Goal: Information Seeking & Learning: Learn about a topic

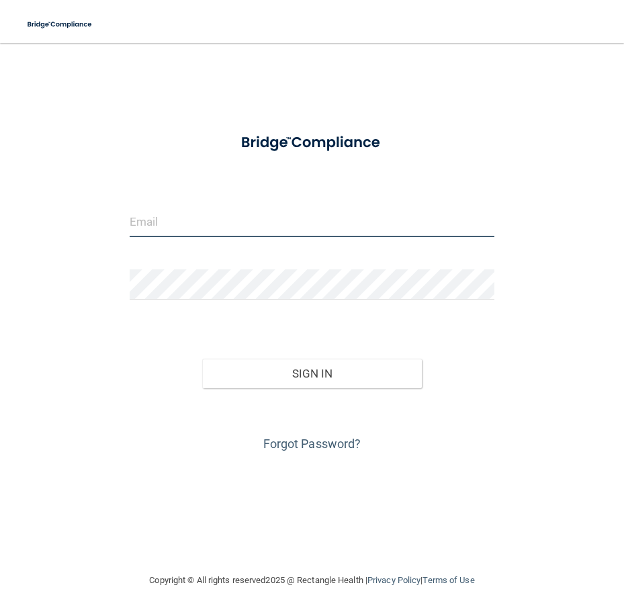
click at [230, 223] on input "email" at bounding box center [312, 222] width 365 height 30
type input "[PERSON_NAME][EMAIL_ADDRESS][DOMAIN_NAME]"
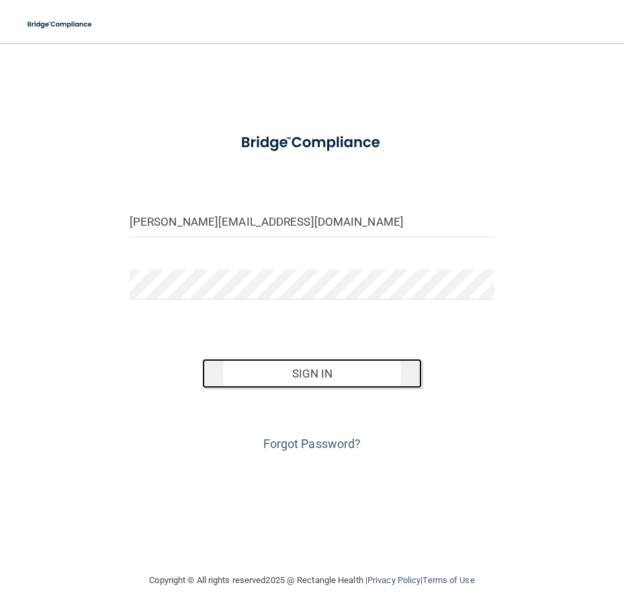
click at [288, 372] on button "Sign In" at bounding box center [311, 374] width 219 height 30
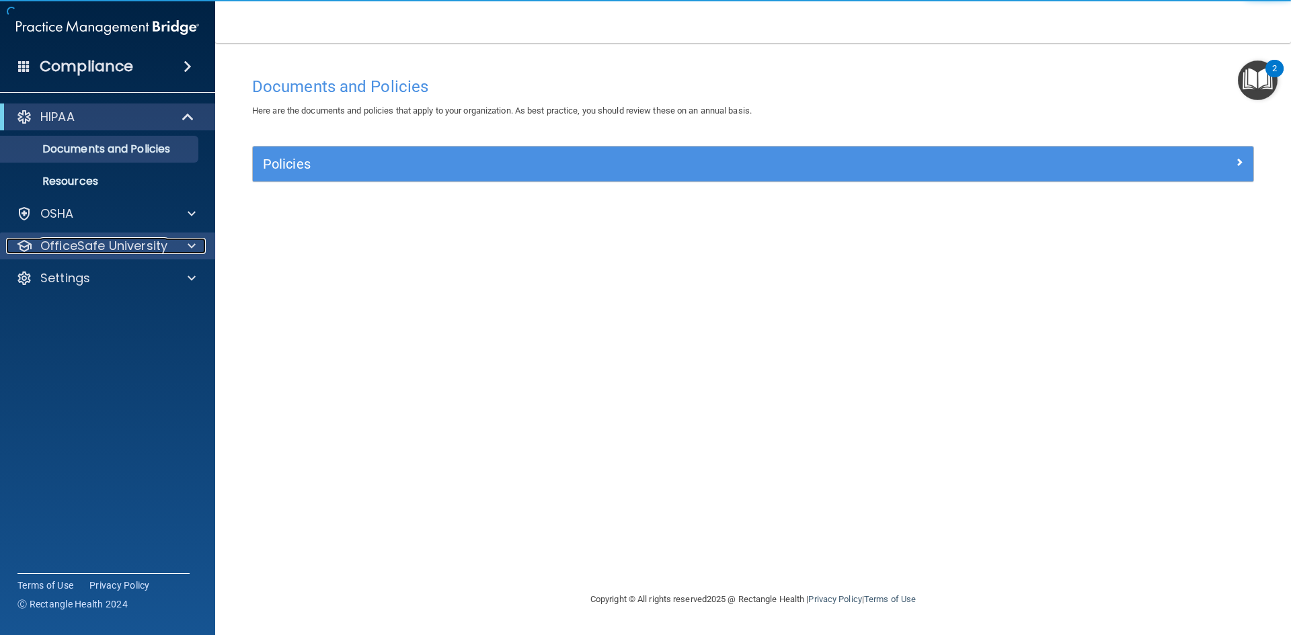
click at [145, 244] on p "OfficeSafe University" at bounding box center [103, 246] width 127 height 16
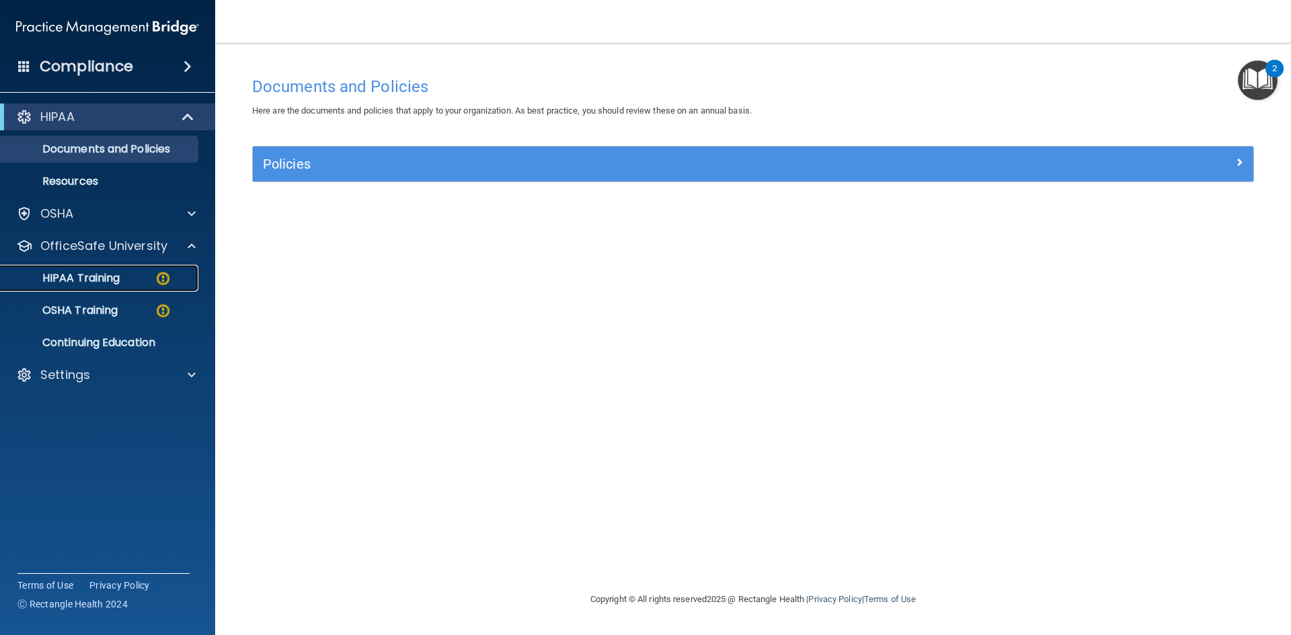
drag, startPoint x: 95, startPoint y: 275, endPoint x: 85, endPoint y: 273, distance: 10.3
click at [94, 275] on p "HIPAA Training" at bounding box center [64, 278] width 111 height 13
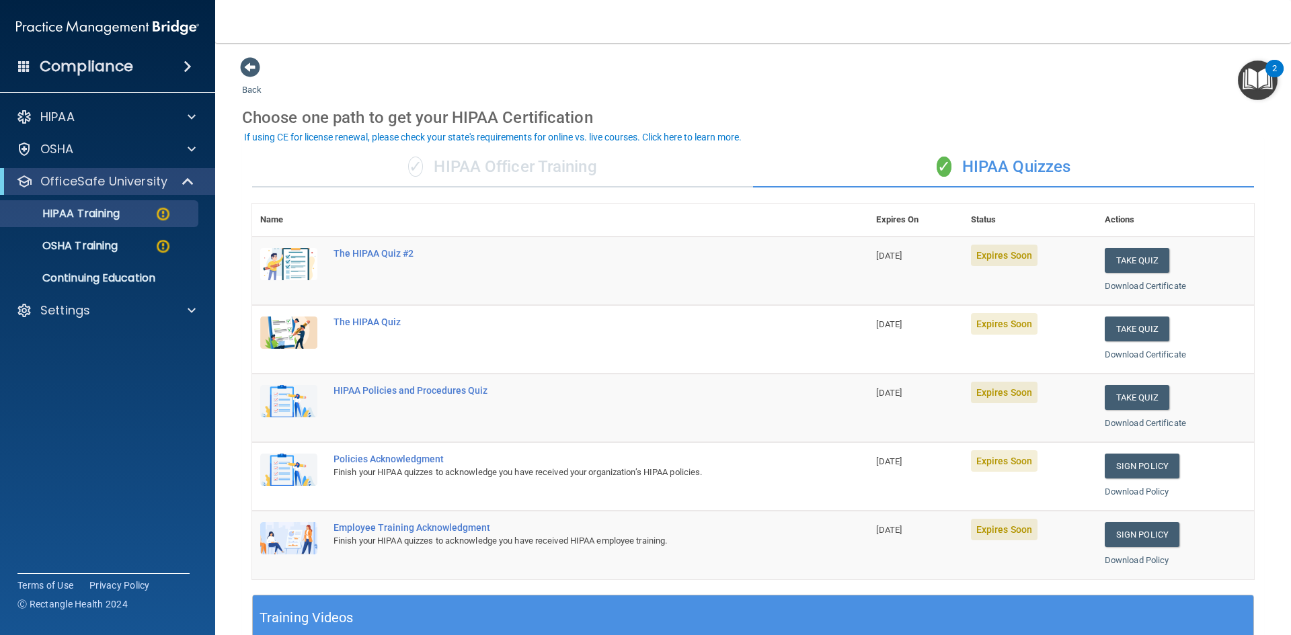
click at [624, 168] on div "✓ HIPAA Quizzes" at bounding box center [1003, 167] width 501 height 40
click at [624, 392] on button "Take Quiz" at bounding box center [1136, 397] width 65 height 25
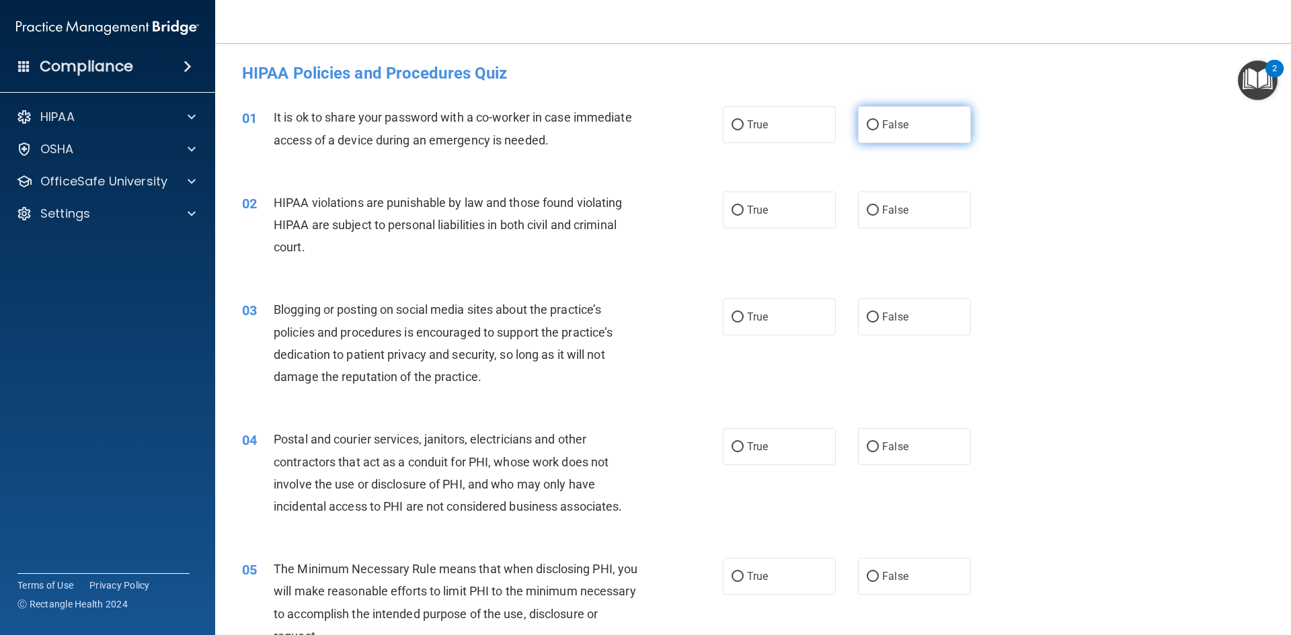
click at [624, 122] on input "False" at bounding box center [872, 125] width 12 height 10
radio input "true"
click at [624, 208] on input "True" at bounding box center [737, 211] width 12 height 10
radio input "true"
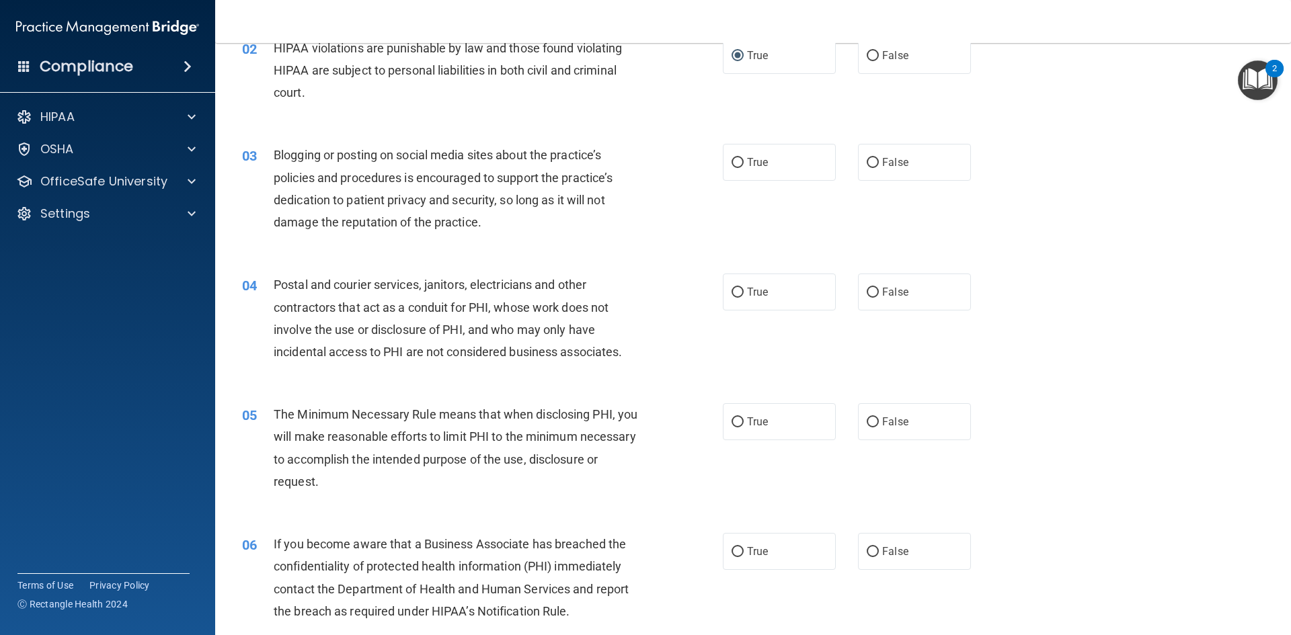
scroll to position [179, 0]
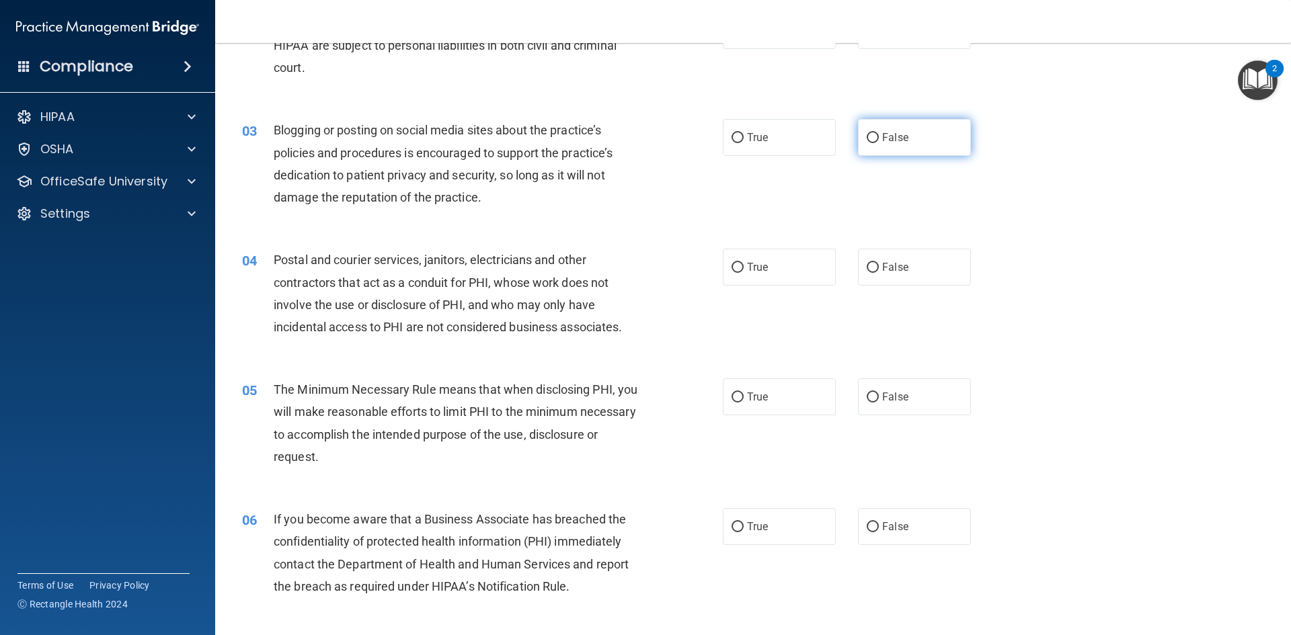
click at [624, 138] on input "False" at bounding box center [872, 138] width 12 height 10
radio input "true"
click at [624, 266] on input "True" at bounding box center [737, 268] width 12 height 10
radio input "true"
click at [624, 395] on input "True" at bounding box center [737, 398] width 12 height 10
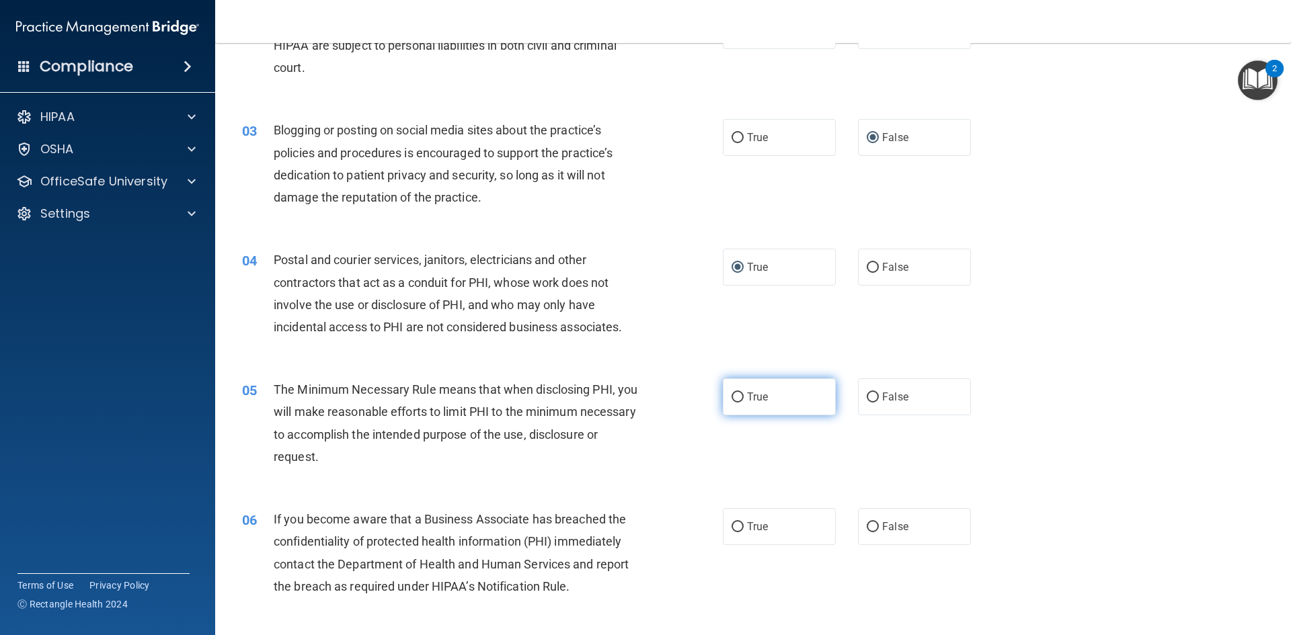
radio input "true"
click at [624, 524] on input "False" at bounding box center [872, 527] width 12 height 10
radio input "true"
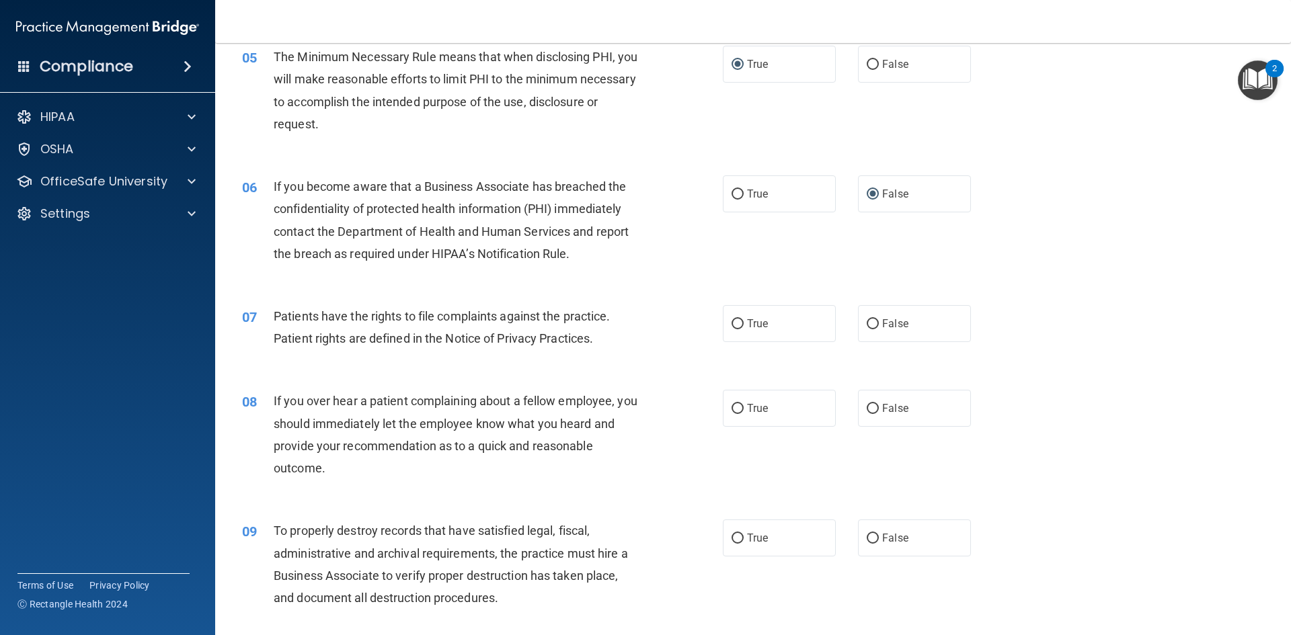
scroll to position [538, 0]
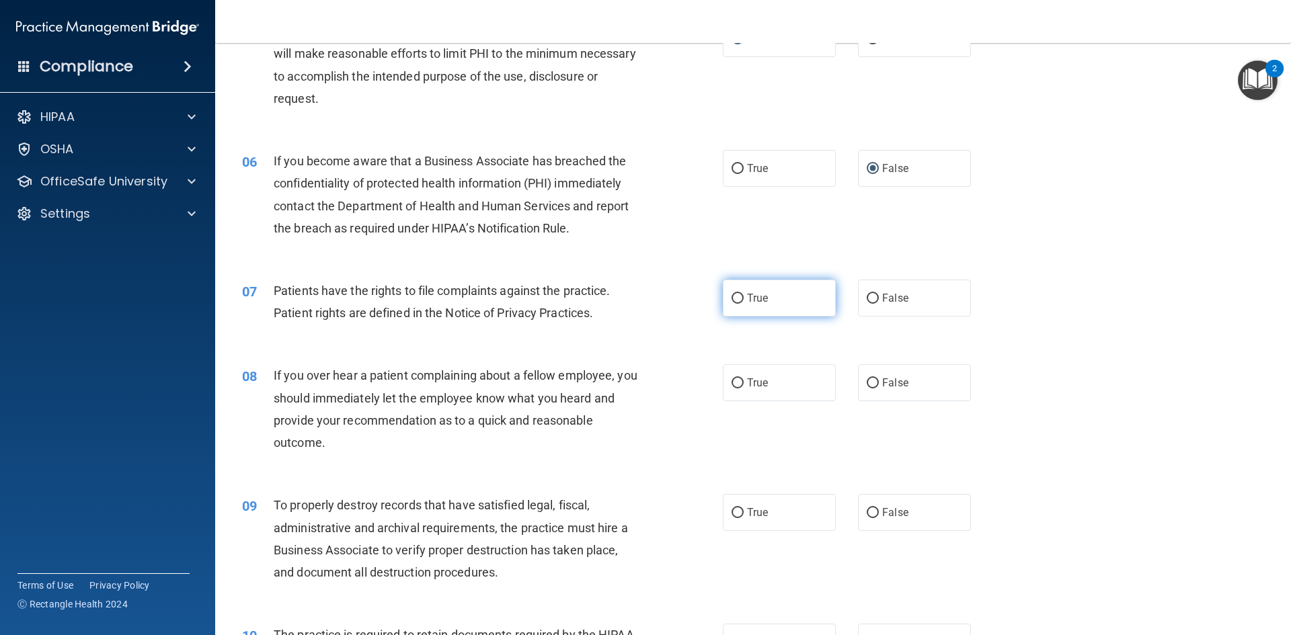
click at [624, 299] on input "True" at bounding box center [737, 299] width 12 height 10
radio input "true"
click at [624, 382] on input "False" at bounding box center [872, 383] width 12 height 10
radio input "true"
click at [624, 511] on input "False" at bounding box center [872, 513] width 12 height 10
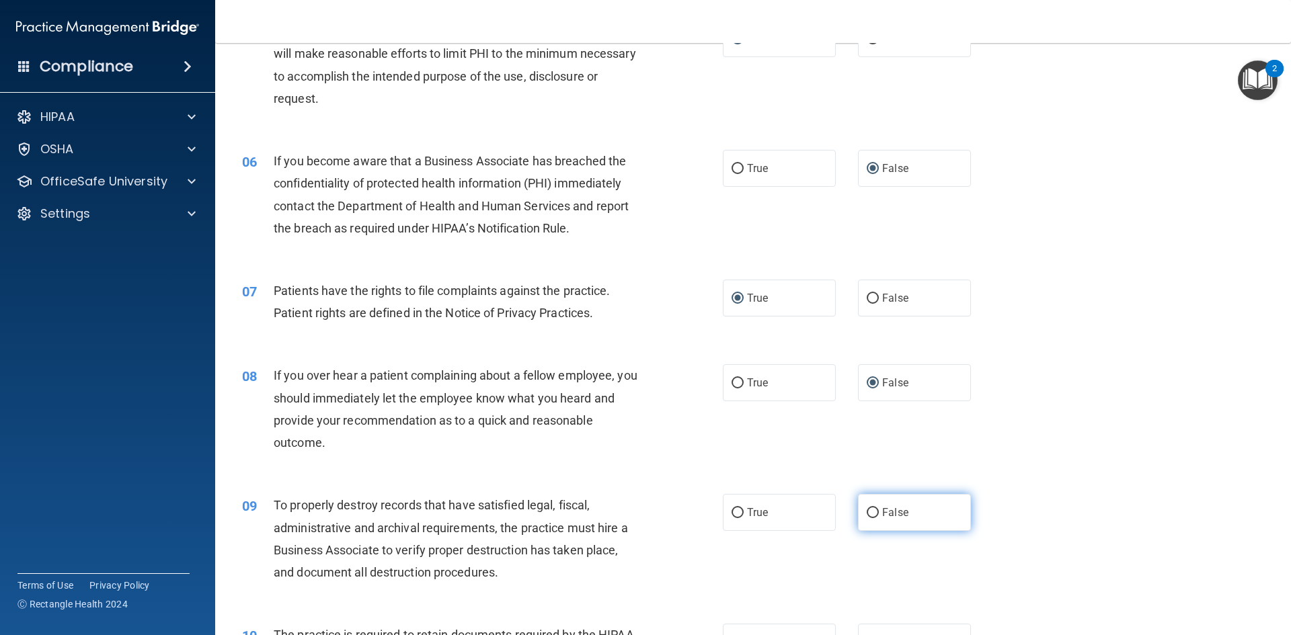
radio input "true"
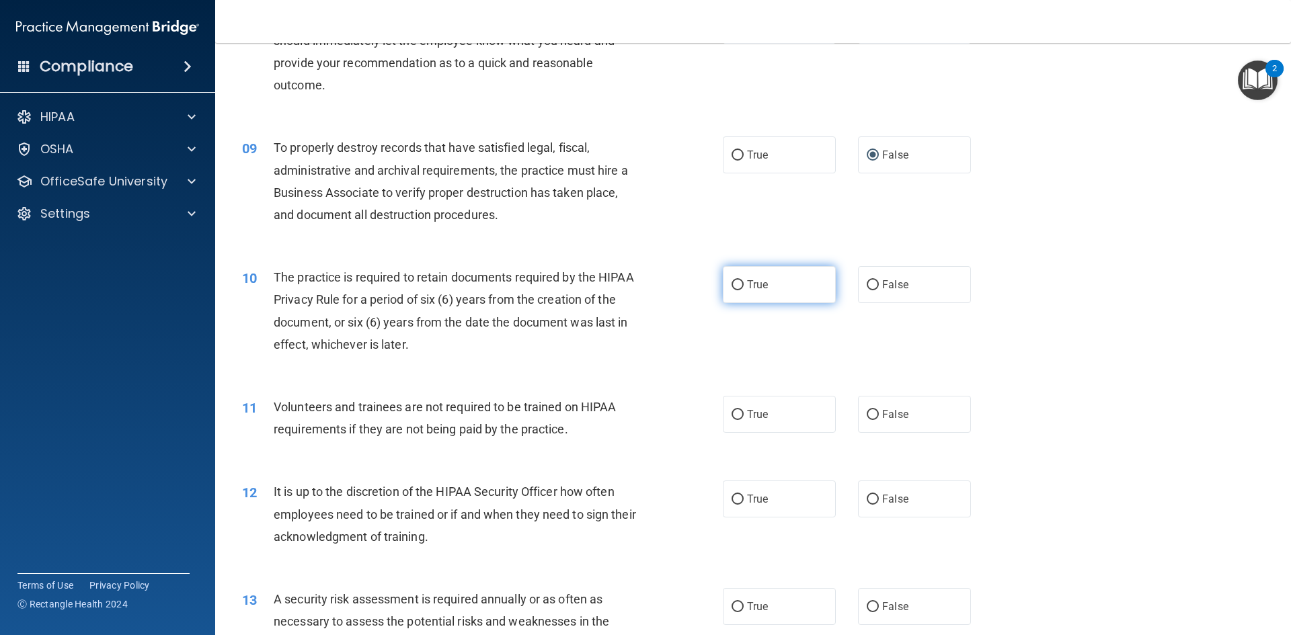
scroll to position [896, 0]
click at [624, 284] on input "True" at bounding box center [737, 285] width 12 height 10
radio input "true"
click at [624, 412] on input "False" at bounding box center [872, 414] width 12 height 10
radio input "true"
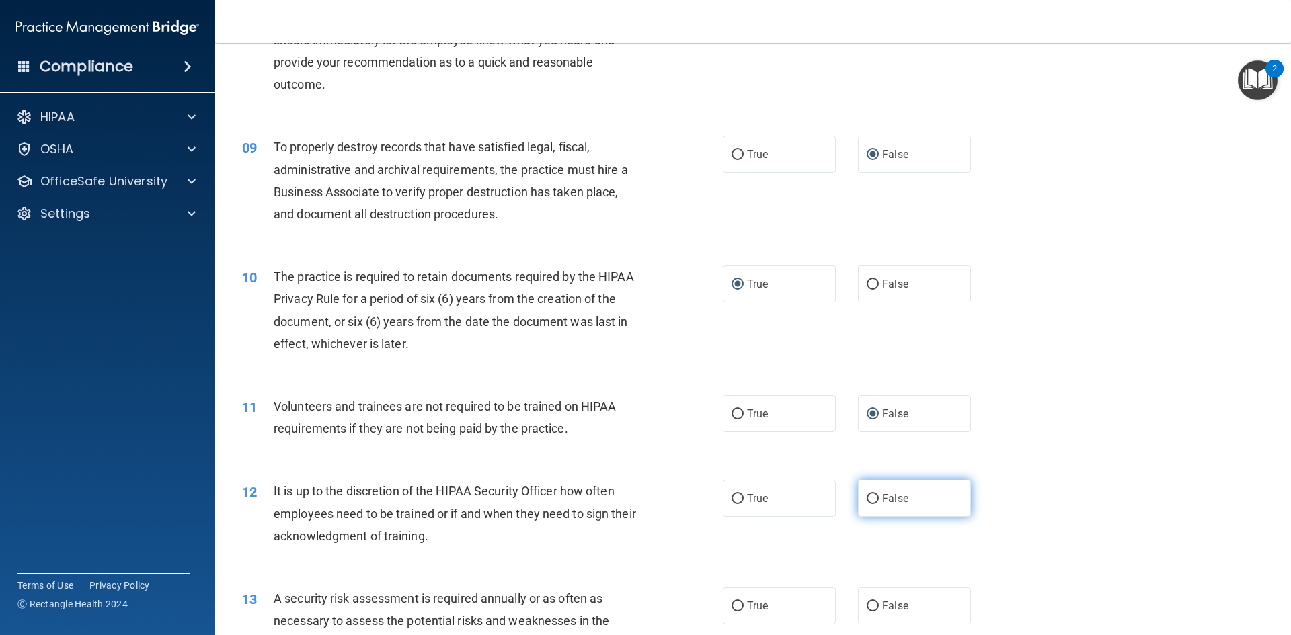
click at [624, 494] on input "False" at bounding box center [872, 499] width 12 height 10
radio input "true"
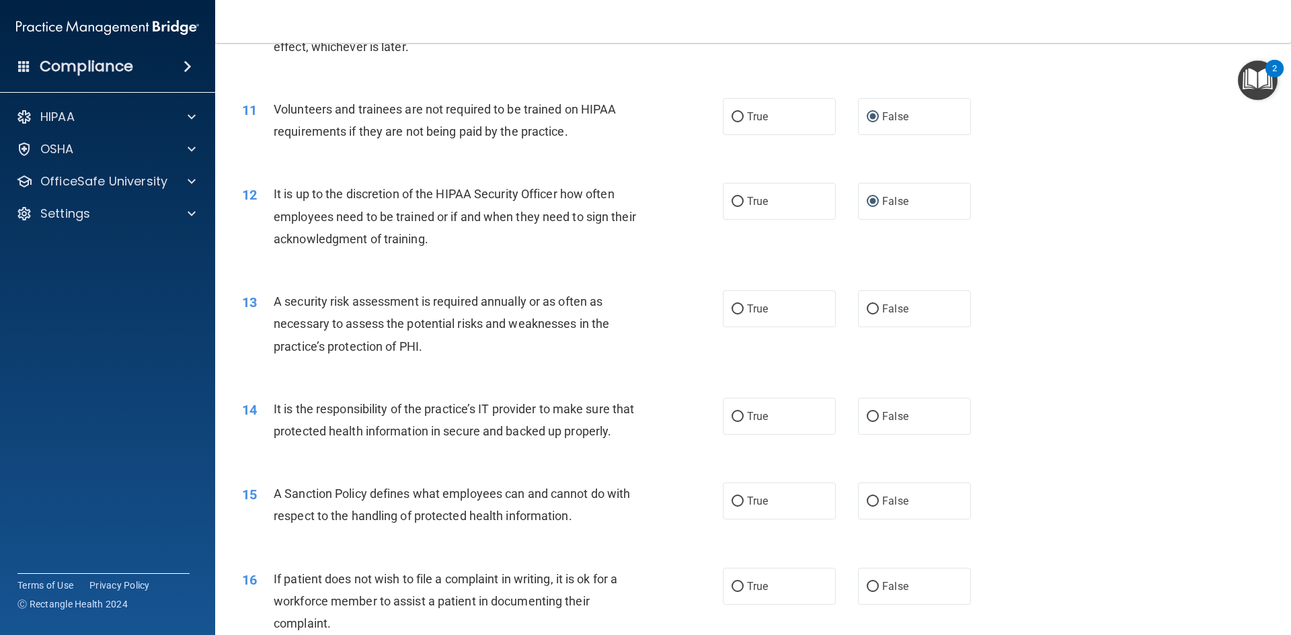
scroll to position [1255, 0]
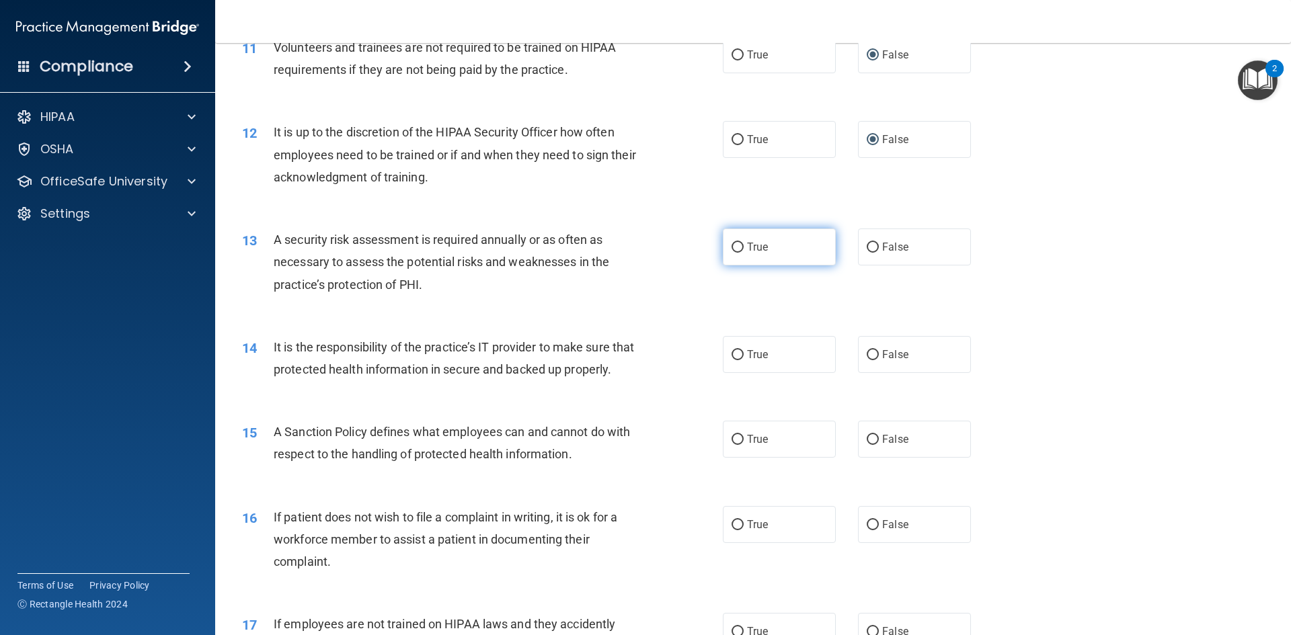
click at [624, 244] on input "True" at bounding box center [737, 248] width 12 height 10
radio input "true"
click at [624, 353] on input "False" at bounding box center [872, 355] width 12 height 10
radio input "true"
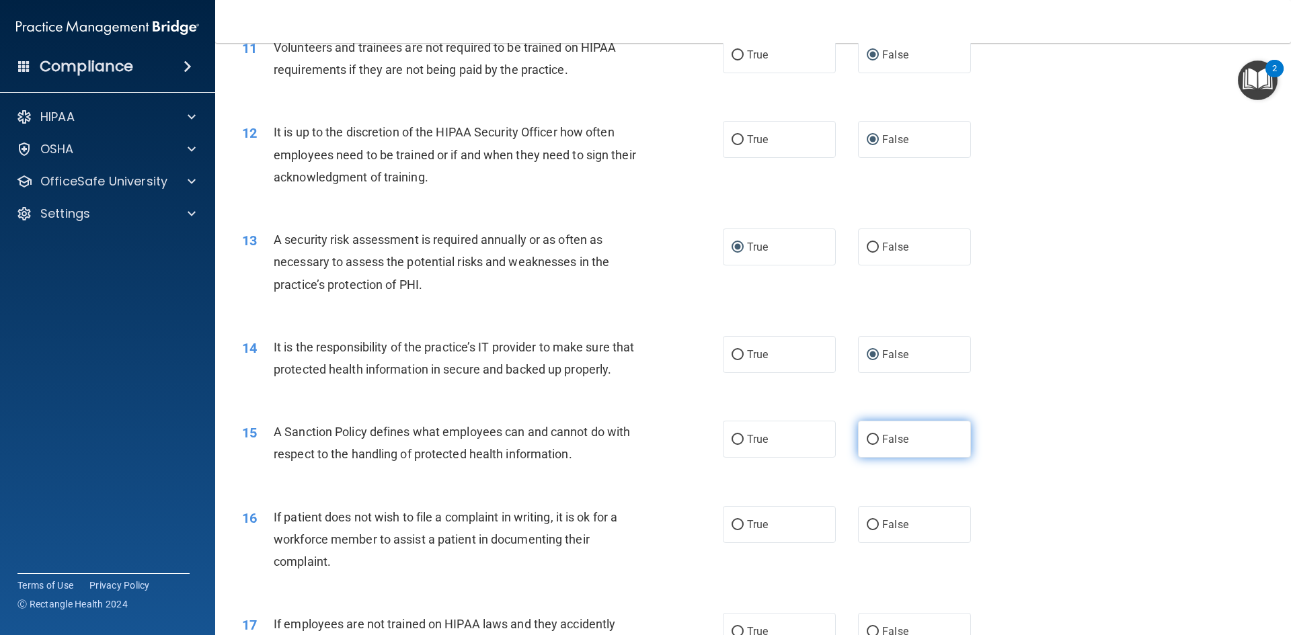
click at [624, 445] on input "False" at bounding box center [872, 440] width 12 height 10
radio input "true"
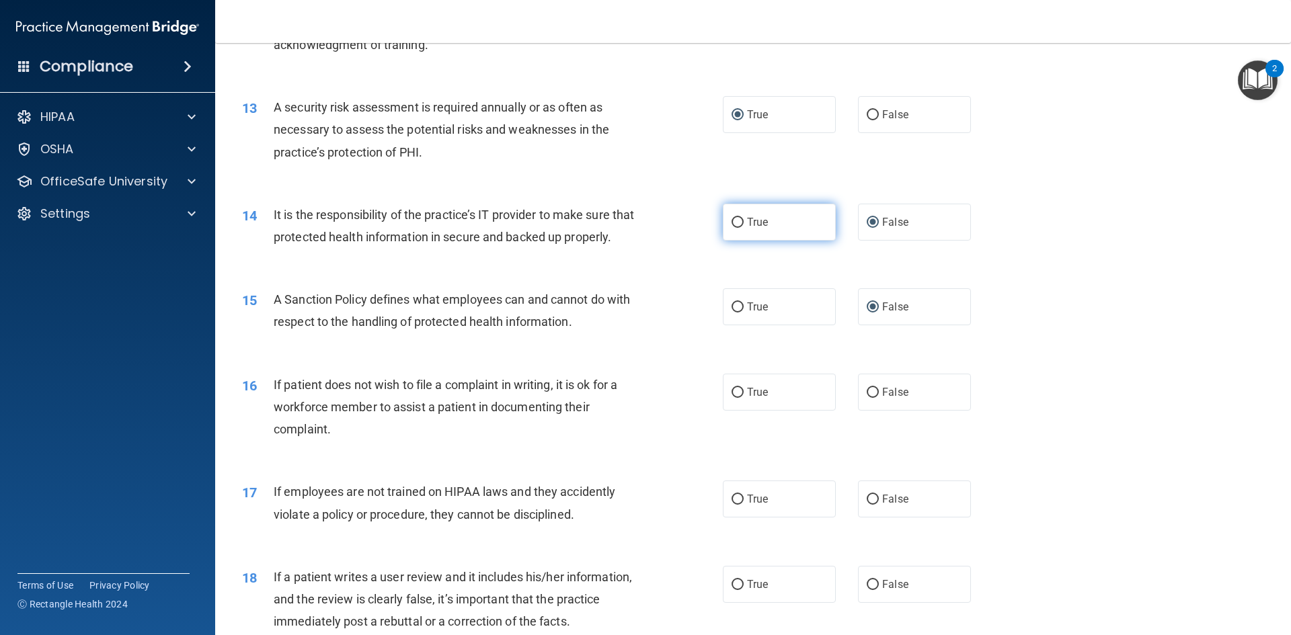
scroll to position [1434, 0]
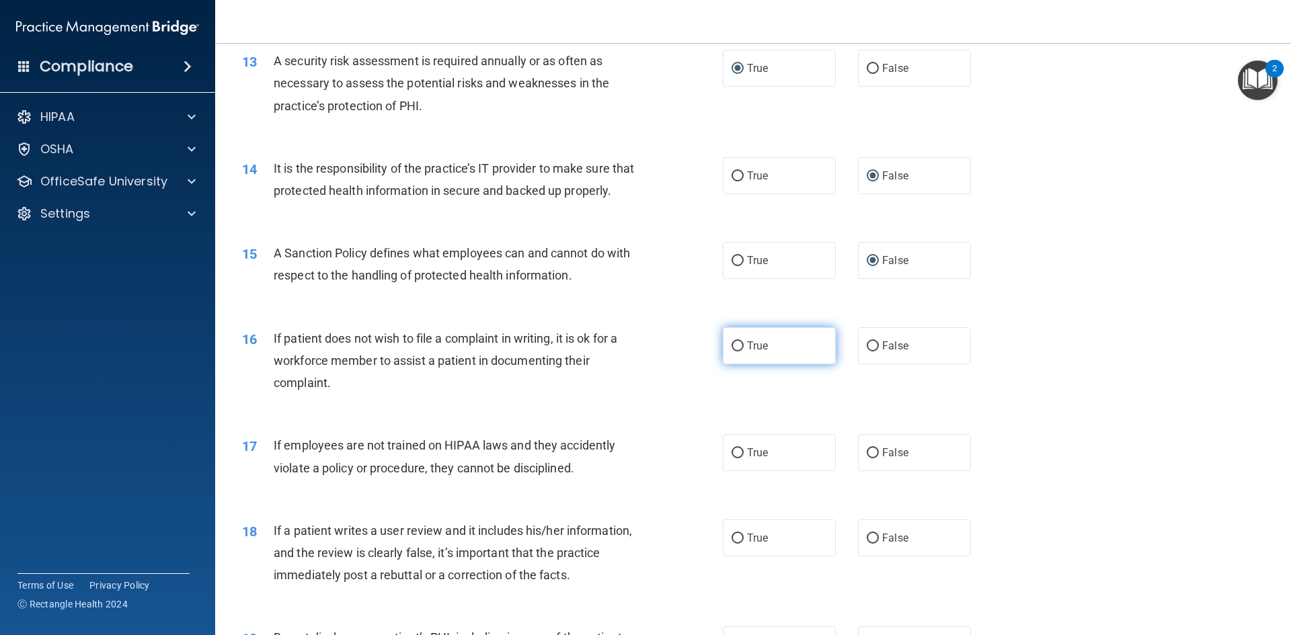
click at [624, 364] on label "True" at bounding box center [779, 345] width 113 height 37
click at [624, 352] on input "True" at bounding box center [737, 346] width 12 height 10
radio input "true"
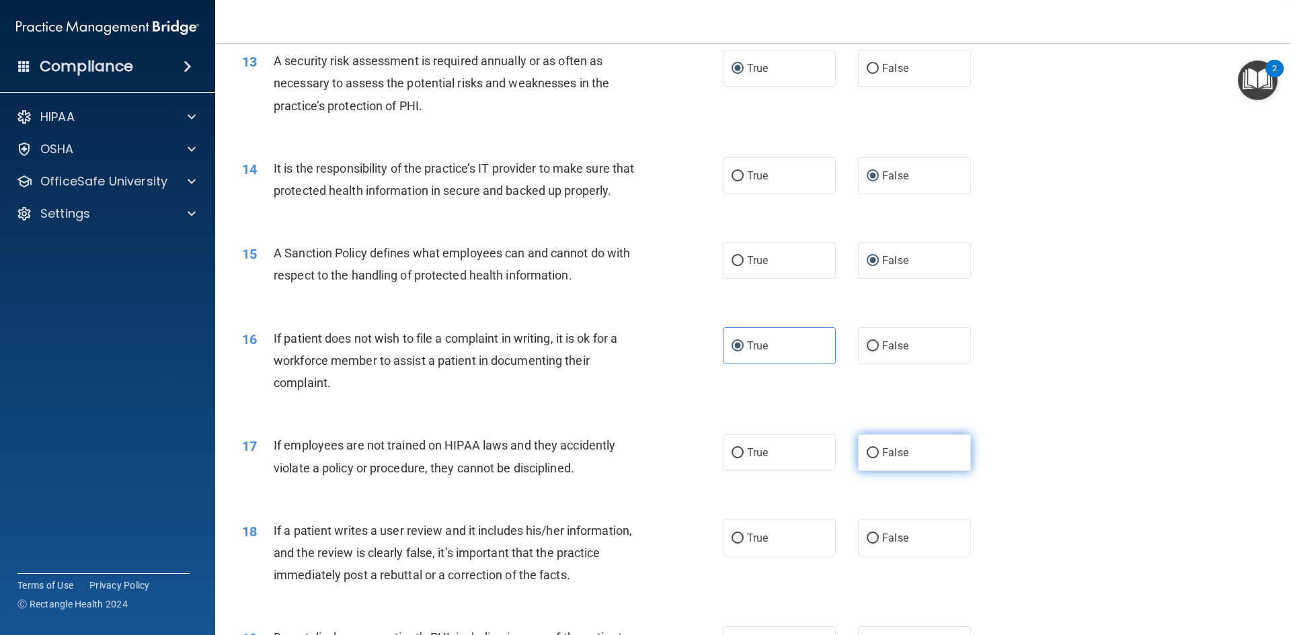
click at [624, 458] on input "False" at bounding box center [872, 453] width 12 height 10
radio input "true"
click at [624, 544] on input "False" at bounding box center [872, 539] width 12 height 10
radio input "true"
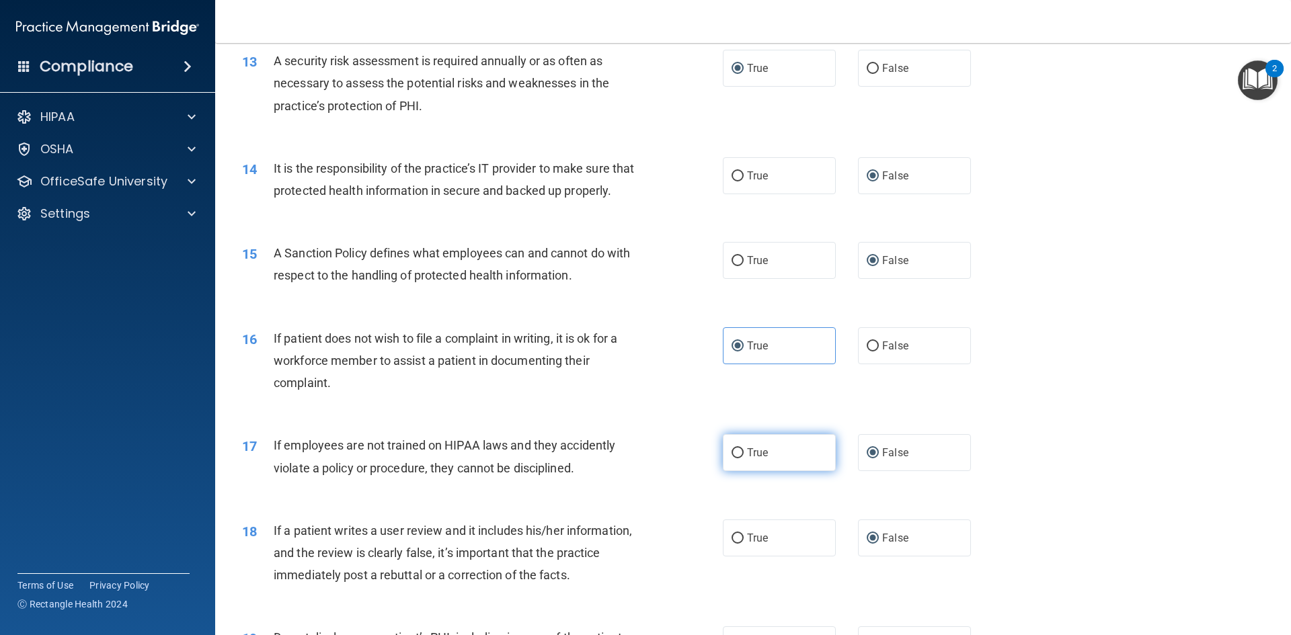
scroll to position [1613, 0]
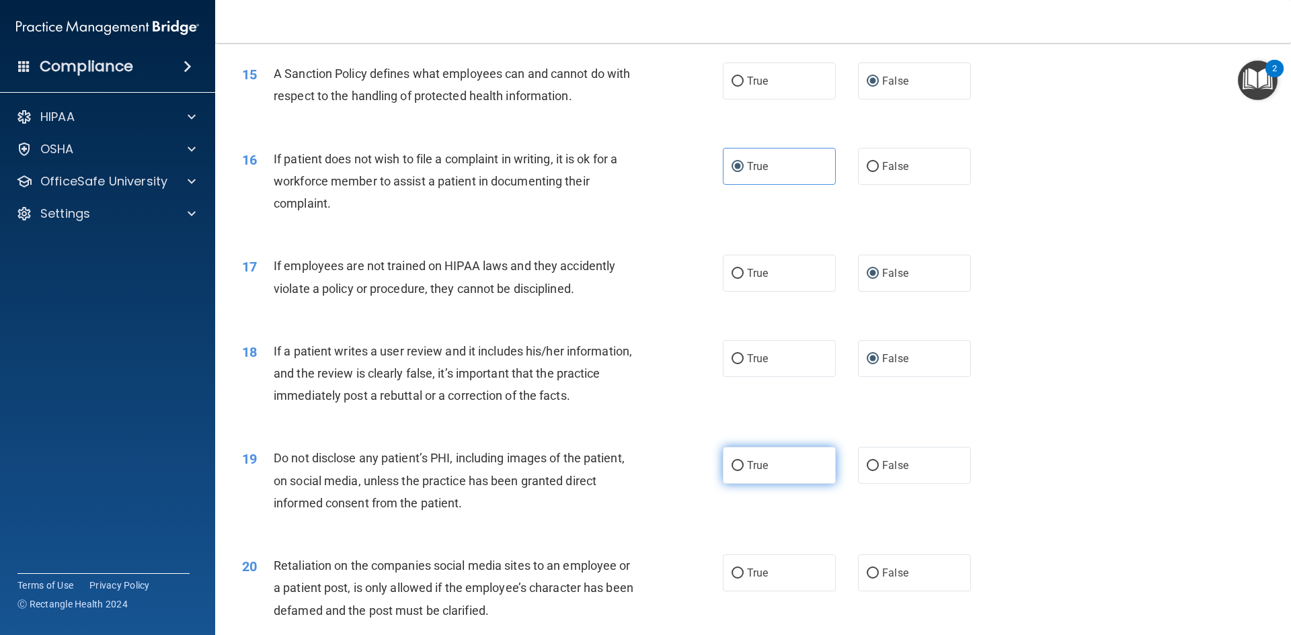
click at [624, 471] on input "True" at bounding box center [737, 466] width 12 height 10
radio input "true"
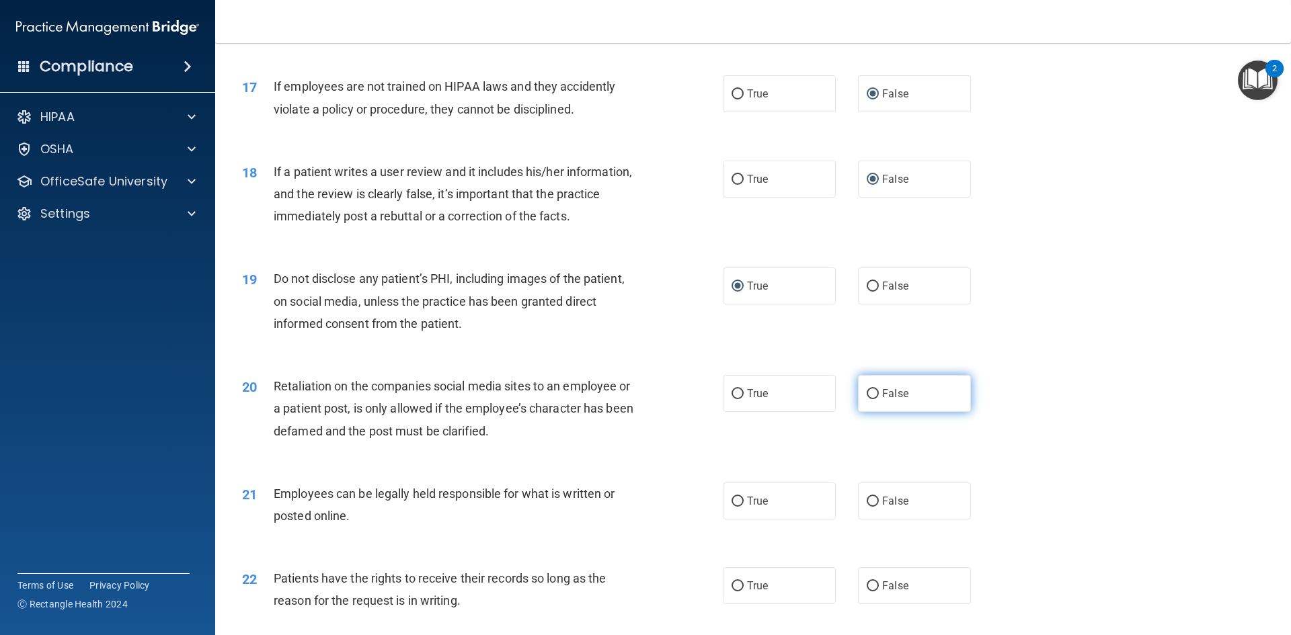
click at [624, 399] on input "False" at bounding box center [872, 394] width 12 height 10
radio input "true"
click at [624, 507] on input "True" at bounding box center [737, 502] width 12 height 10
radio input "true"
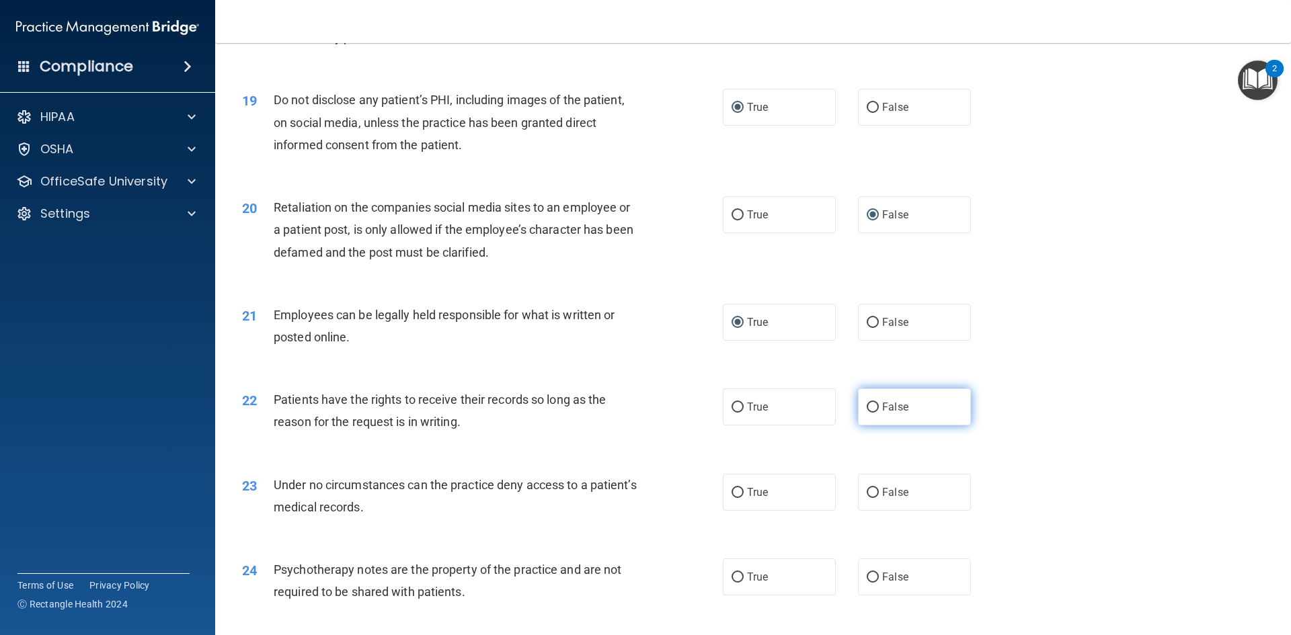
click at [624, 413] on input "False" at bounding box center [872, 408] width 12 height 10
radio input "true"
click at [624, 498] on input "False" at bounding box center [872, 493] width 12 height 10
radio input "true"
click at [624, 583] on input "True" at bounding box center [737, 578] width 12 height 10
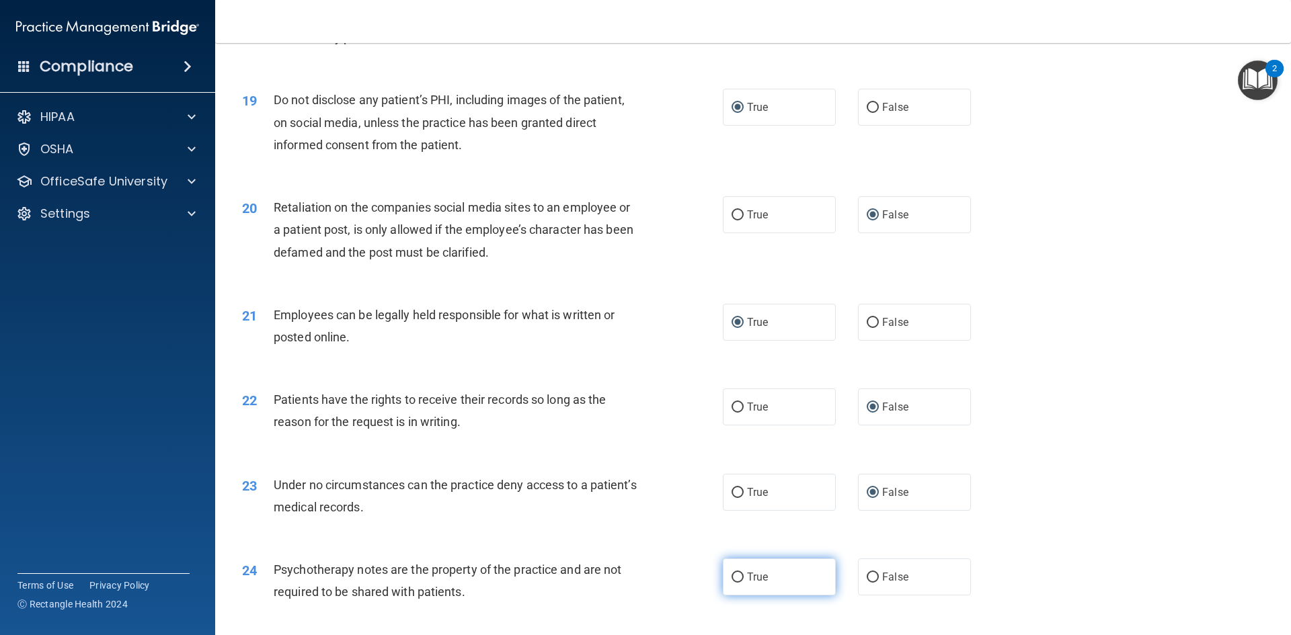
radio input "true"
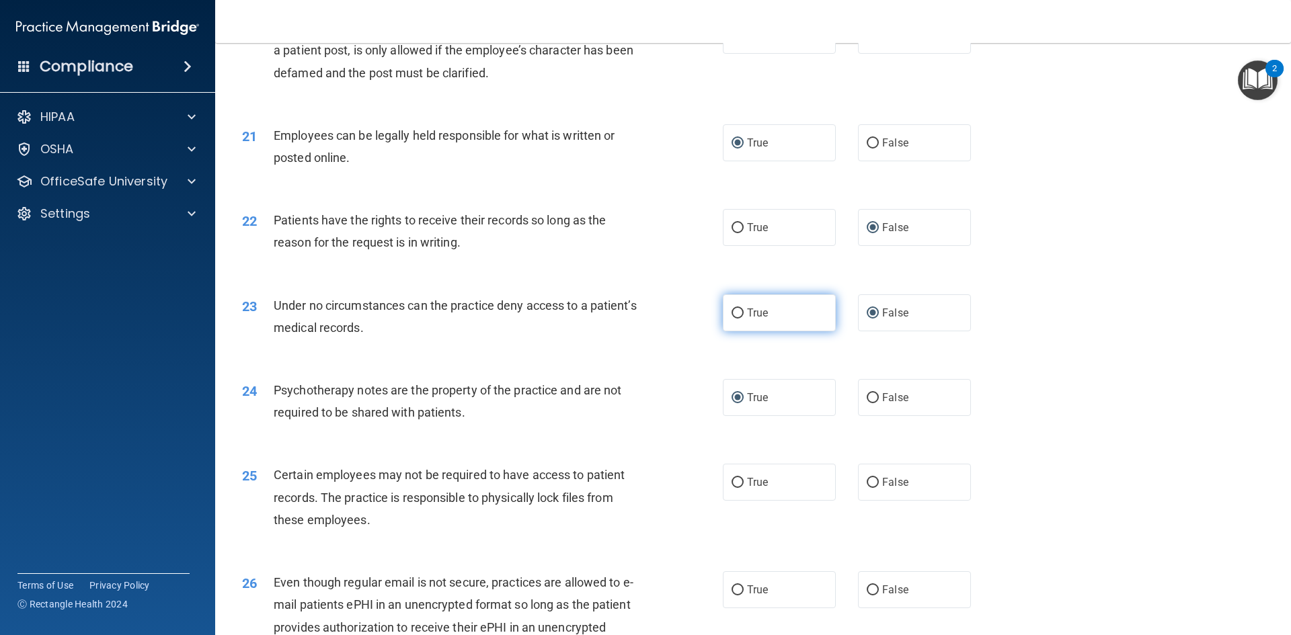
scroll to position [2330, 0]
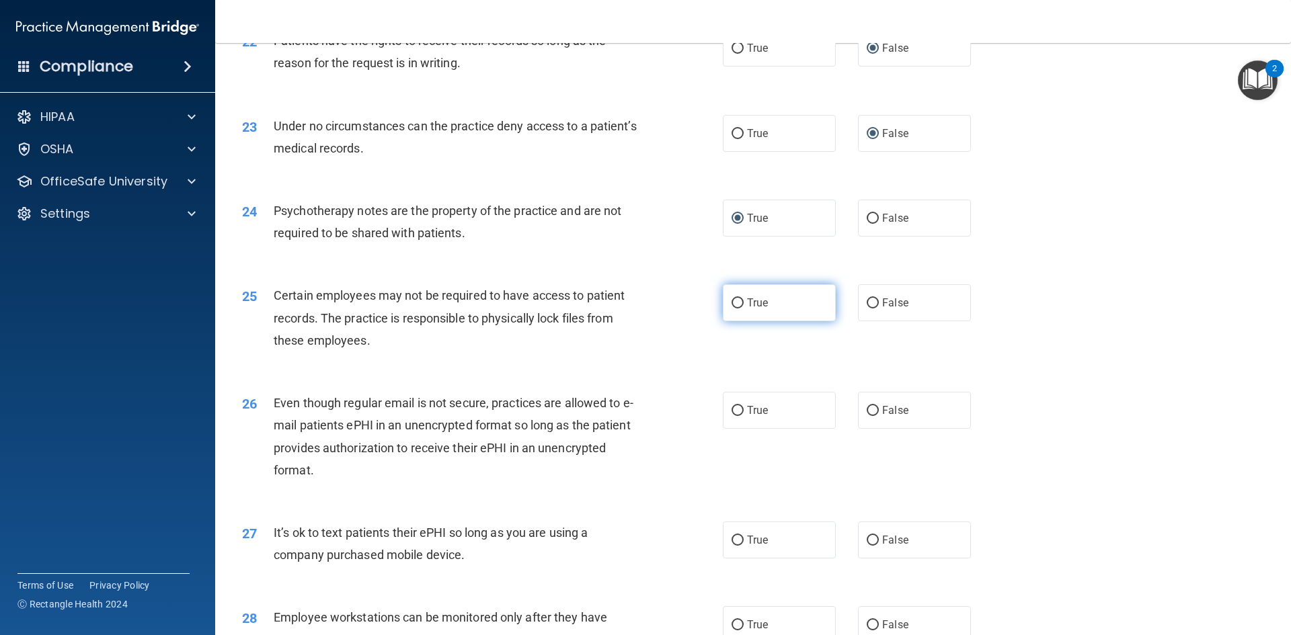
click at [624, 309] on input "True" at bounding box center [737, 303] width 12 height 10
radio input "true"
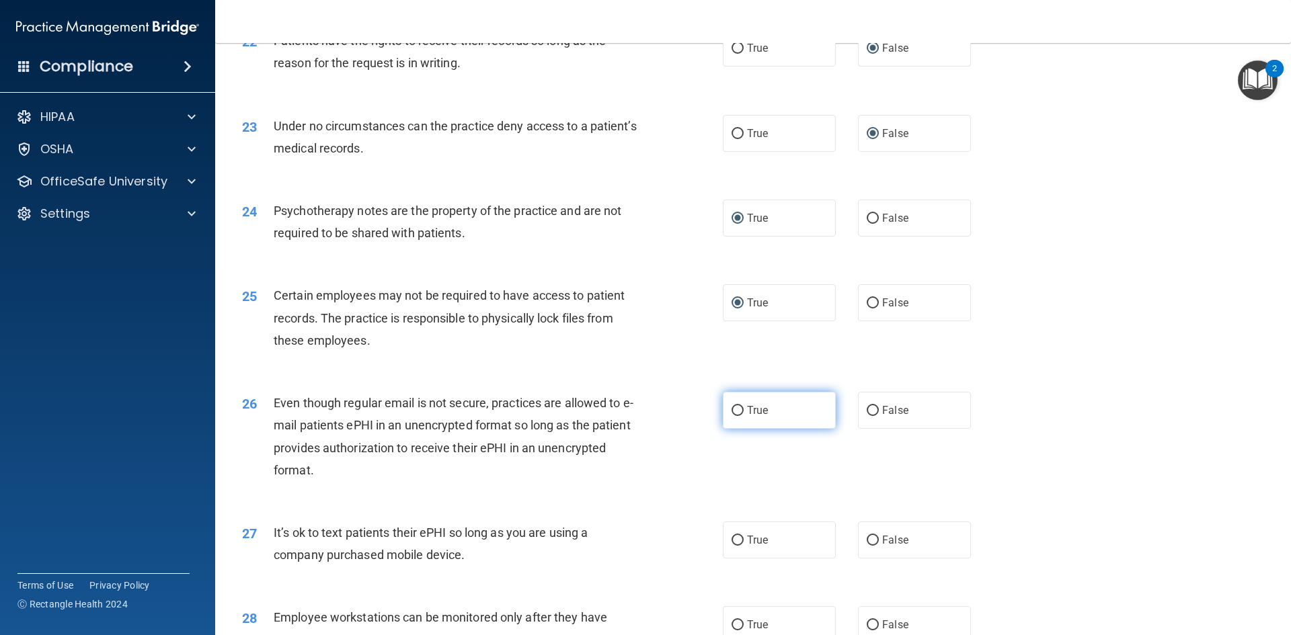
click at [624, 416] on input "True" at bounding box center [737, 411] width 12 height 10
radio input "true"
drag, startPoint x: 866, startPoint y: 561, endPoint x: 799, endPoint y: 512, distance: 82.7
click at [624, 546] on input "False" at bounding box center [872, 541] width 12 height 10
radio input "true"
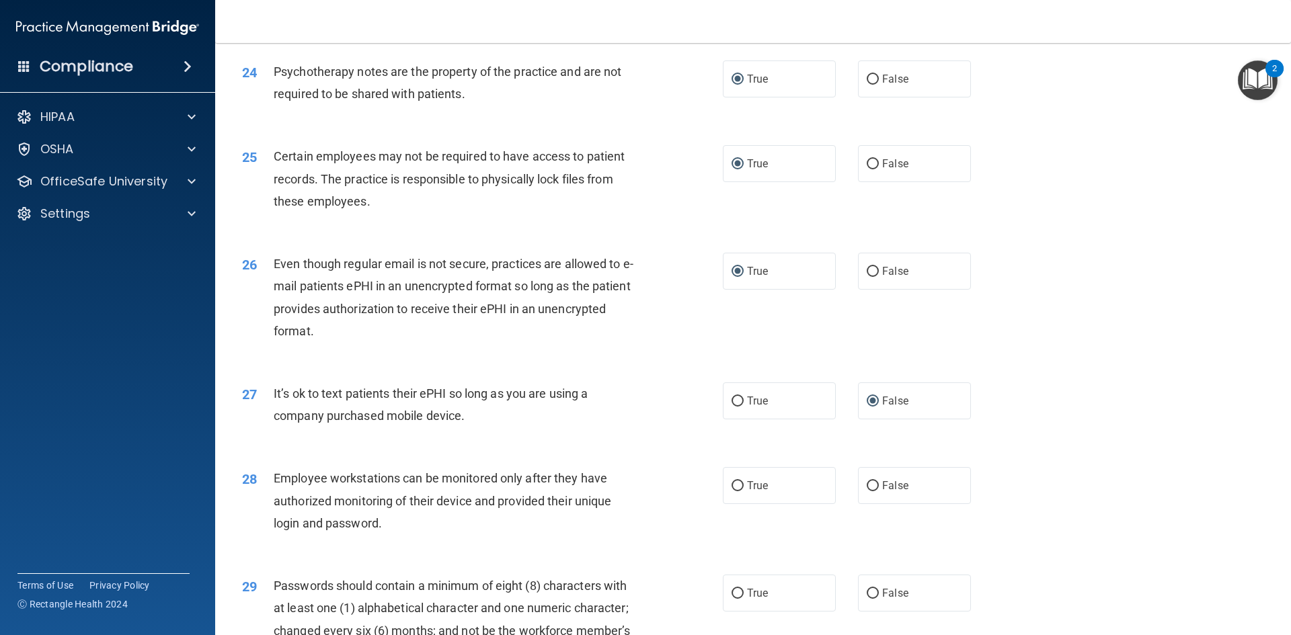
scroll to position [2509, 0]
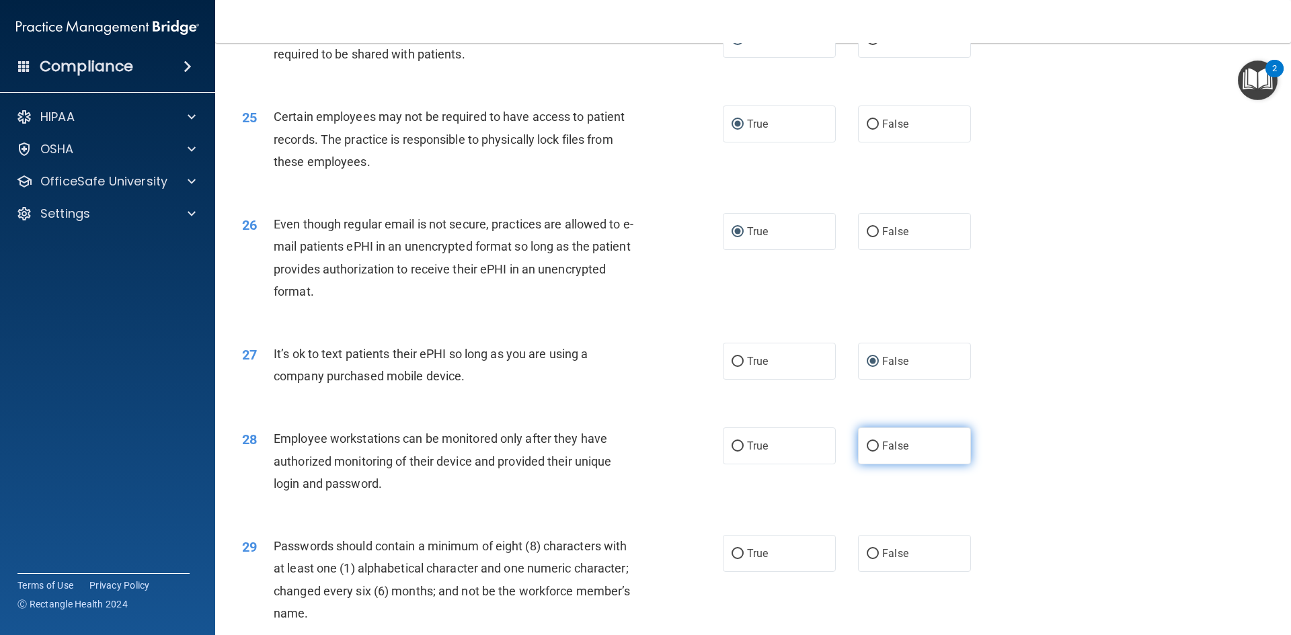
click at [624, 452] on input "False" at bounding box center [872, 447] width 12 height 10
radio input "true"
click at [624, 559] on input "True" at bounding box center [737, 554] width 12 height 10
radio input "true"
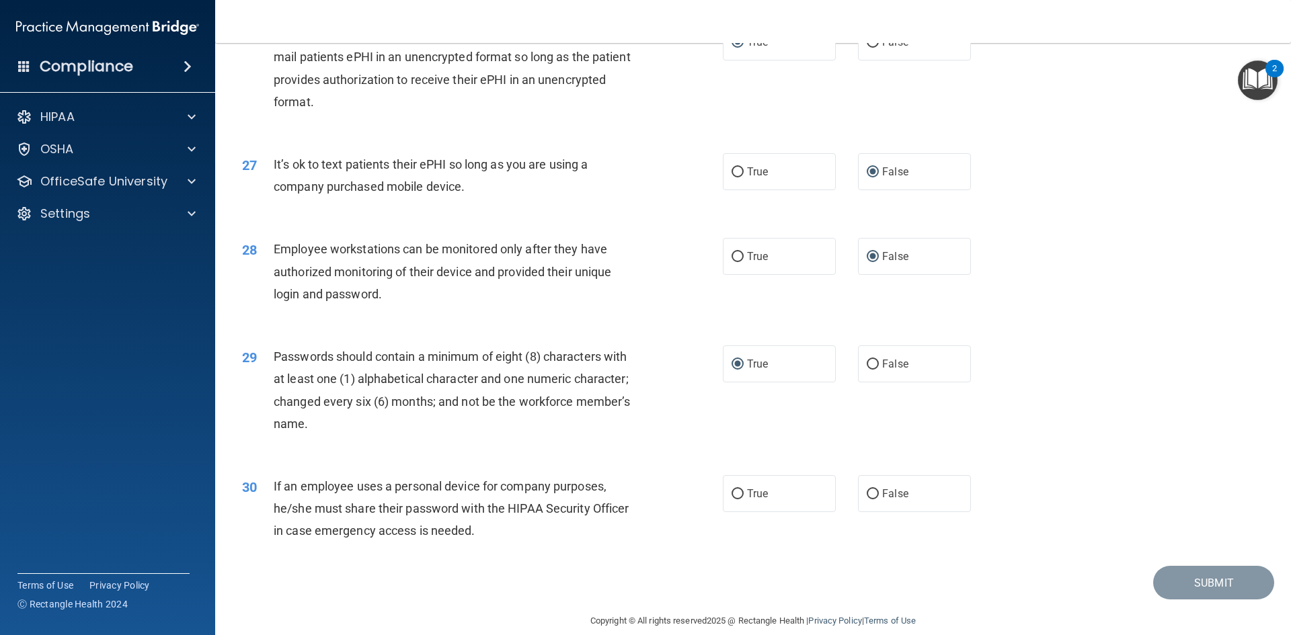
scroll to position [2739, 0]
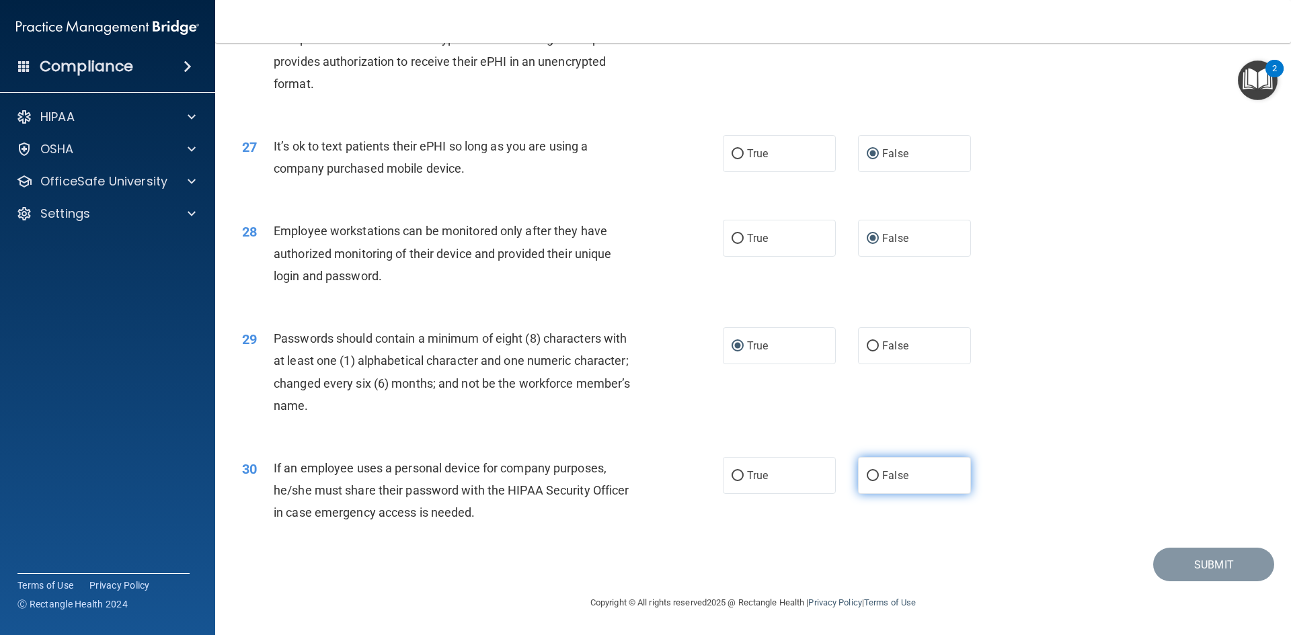
drag, startPoint x: 863, startPoint y: 473, endPoint x: 844, endPoint y: 478, distance: 19.6
click at [624, 473] on input "False" at bounding box center [872, 476] width 12 height 10
radio input "true"
click at [624, 557] on button "Submit" at bounding box center [1213, 565] width 121 height 34
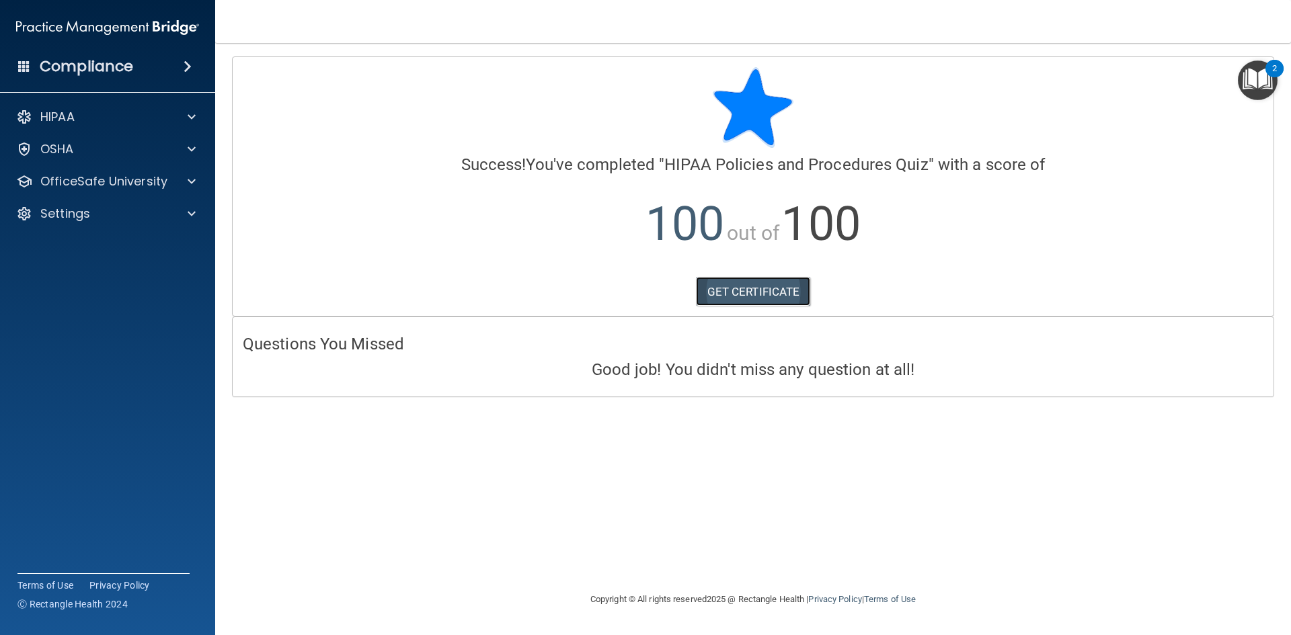
click at [624, 290] on link "GET CERTIFICATE" at bounding box center [753, 292] width 115 height 30
click at [71, 175] on p "OfficeSafe University" at bounding box center [103, 181] width 127 height 16
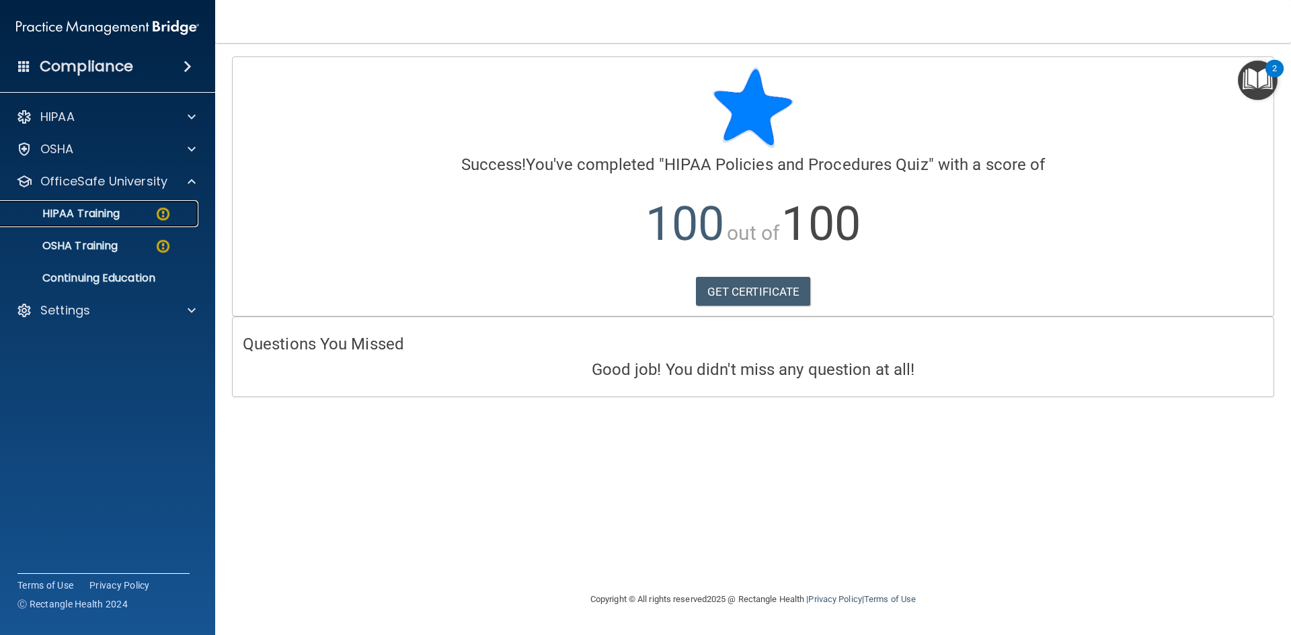
click at [103, 215] on p "HIPAA Training" at bounding box center [64, 213] width 111 height 13
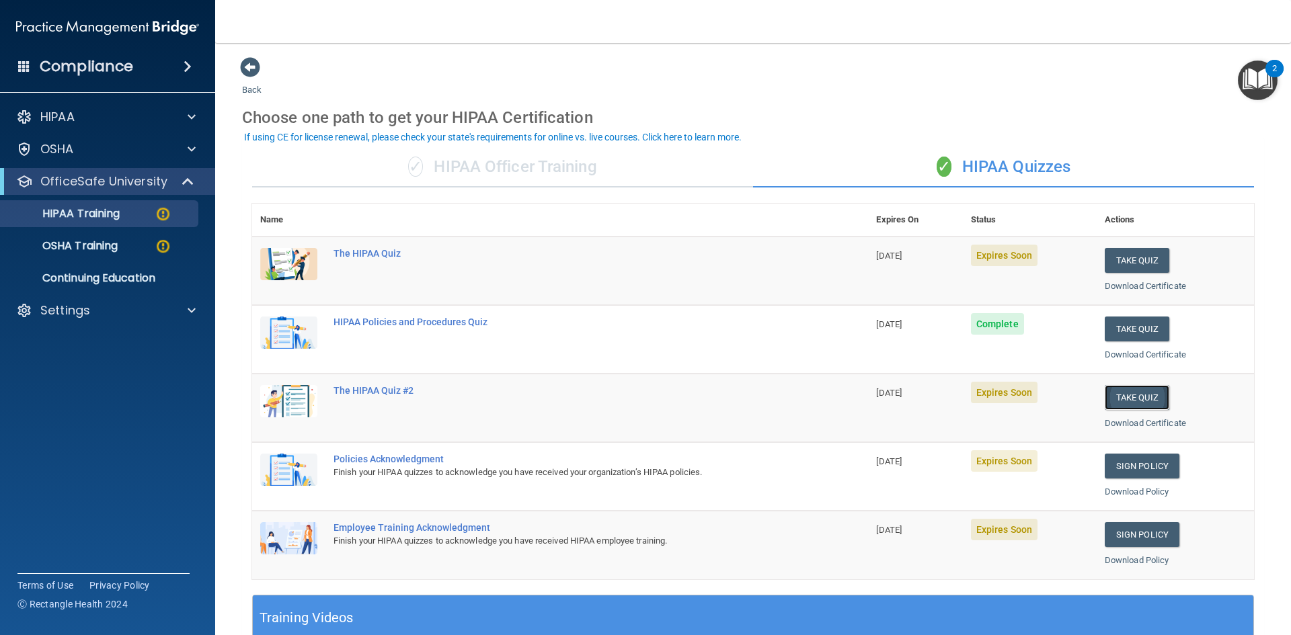
click at [624, 397] on button "Take Quiz" at bounding box center [1136, 397] width 65 height 25
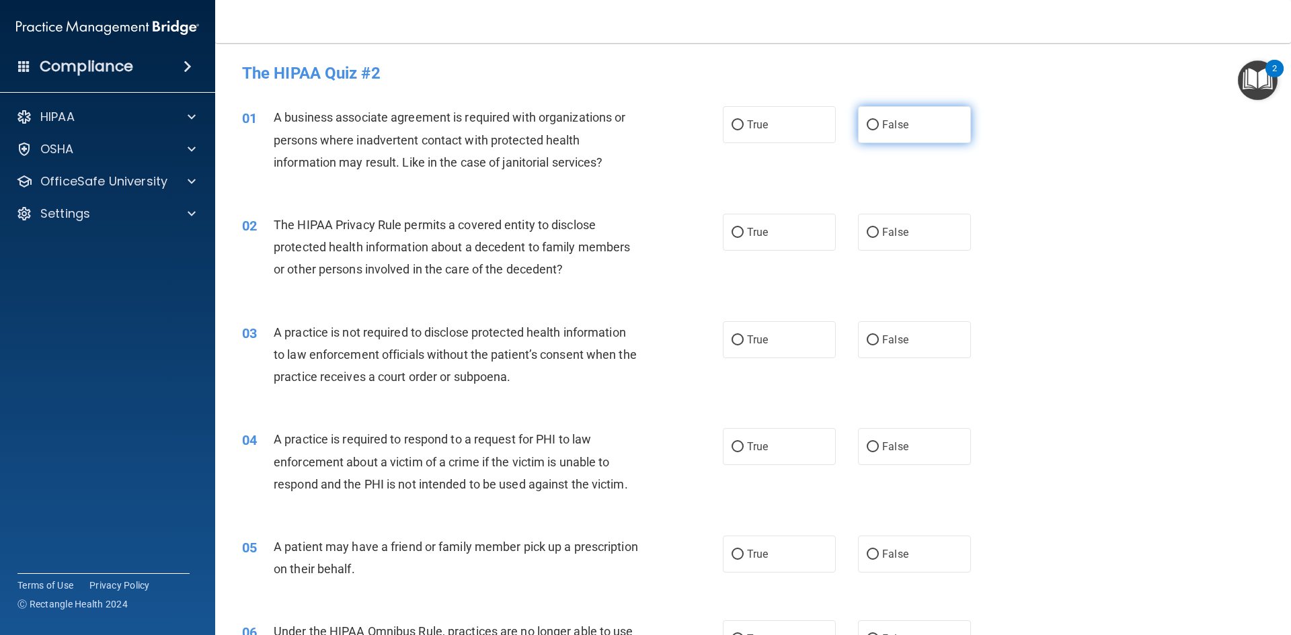
click at [624, 124] on input "False" at bounding box center [872, 125] width 12 height 10
radio input "true"
click at [624, 231] on input "True" at bounding box center [737, 233] width 12 height 10
radio input "true"
click at [624, 339] on input "False" at bounding box center [872, 340] width 12 height 10
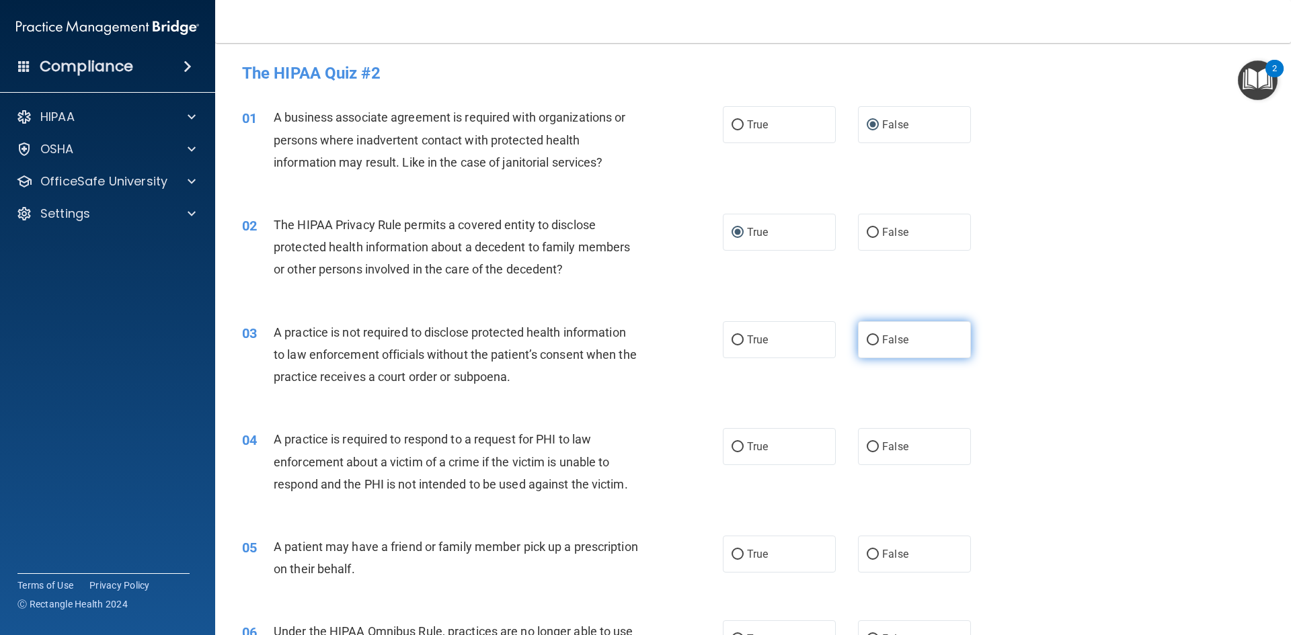
radio input "true"
click at [624, 444] on input "True" at bounding box center [737, 447] width 12 height 10
radio input "true"
drag, startPoint x: 730, startPoint y: 553, endPoint x: 747, endPoint y: 514, distance: 43.3
click at [624, 553] on input "True" at bounding box center [737, 555] width 12 height 10
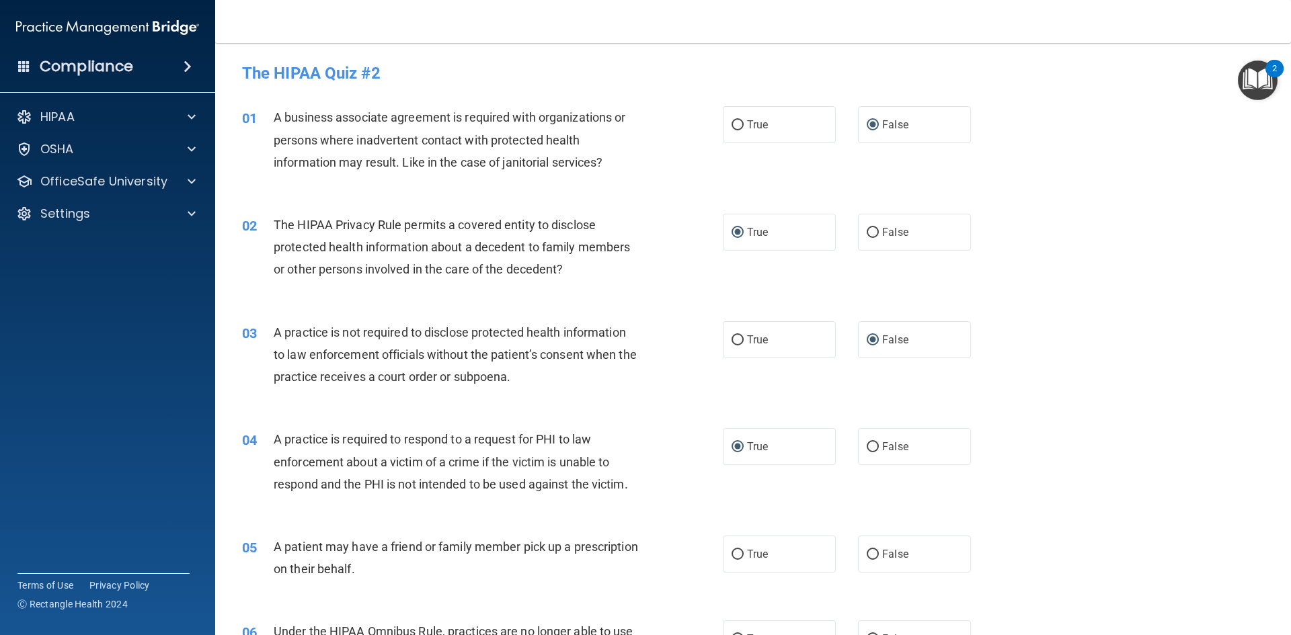
radio input "true"
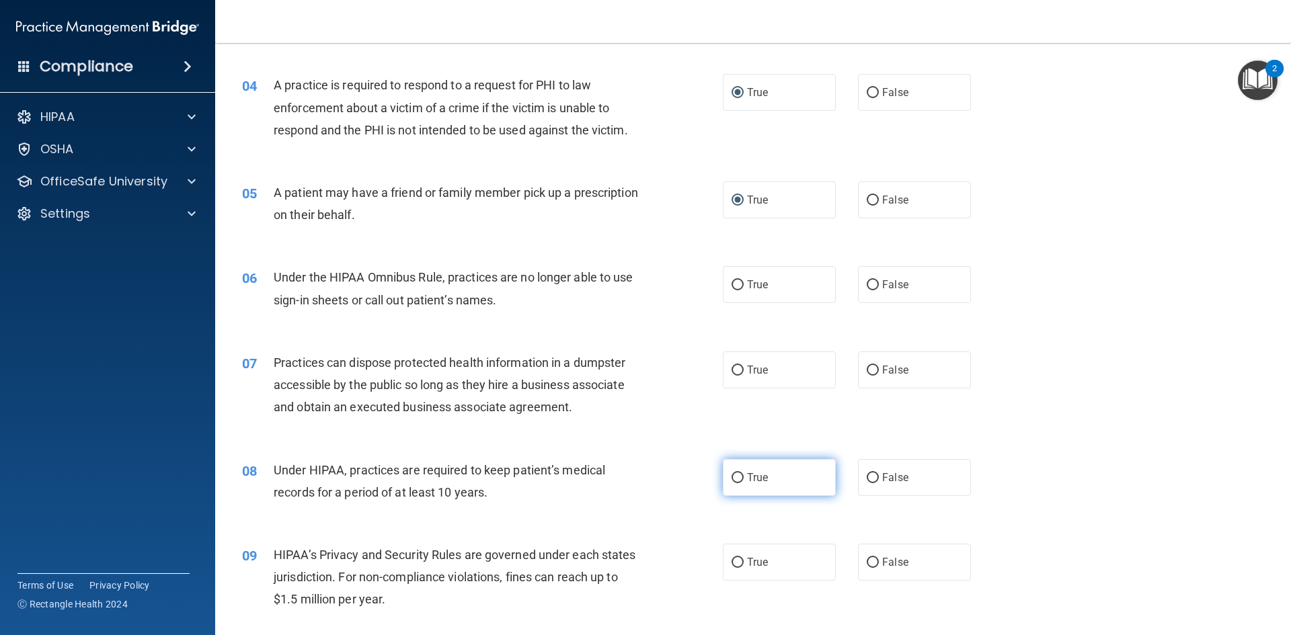
scroll to position [358, 0]
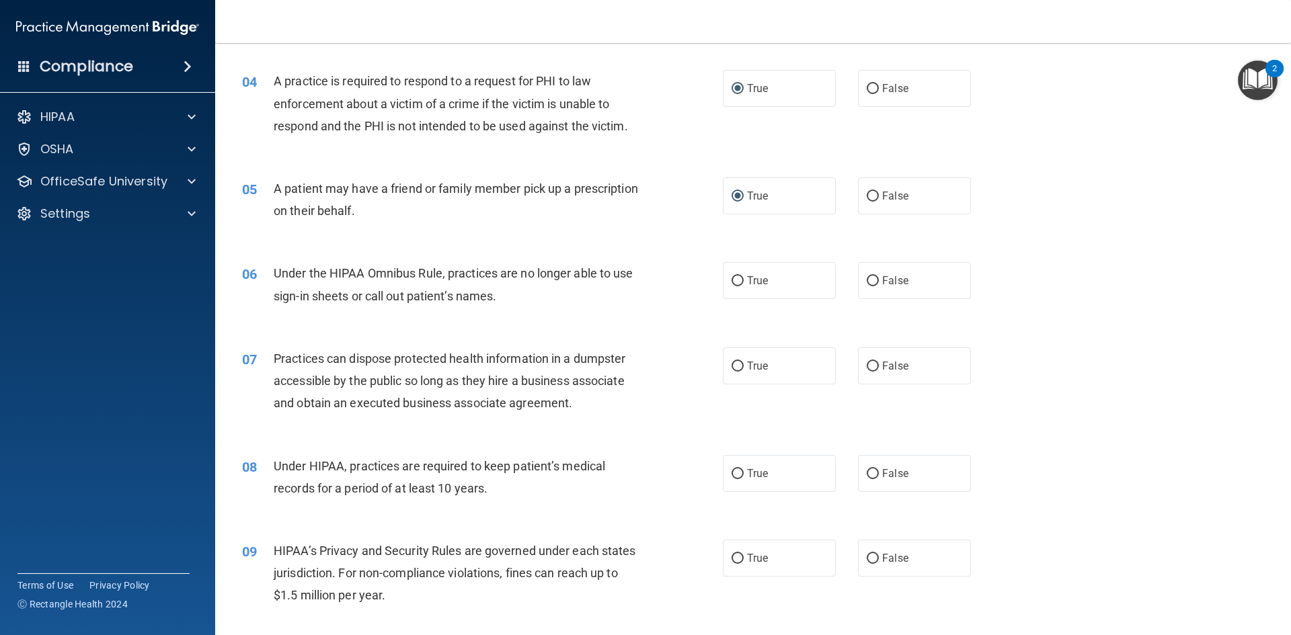
drag, startPoint x: 860, startPoint y: 280, endPoint x: 877, endPoint y: 312, distance: 35.8
click at [624, 280] on input "False" at bounding box center [872, 281] width 12 height 10
radio input "true"
click at [624, 367] on input "False" at bounding box center [872, 367] width 12 height 10
radio input "true"
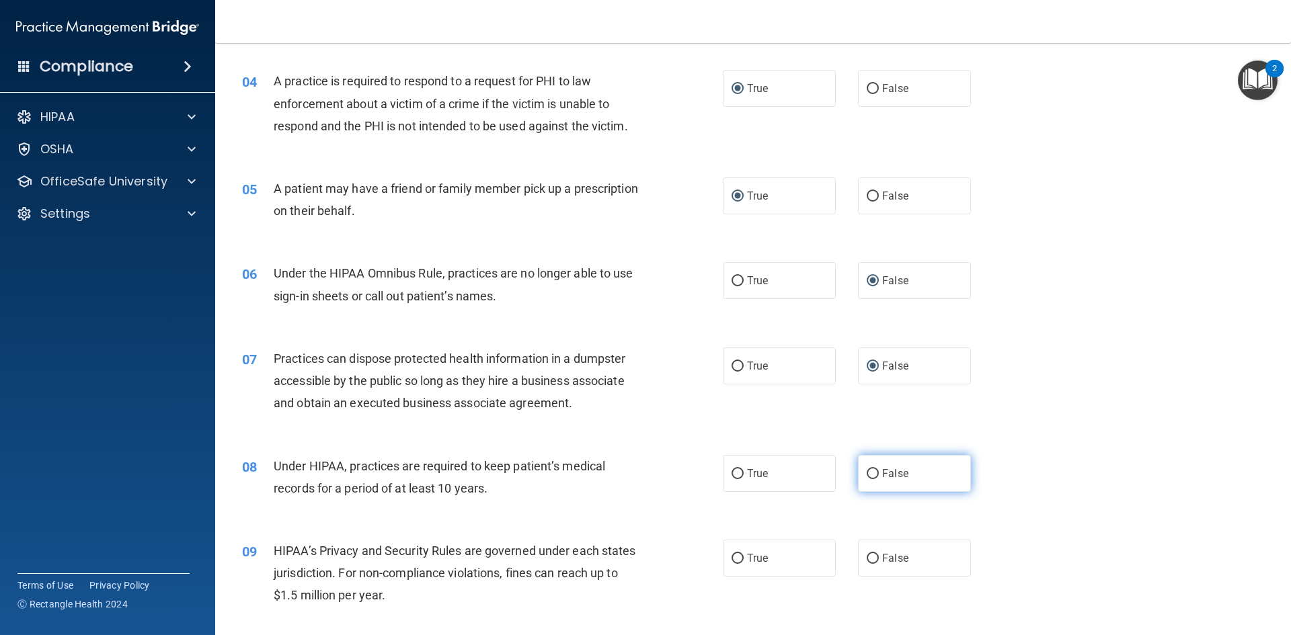
click at [624, 474] on input "False" at bounding box center [872, 474] width 12 height 10
radio input "true"
drag, startPoint x: 867, startPoint y: 557, endPoint x: 841, endPoint y: 524, distance: 42.6
click at [624, 555] on input "False" at bounding box center [872, 559] width 12 height 10
radio input "true"
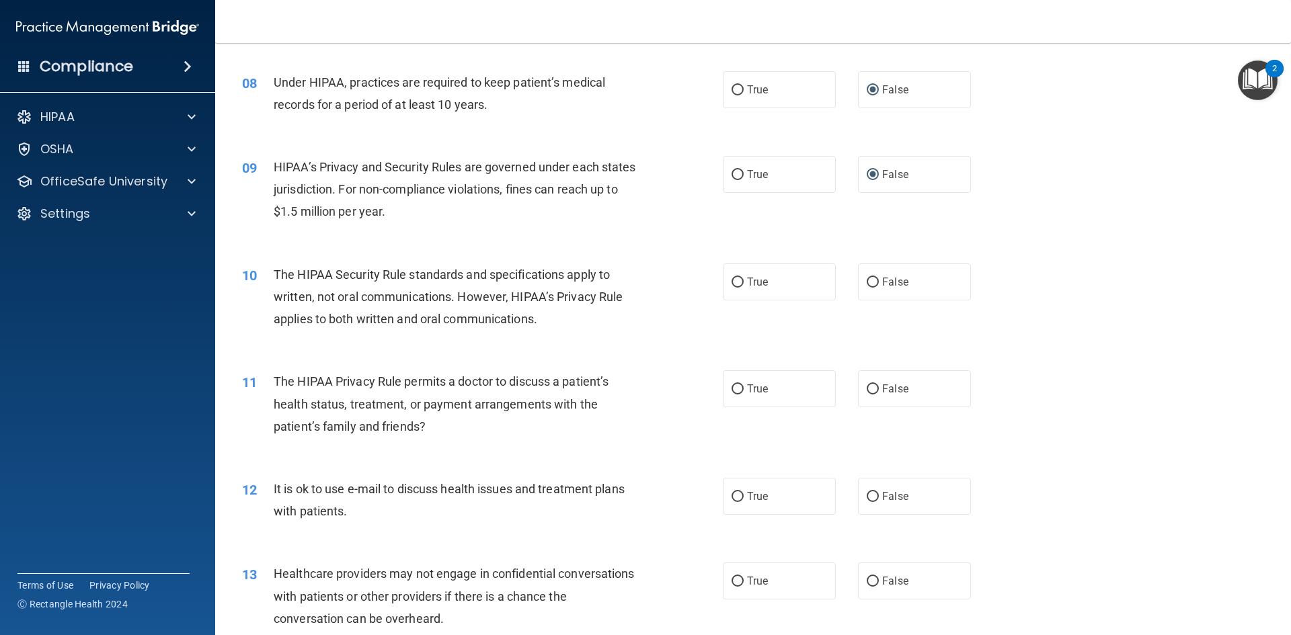
scroll to position [717, 0]
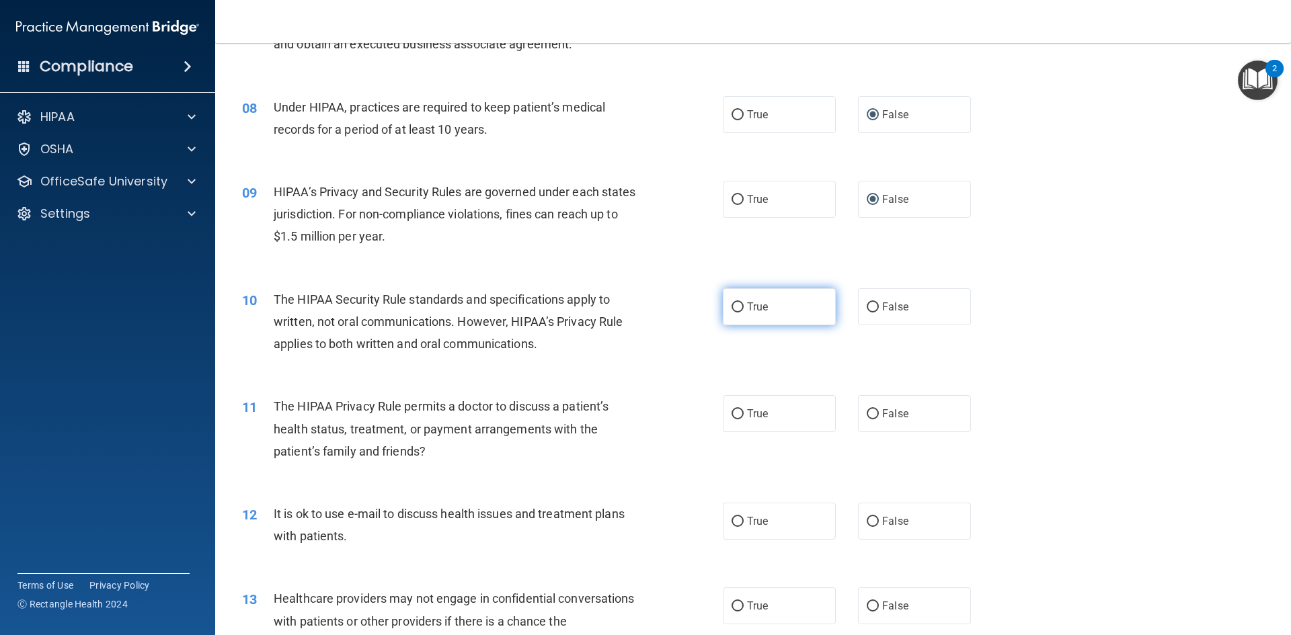
click at [624, 304] on input "True" at bounding box center [737, 307] width 12 height 10
radio input "true"
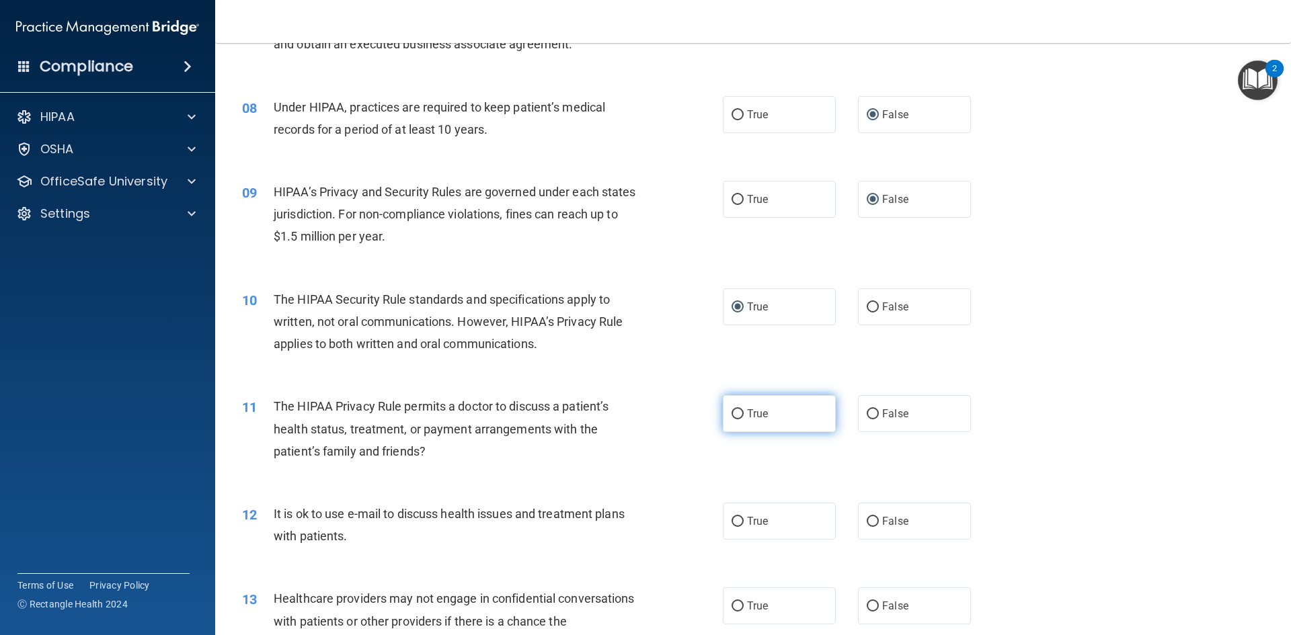
click at [624, 413] on input "True" at bounding box center [737, 414] width 12 height 10
radio input "true"
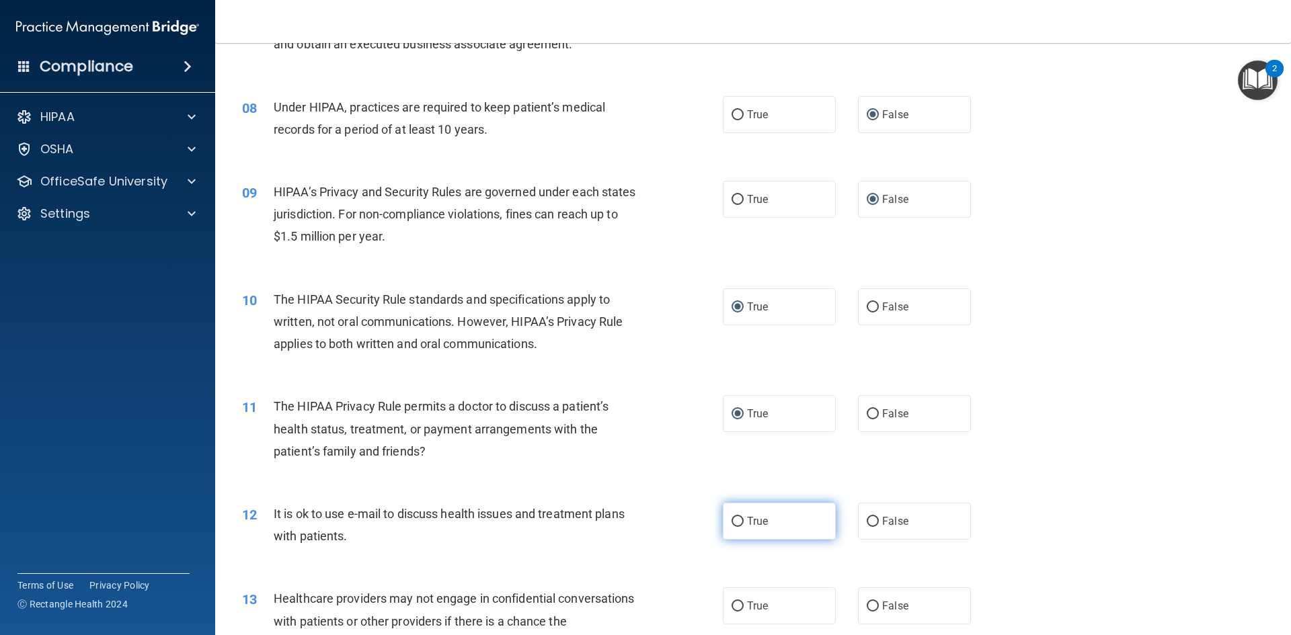
click at [624, 518] on input "True" at bounding box center [737, 522] width 12 height 10
radio input "true"
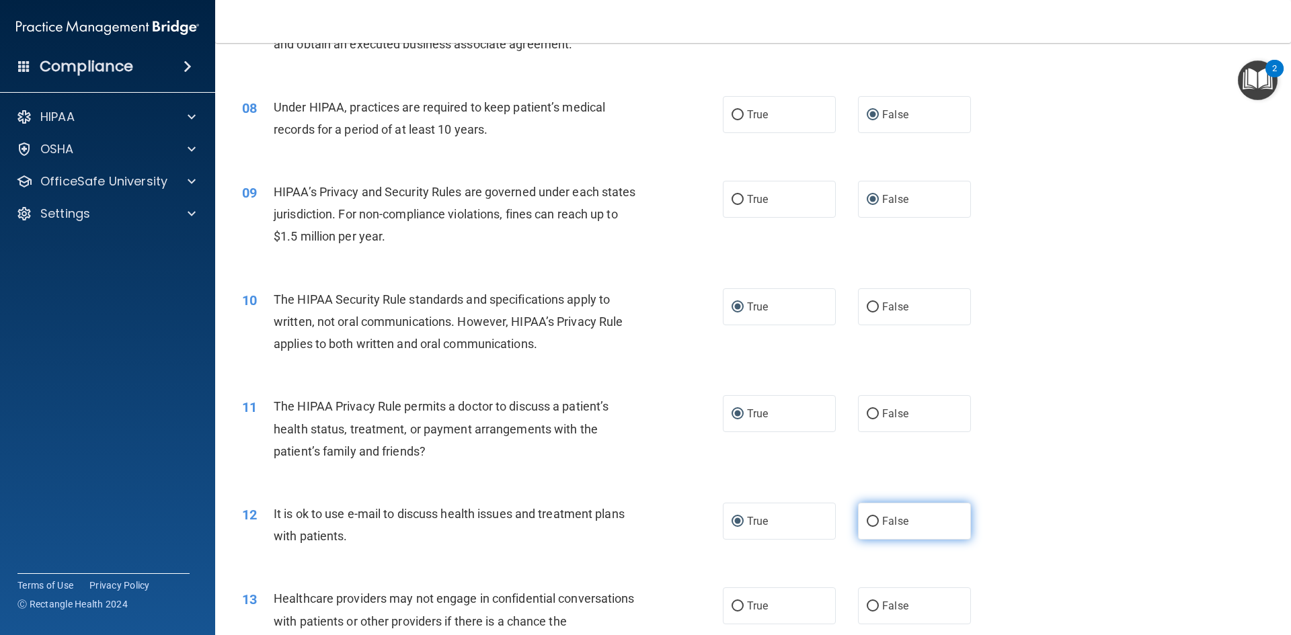
click at [624, 520] on input "False" at bounding box center [872, 522] width 12 height 10
radio input "true"
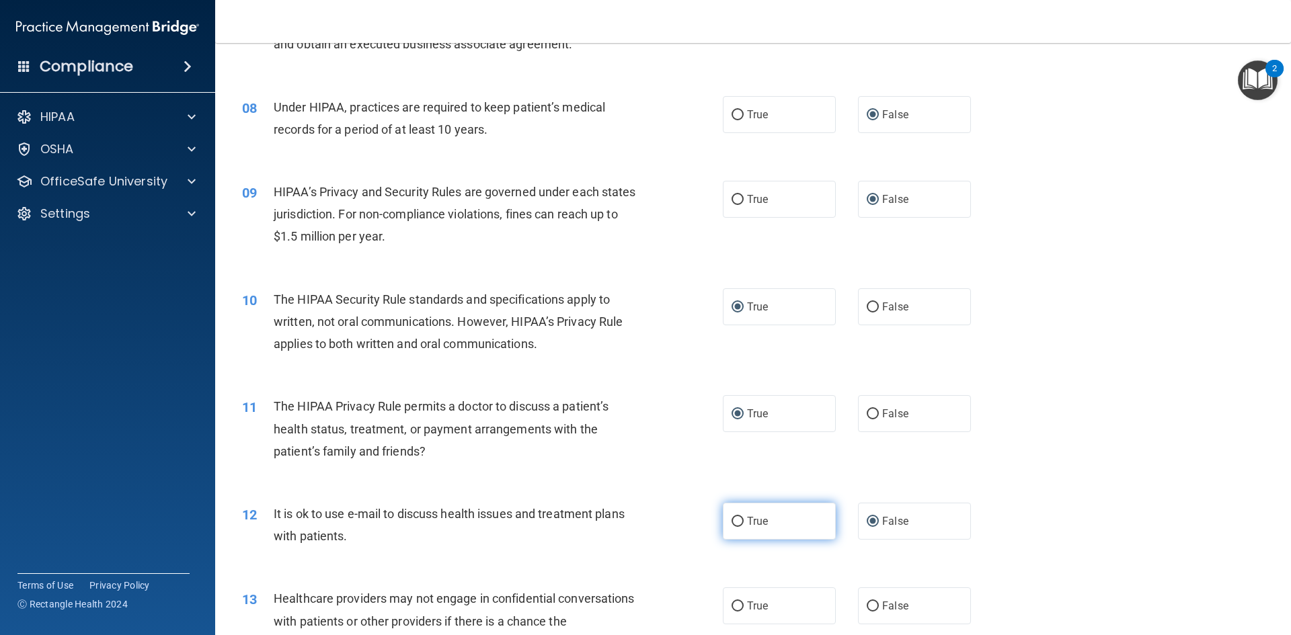
click at [624, 519] on input "True" at bounding box center [737, 522] width 12 height 10
radio input "true"
radio input "false"
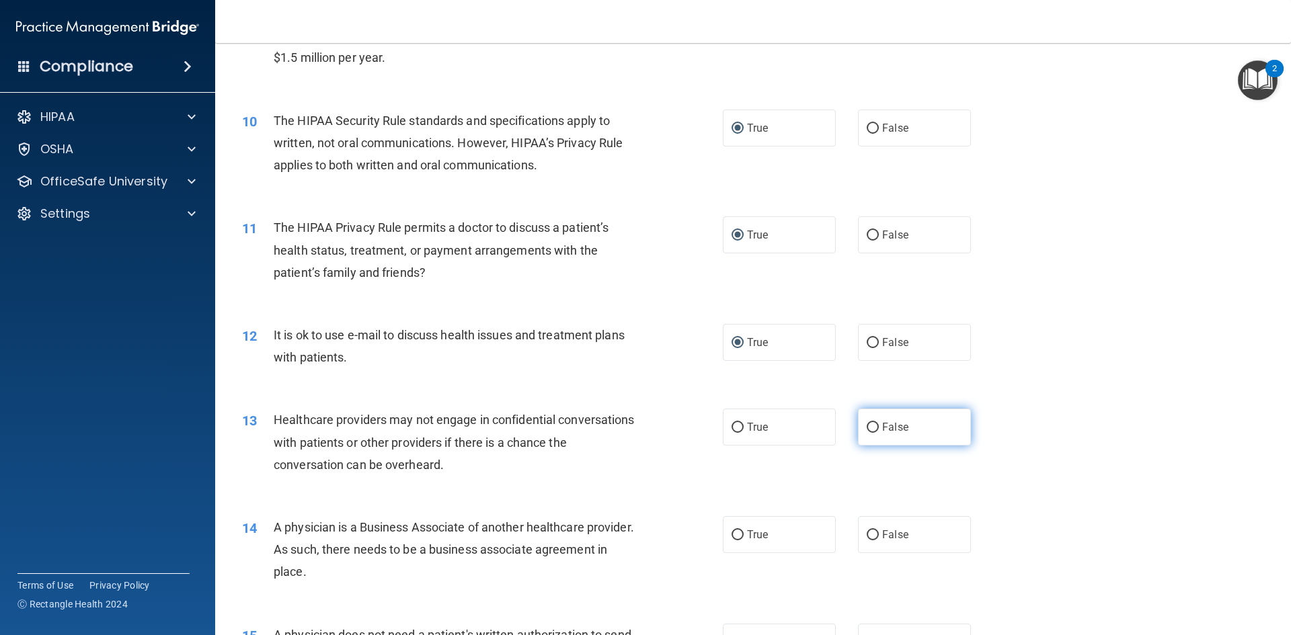
click at [624, 425] on input "False" at bounding box center [872, 428] width 12 height 10
radio input "true"
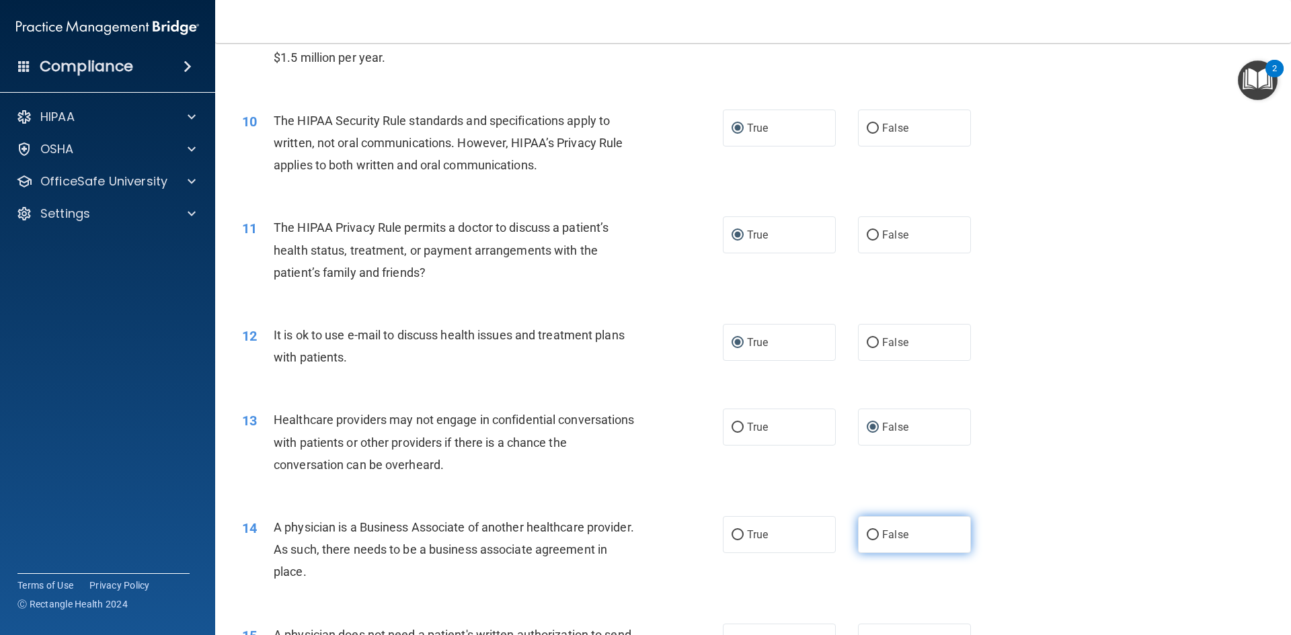
click at [624, 533] on input "False" at bounding box center [872, 535] width 12 height 10
radio input "true"
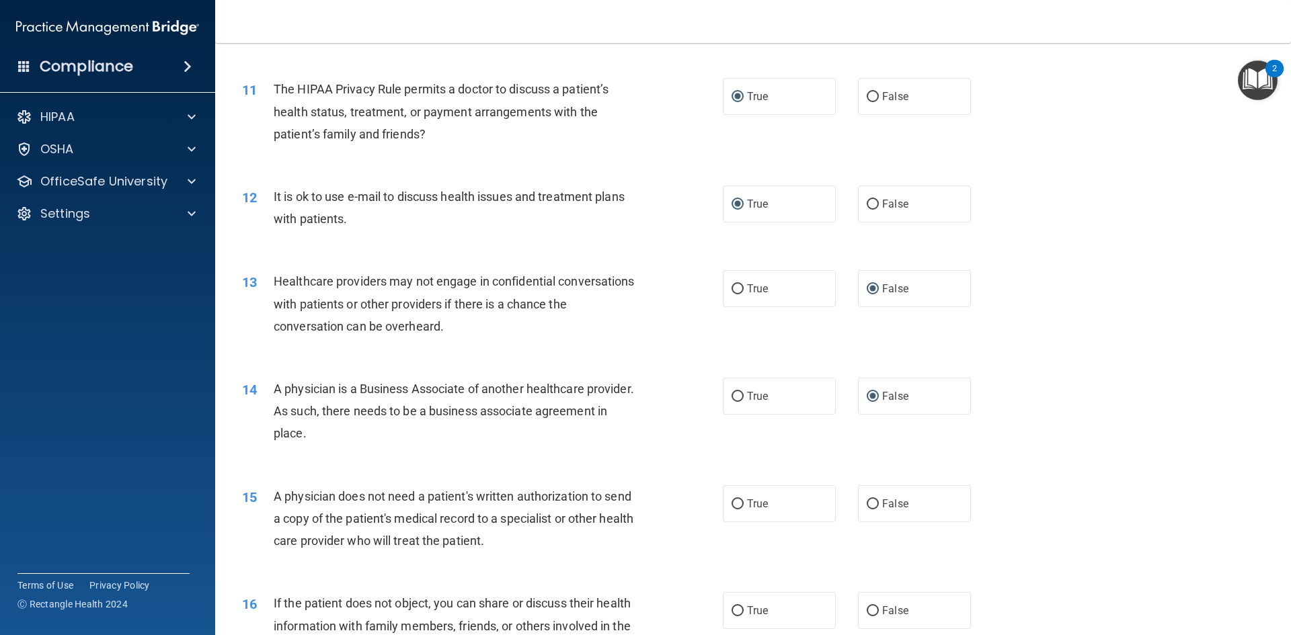
scroll to position [1255, 0]
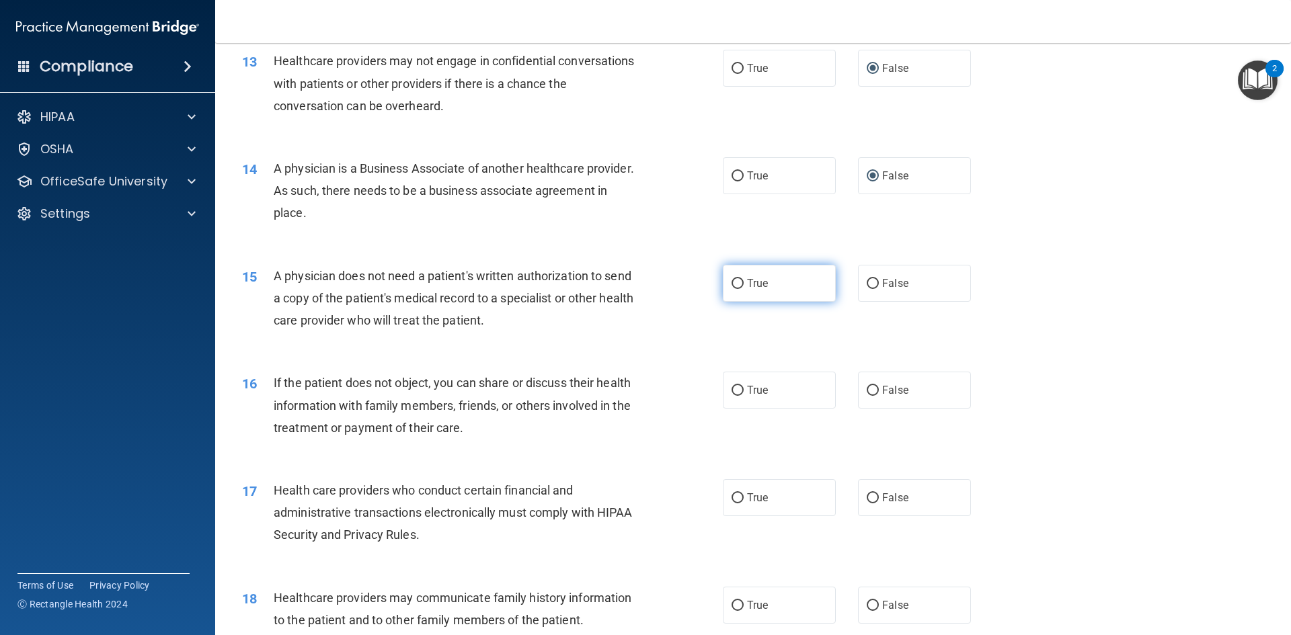
click at [624, 282] on input "True" at bounding box center [737, 284] width 12 height 10
radio input "true"
click at [624, 391] on input "True" at bounding box center [737, 391] width 12 height 10
radio input "true"
click at [624, 496] on input "True" at bounding box center [737, 498] width 12 height 10
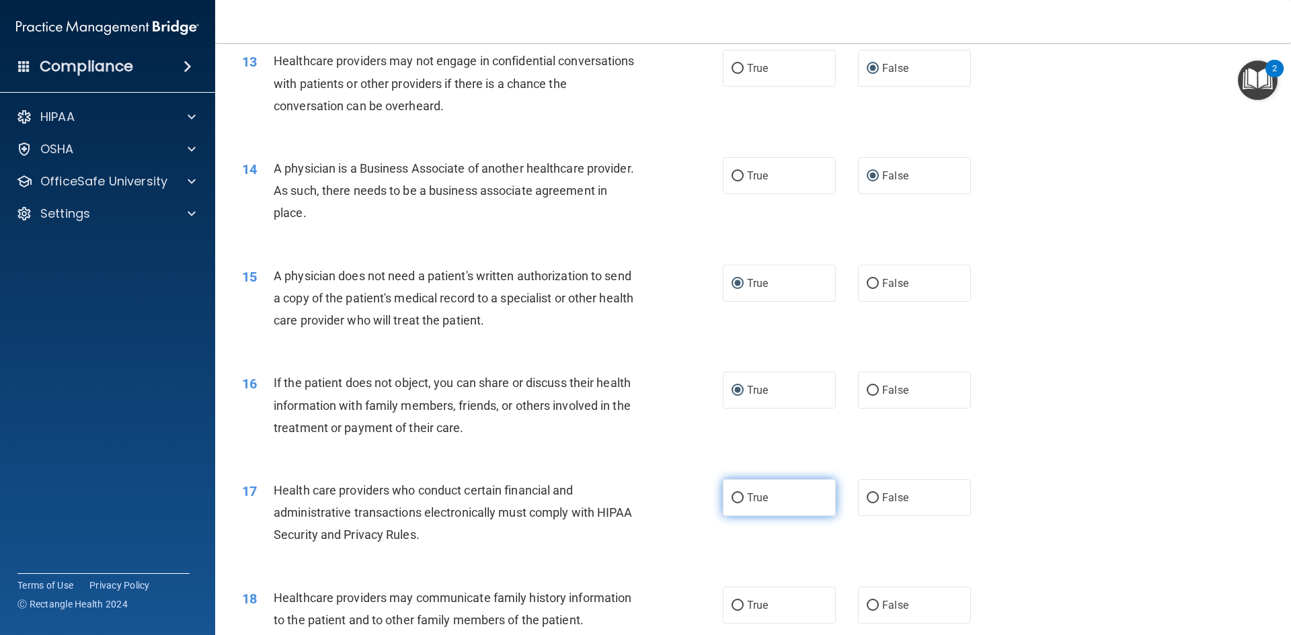
radio input "true"
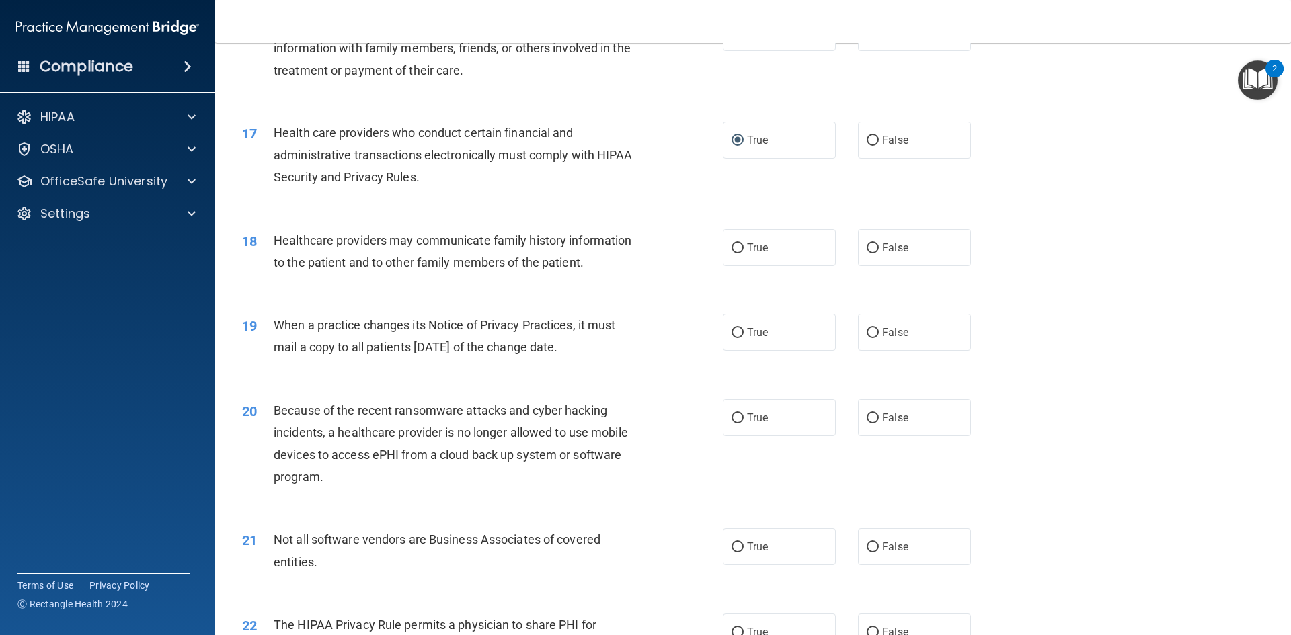
scroll to position [1613, 0]
click at [624, 245] on input "False" at bounding box center [872, 248] width 12 height 10
radio input "true"
click at [624, 331] on input "False" at bounding box center [872, 332] width 12 height 10
radio input "true"
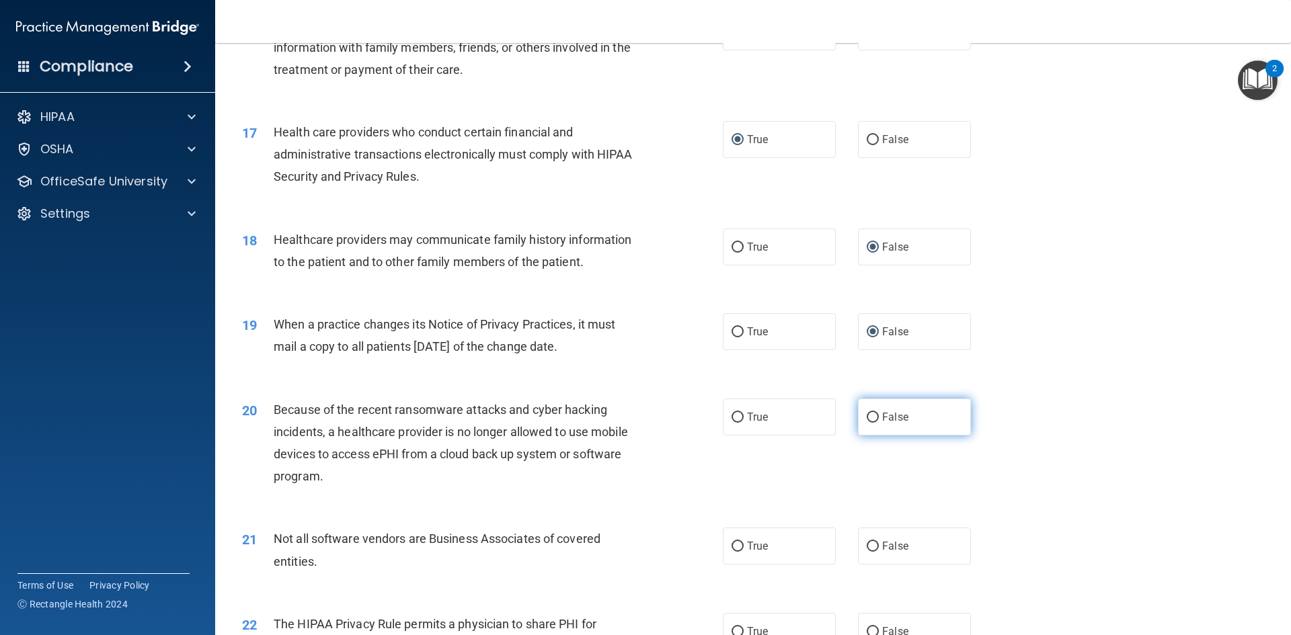
click at [624, 415] on input "False" at bounding box center [872, 418] width 12 height 10
radio input "true"
click at [624, 542] on input "True" at bounding box center [737, 547] width 12 height 10
radio input "true"
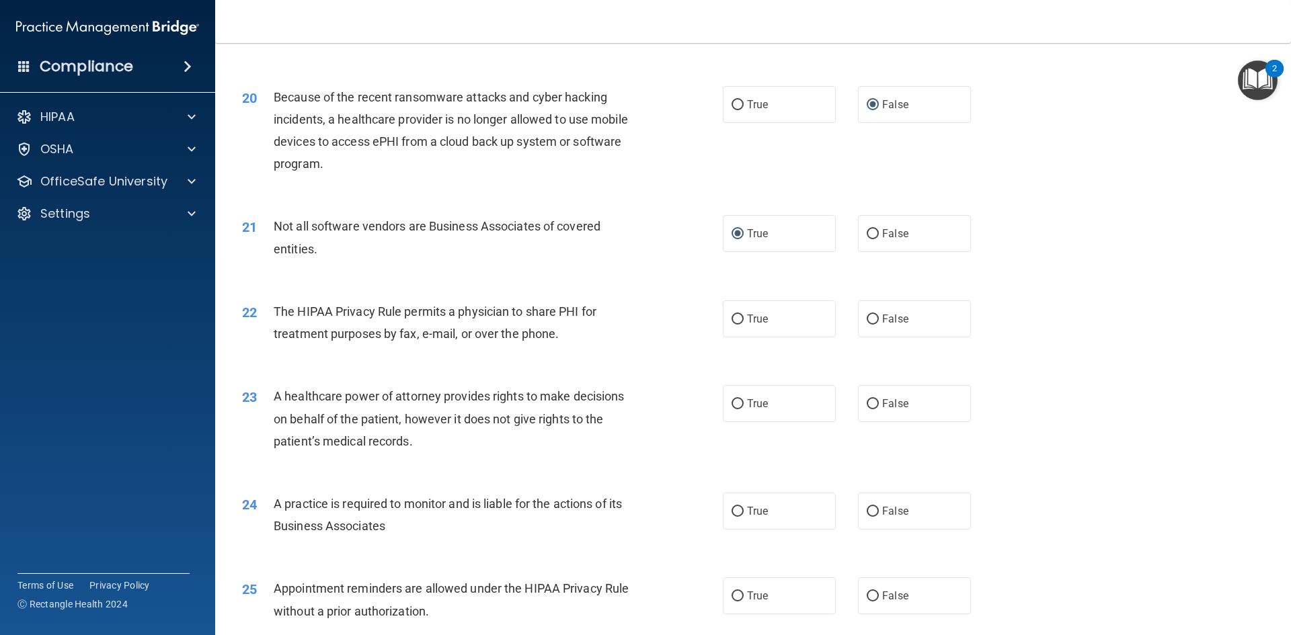
scroll to position [1972, 0]
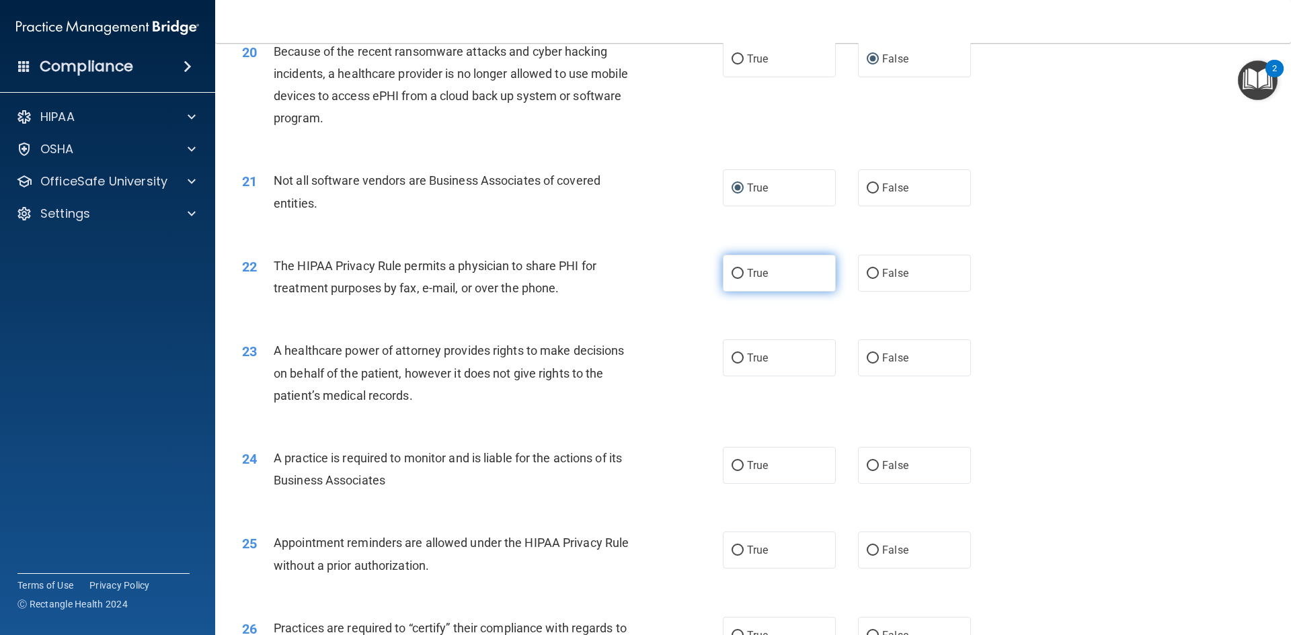
click at [624, 270] on input "True" at bounding box center [737, 274] width 12 height 10
radio input "true"
click at [624, 354] on input "False" at bounding box center [872, 359] width 12 height 10
radio input "true"
click at [624, 463] on input "False" at bounding box center [872, 466] width 12 height 10
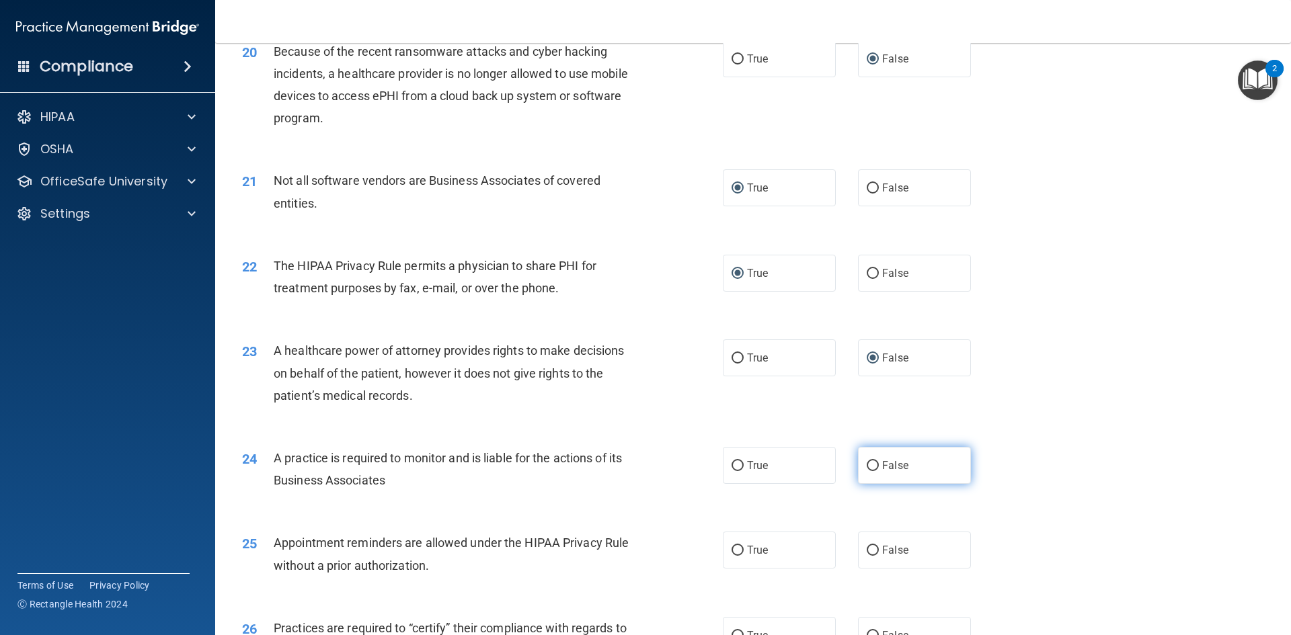
radio input "true"
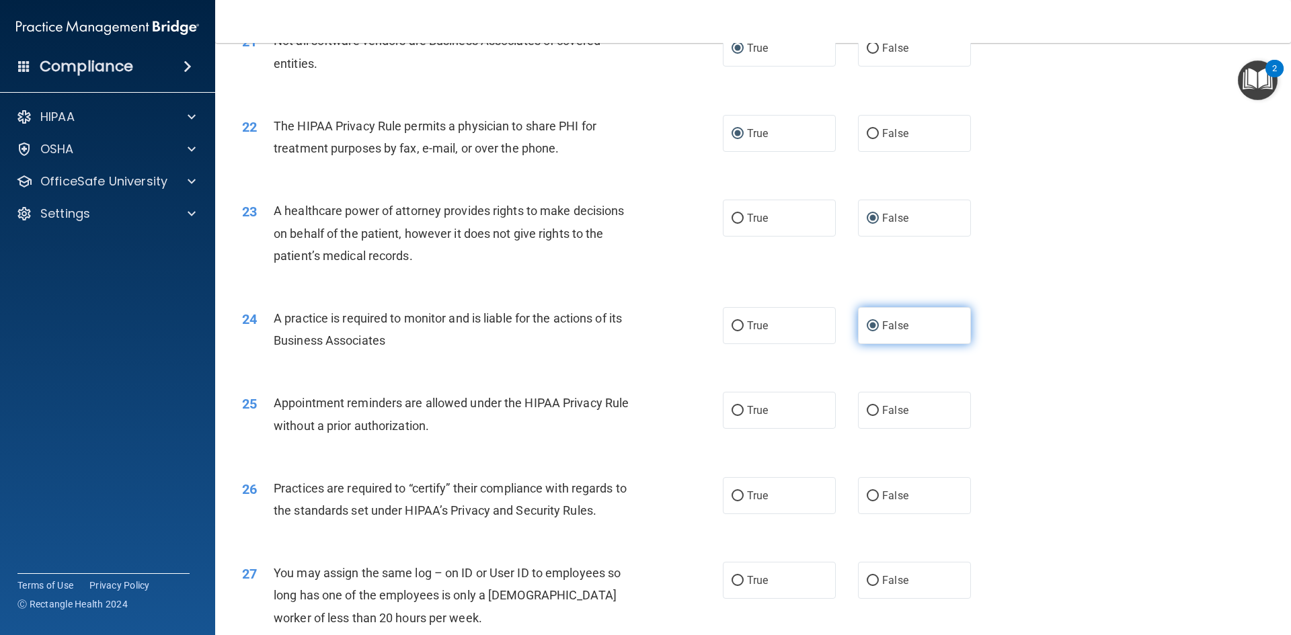
scroll to position [2151, 0]
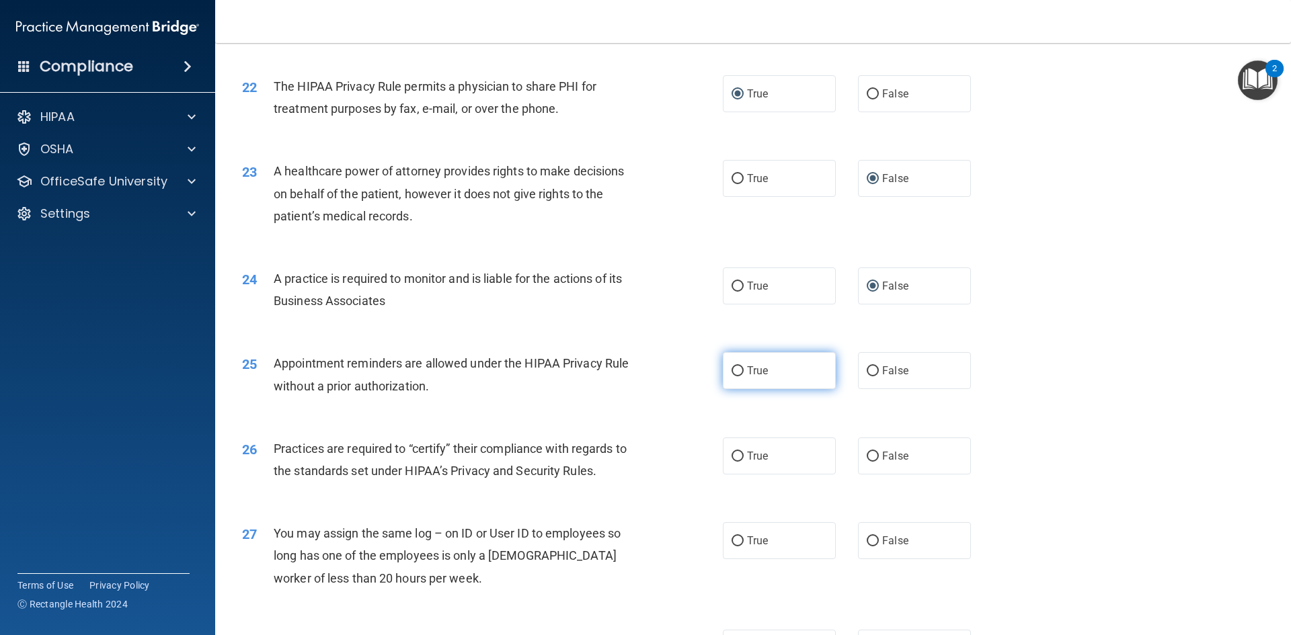
click at [624, 371] on input "True" at bounding box center [737, 371] width 12 height 10
radio input "true"
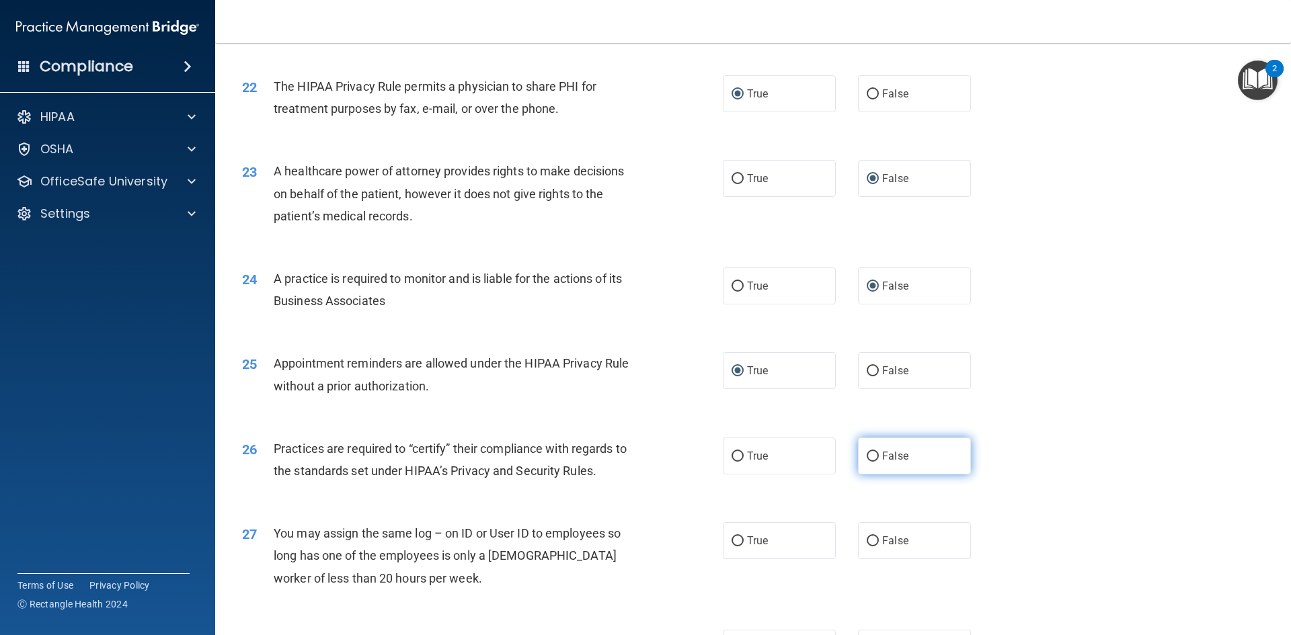
click at [624, 454] on input "False" at bounding box center [872, 457] width 12 height 10
radio input "true"
click at [624, 538] on input "False" at bounding box center [872, 541] width 12 height 10
radio input "true"
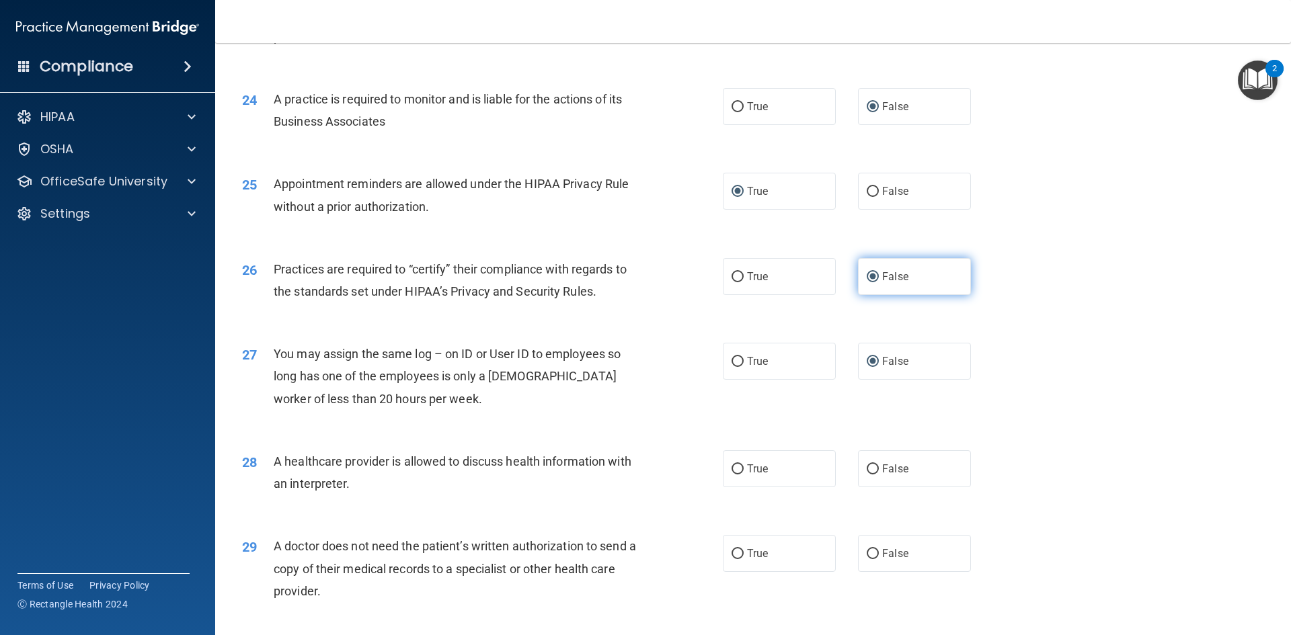
scroll to position [2494, 0]
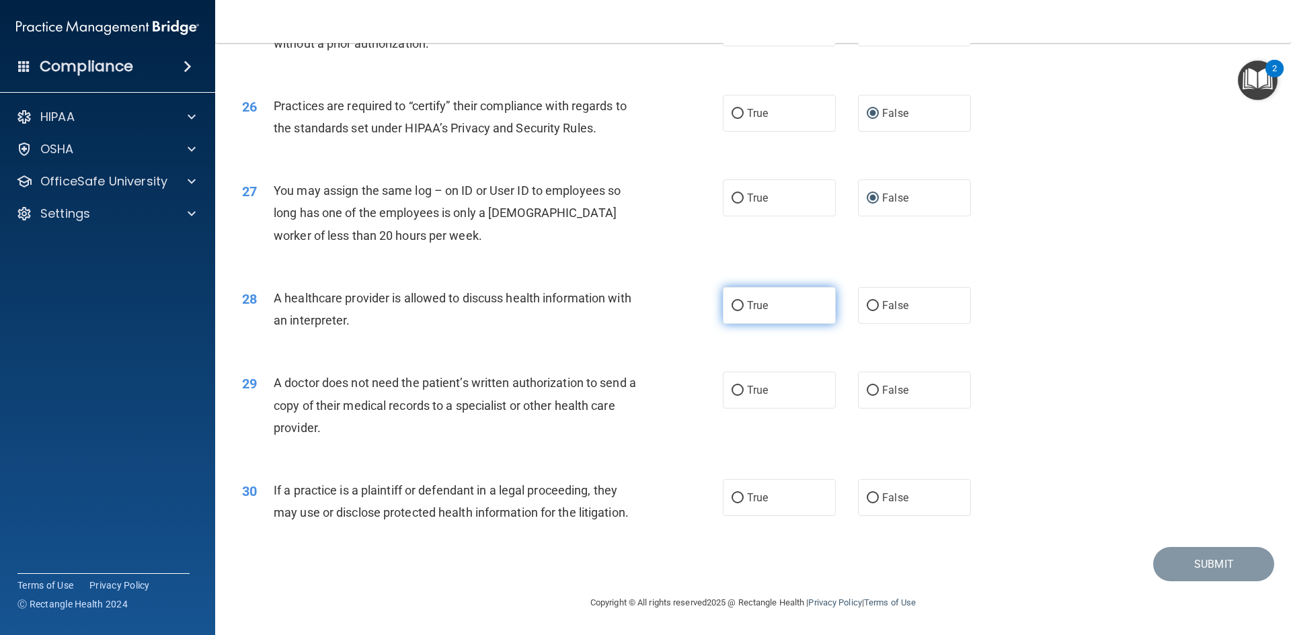
click at [624, 301] on input "True" at bounding box center [737, 306] width 12 height 10
radio input "true"
drag, startPoint x: 733, startPoint y: 389, endPoint x: 746, endPoint y: 445, distance: 57.4
click at [624, 390] on input "True" at bounding box center [737, 391] width 12 height 10
radio input "true"
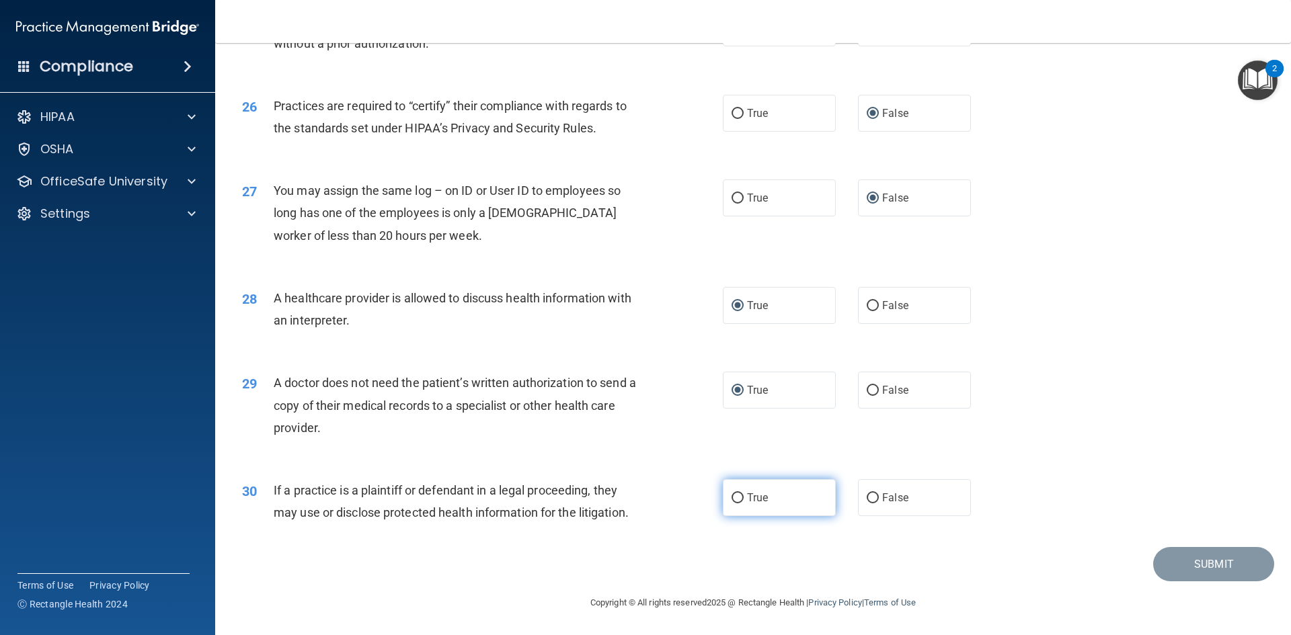
drag, startPoint x: 731, startPoint y: 499, endPoint x: 755, endPoint y: 498, distance: 24.2
click at [624, 498] on input "True" at bounding box center [737, 498] width 12 height 10
radio input "true"
click at [624, 565] on button "Submit" at bounding box center [1213, 564] width 121 height 34
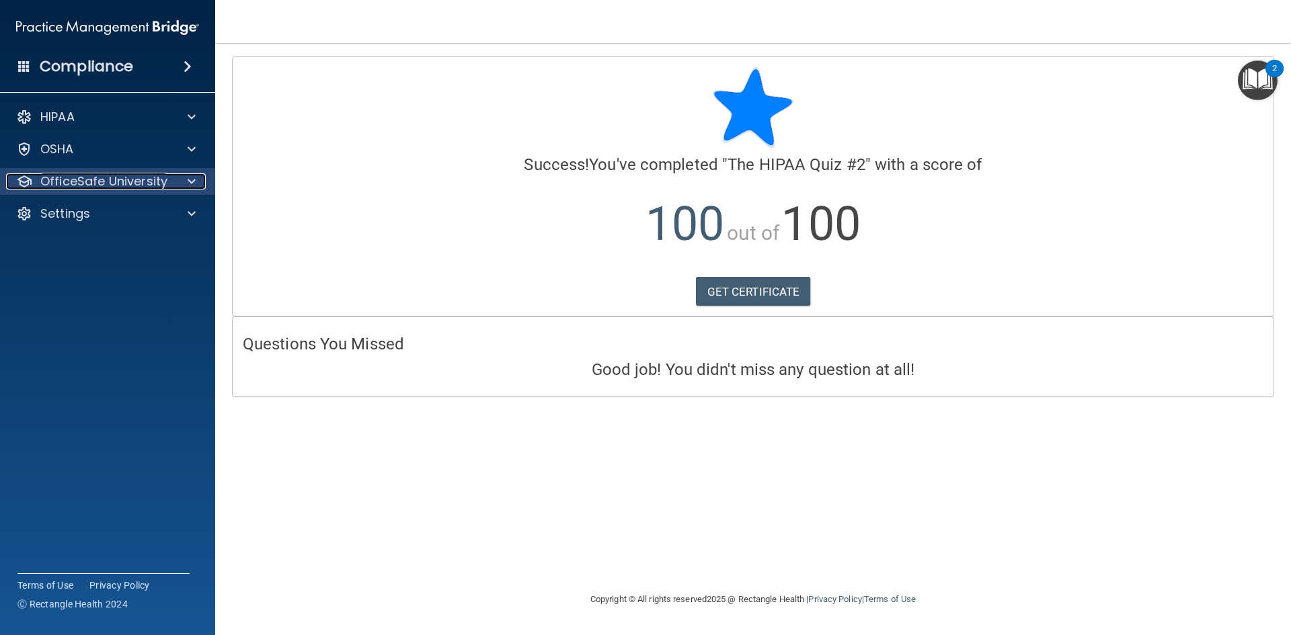
click at [79, 179] on p "OfficeSafe University" at bounding box center [103, 181] width 127 height 16
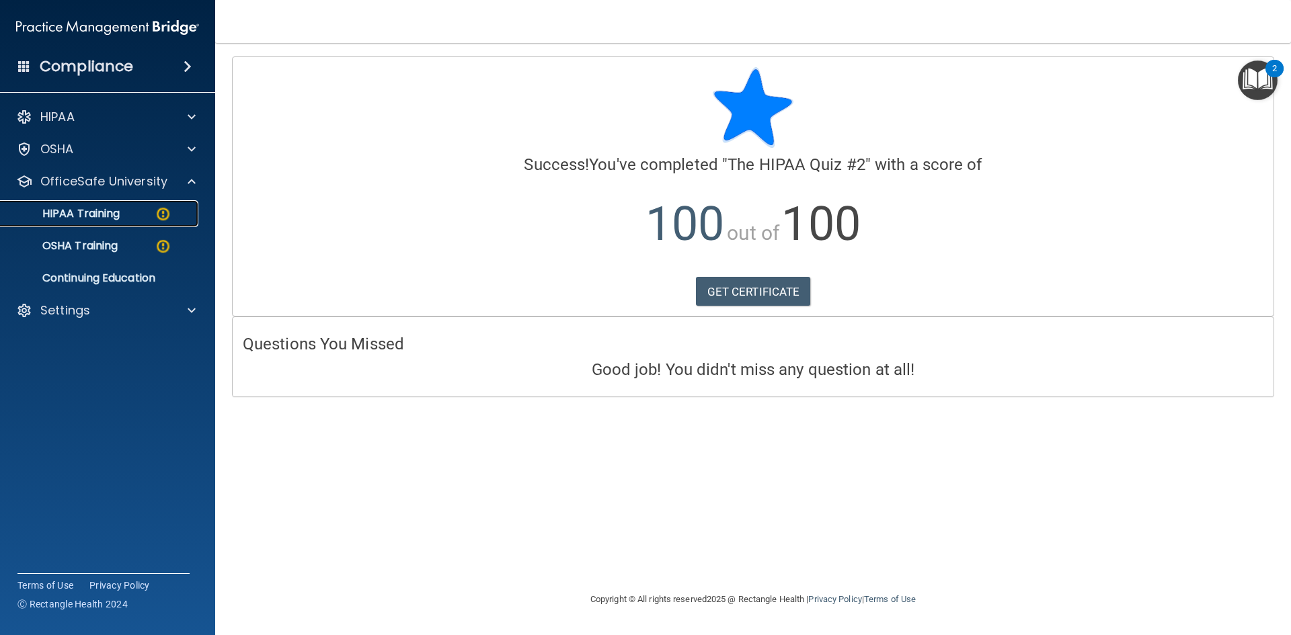
click at [77, 207] on p "HIPAA Training" at bounding box center [64, 213] width 111 height 13
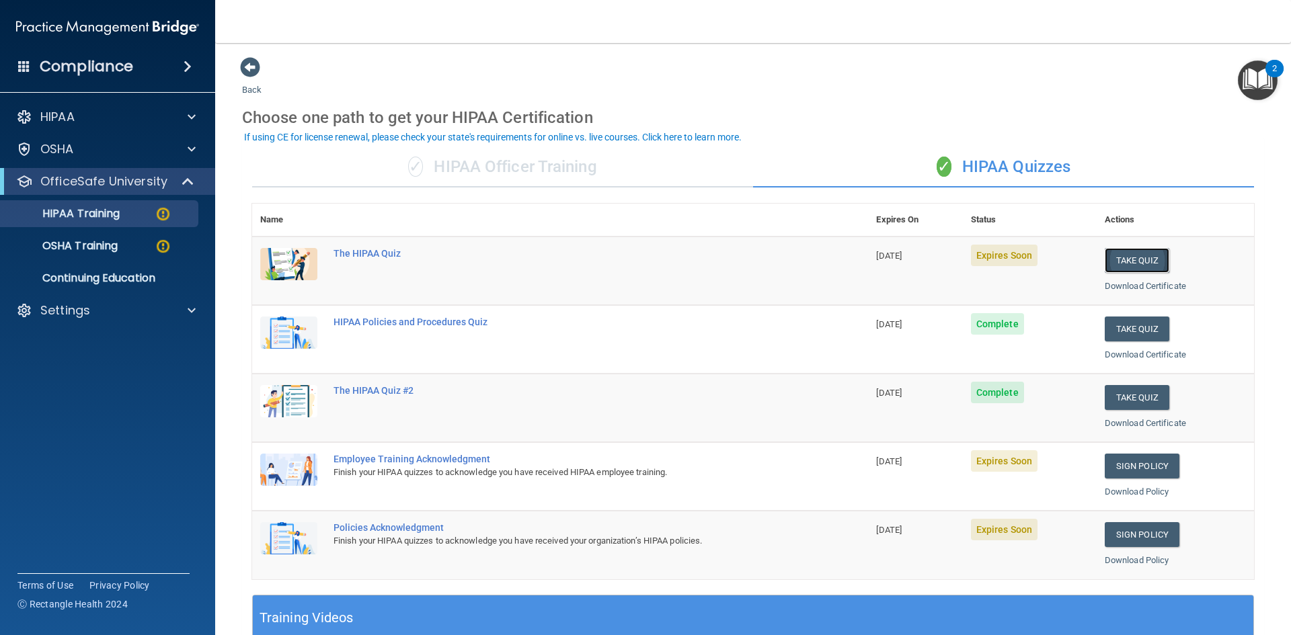
click at [624, 253] on button "Take Quiz" at bounding box center [1136, 260] width 65 height 25
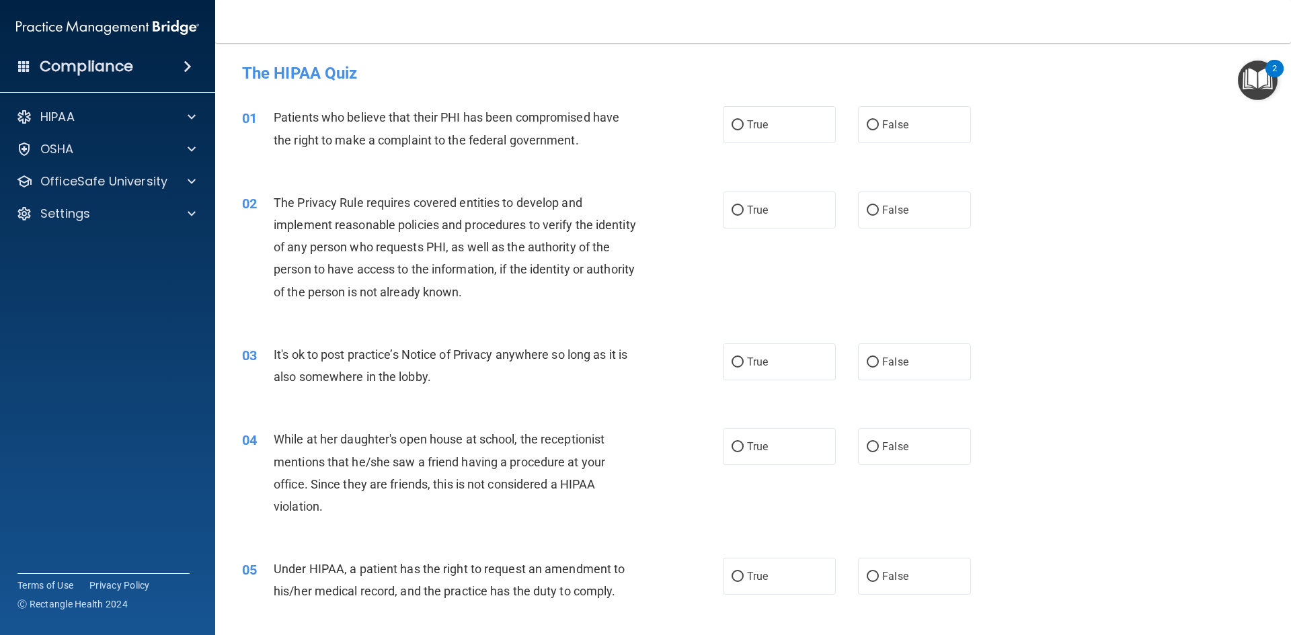
drag, startPoint x: 733, startPoint y: 121, endPoint x: 748, endPoint y: 165, distance: 47.0
click at [624, 122] on input "True" at bounding box center [737, 125] width 12 height 10
radio input "true"
click at [624, 210] on input "True" at bounding box center [737, 211] width 12 height 10
radio input "true"
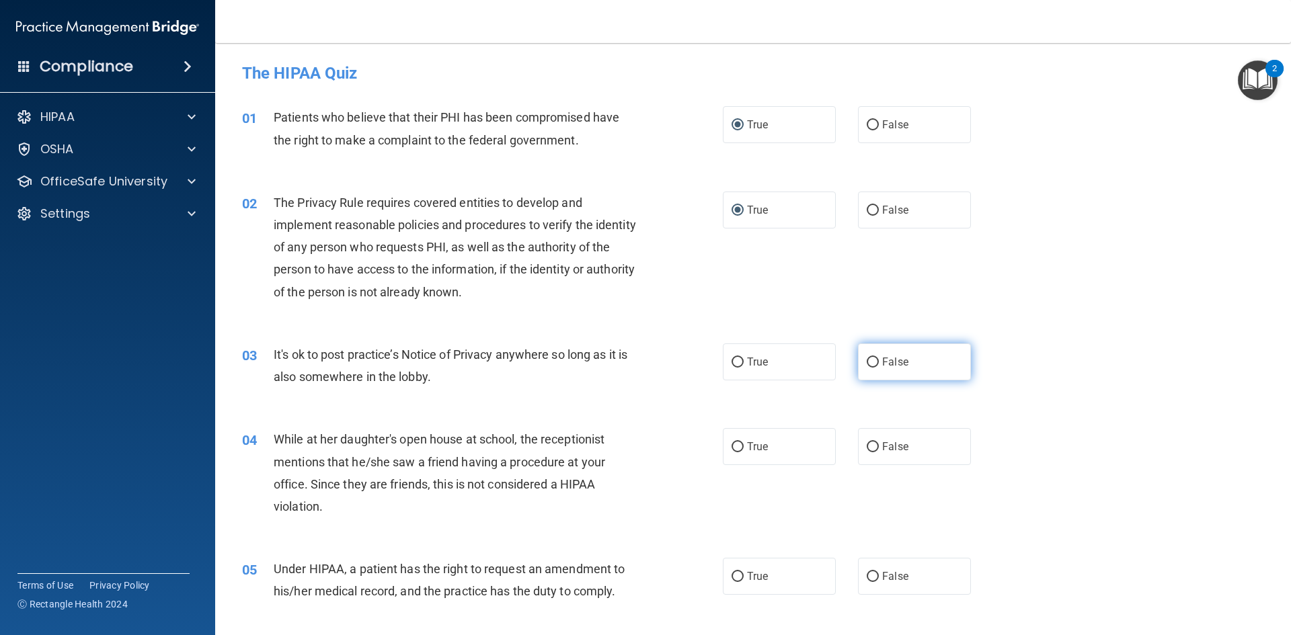
click at [624, 362] on input "False" at bounding box center [872, 363] width 12 height 10
radio input "true"
click at [624, 446] on input "False" at bounding box center [872, 447] width 12 height 10
radio input "true"
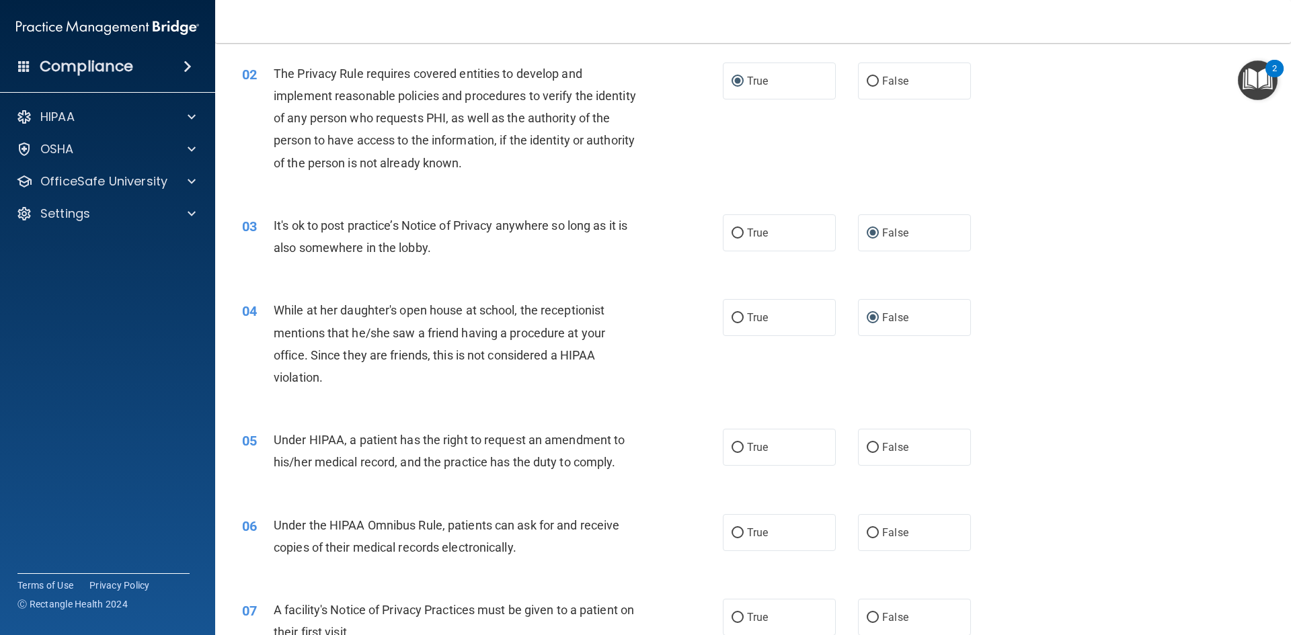
scroll to position [179, 0]
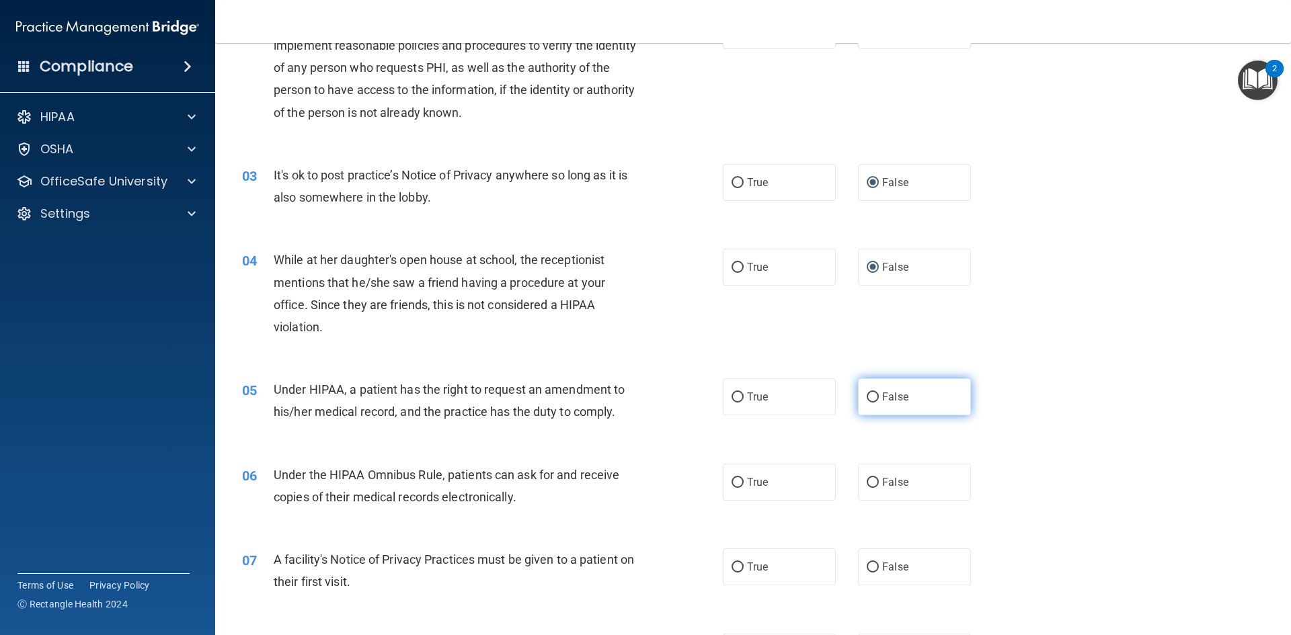
click at [624, 395] on input "False" at bounding box center [872, 398] width 12 height 10
radio input "true"
click at [624, 481] on input "True" at bounding box center [737, 483] width 12 height 10
radio input "true"
drag, startPoint x: 731, startPoint y: 567, endPoint x: 738, endPoint y: 549, distance: 20.2
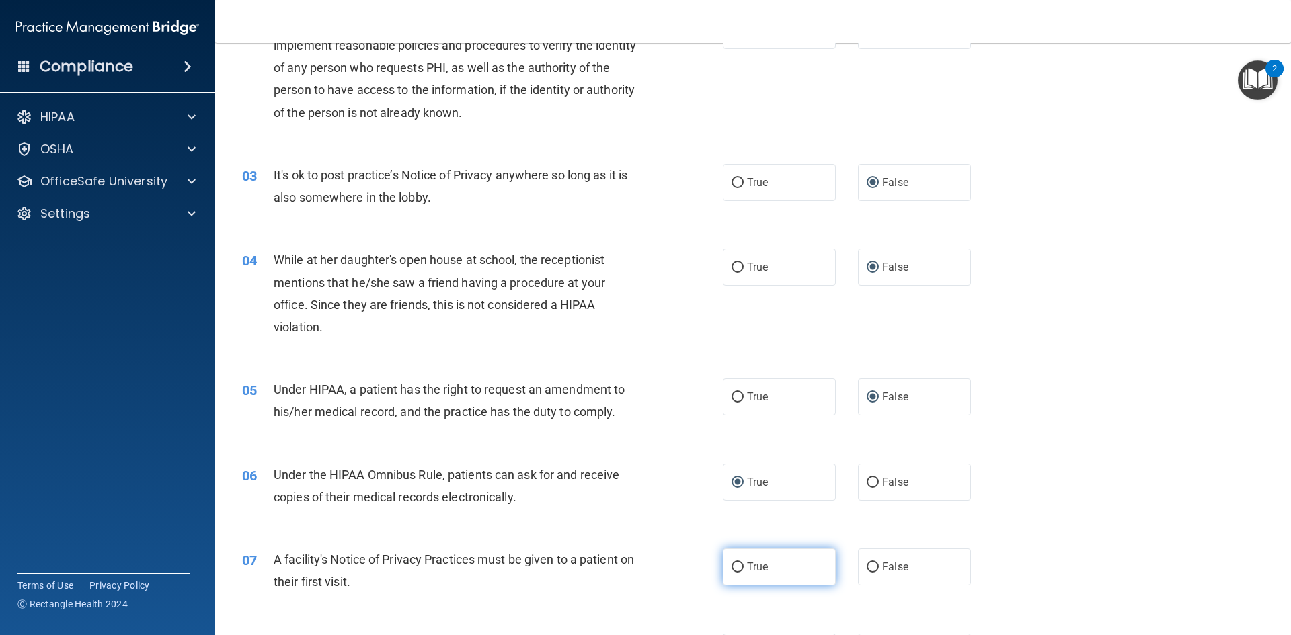
click at [624, 567] on input "True" at bounding box center [737, 568] width 12 height 10
radio input "true"
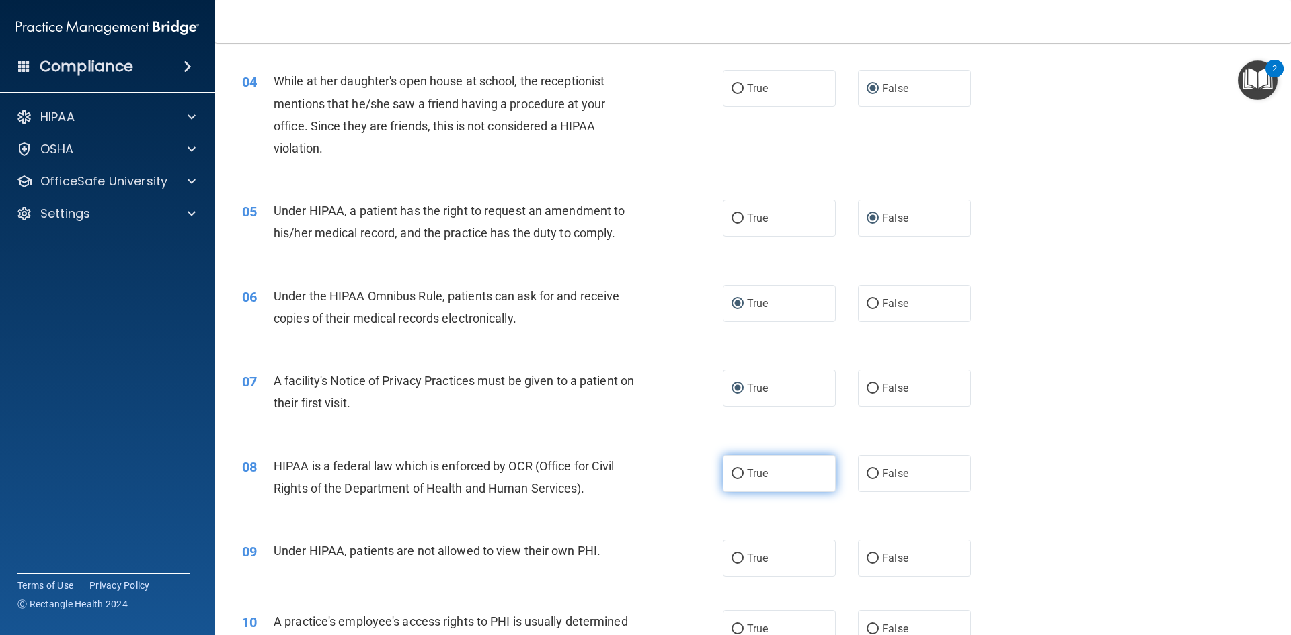
click at [624, 470] on input "True" at bounding box center [737, 474] width 12 height 10
radio input "true"
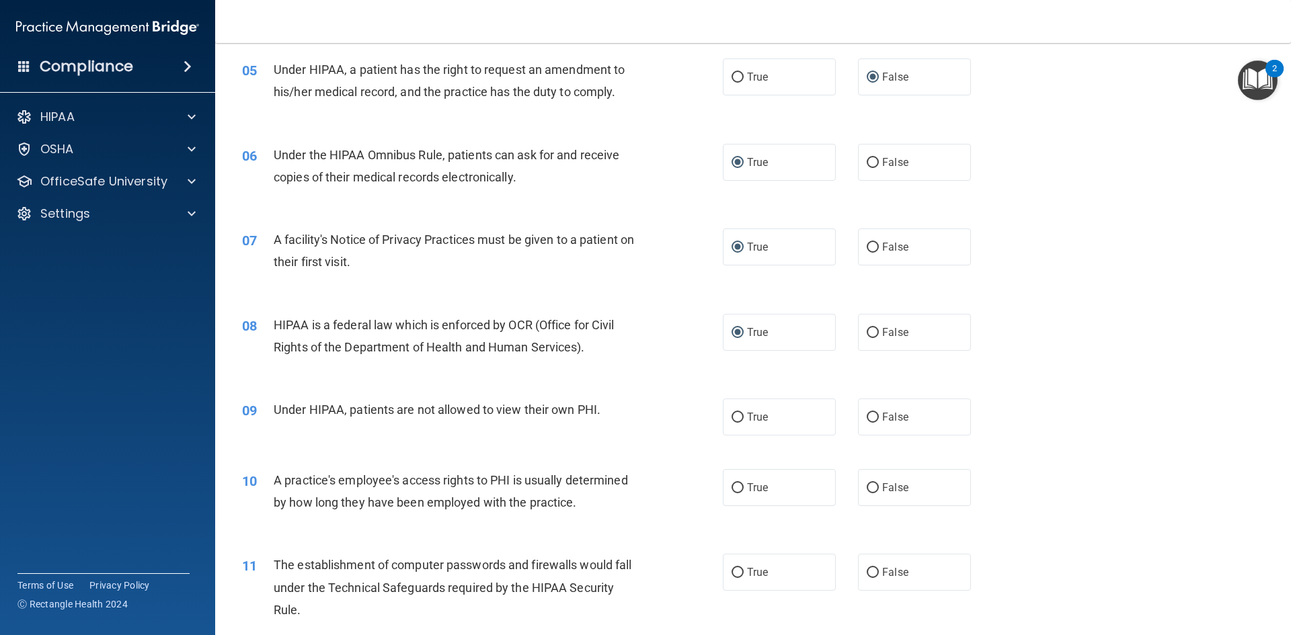
scroll to position [538, 0]
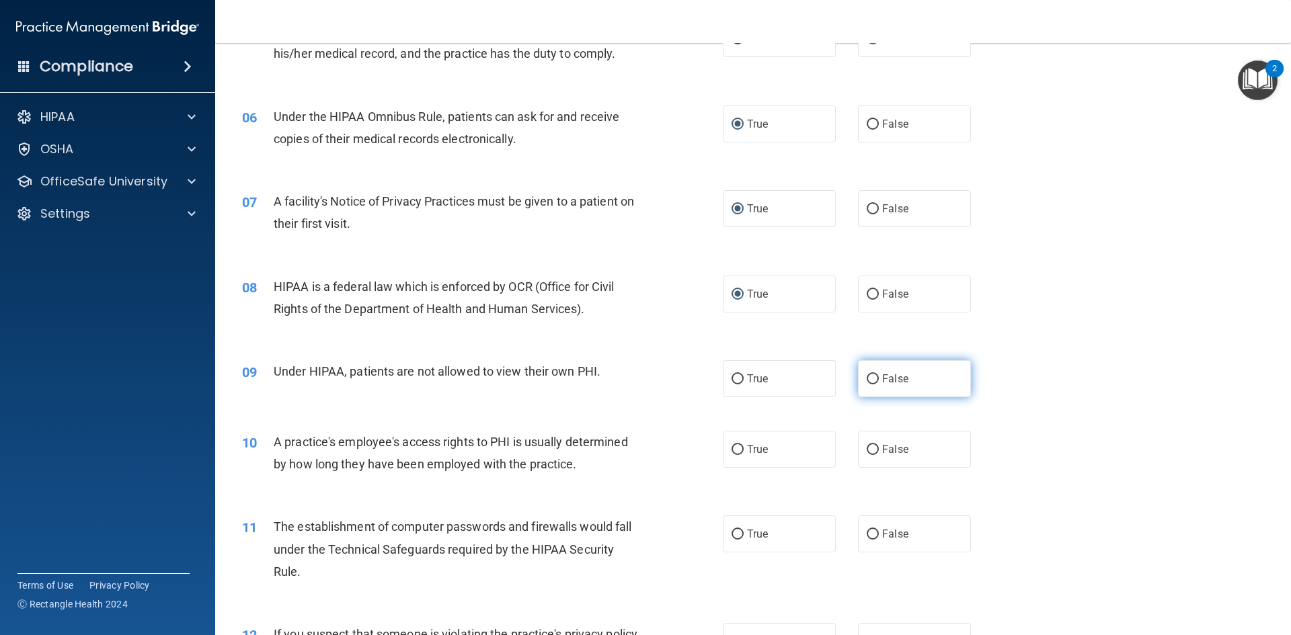
click at [624, 378] on input "False" at bounding box center [872, 379] width 12 height 10
radio input "true"
click at [624, 448] on input "False" at bounding box center [872, 450] width 12 height 10
radio input "true"
click at [624, 532] on input "True" at bounding box center [737, 535] width 12 height 10
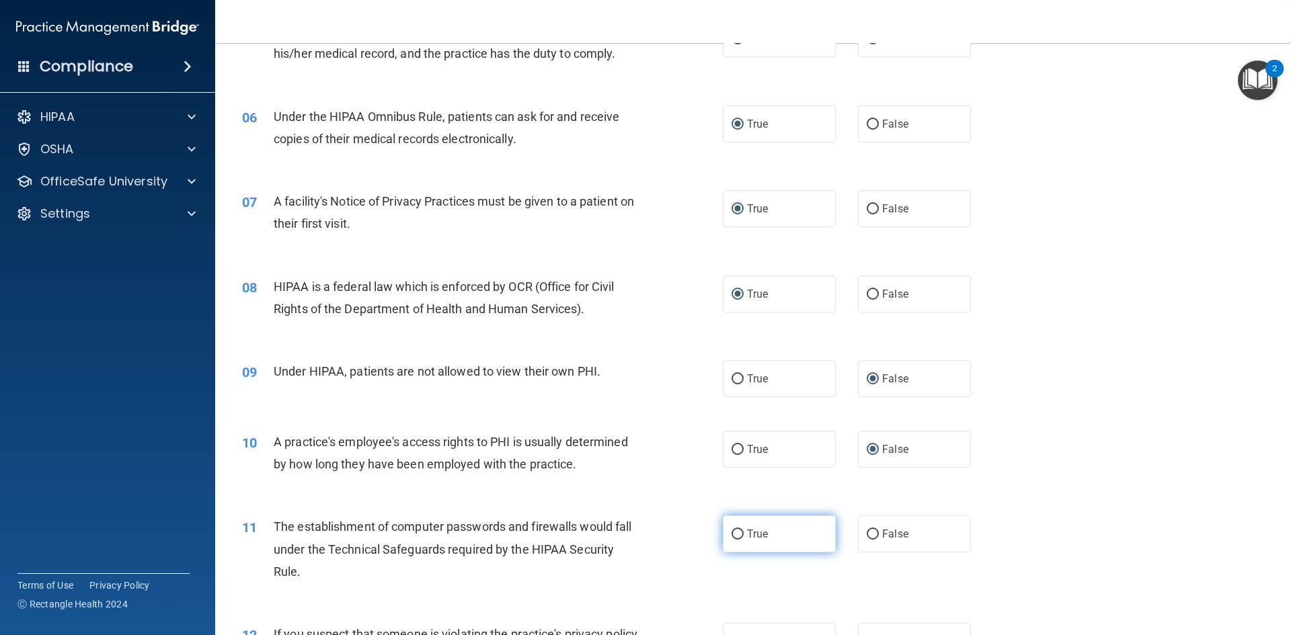
radio input "true"
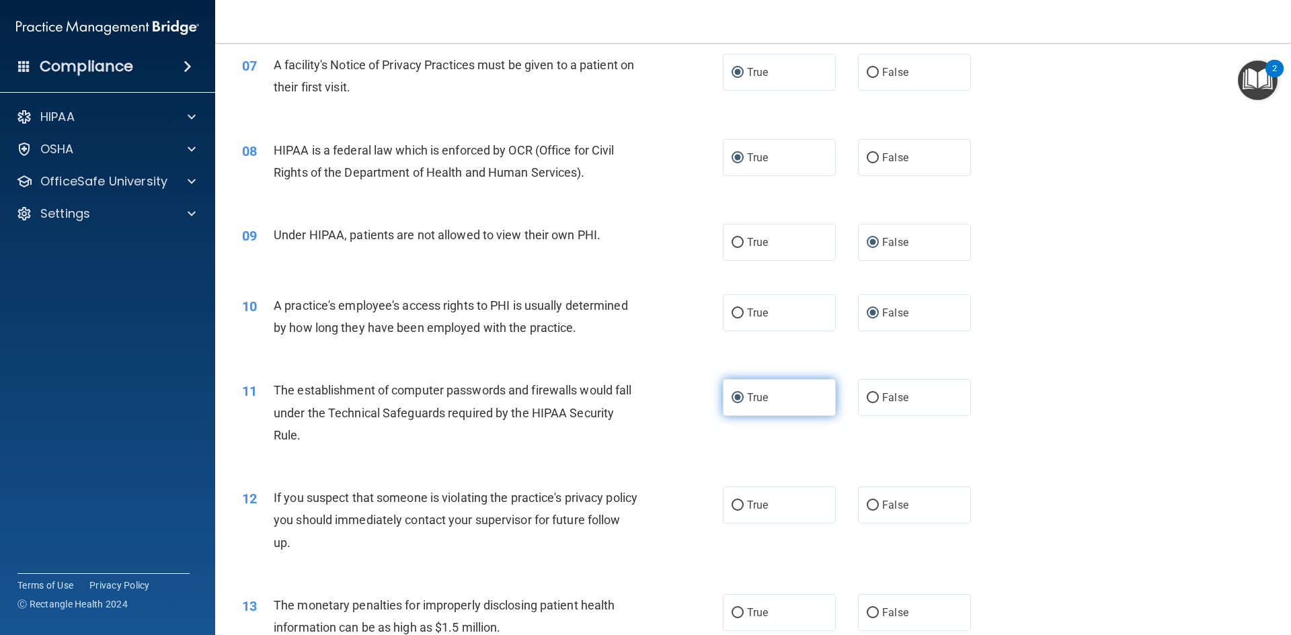
scroll to position [717, 0]
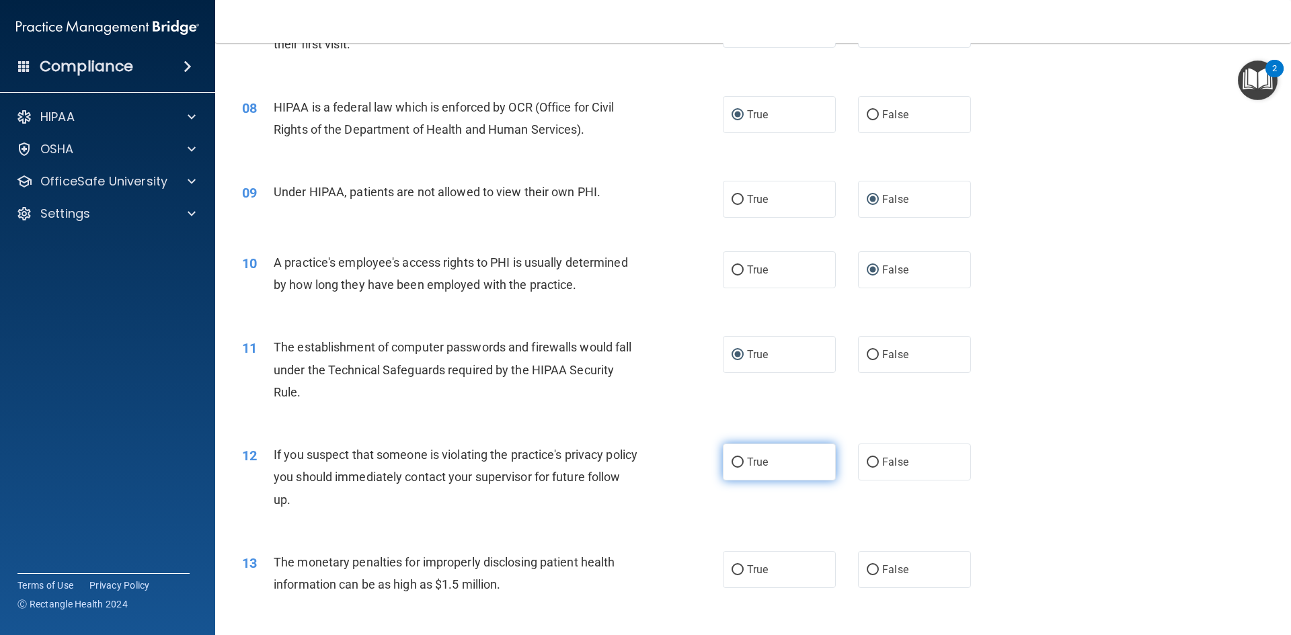
click at [624, 460] on input "True" at bounding box center [737, 463] width 12 height 10
radio input "true"
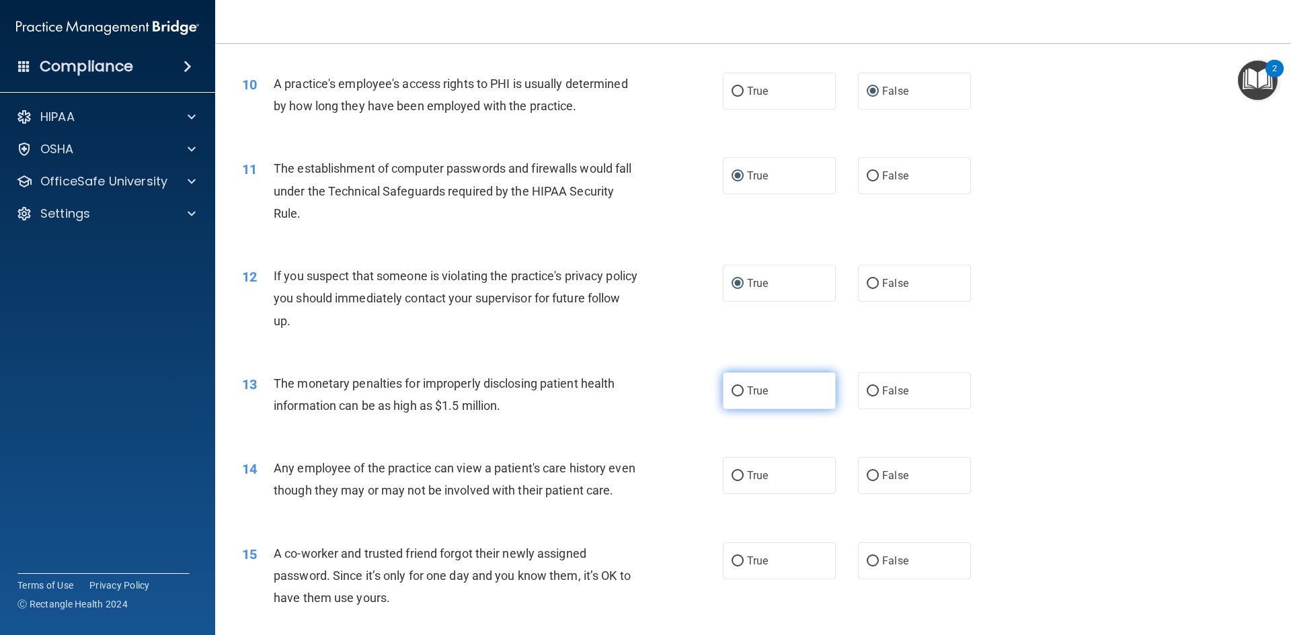
click at [624, 391] on input "True" at bounding box center [737, 392] width 12 height 10
radio input "true"
click at [624, 472] on input "False" at bounding box center [872, 476] width 12 height 10
radio input "true"
drag, startPoint x: 864, startPoint y: 580, endPoint x: 834, endPoint y: 542, distance: 48.3
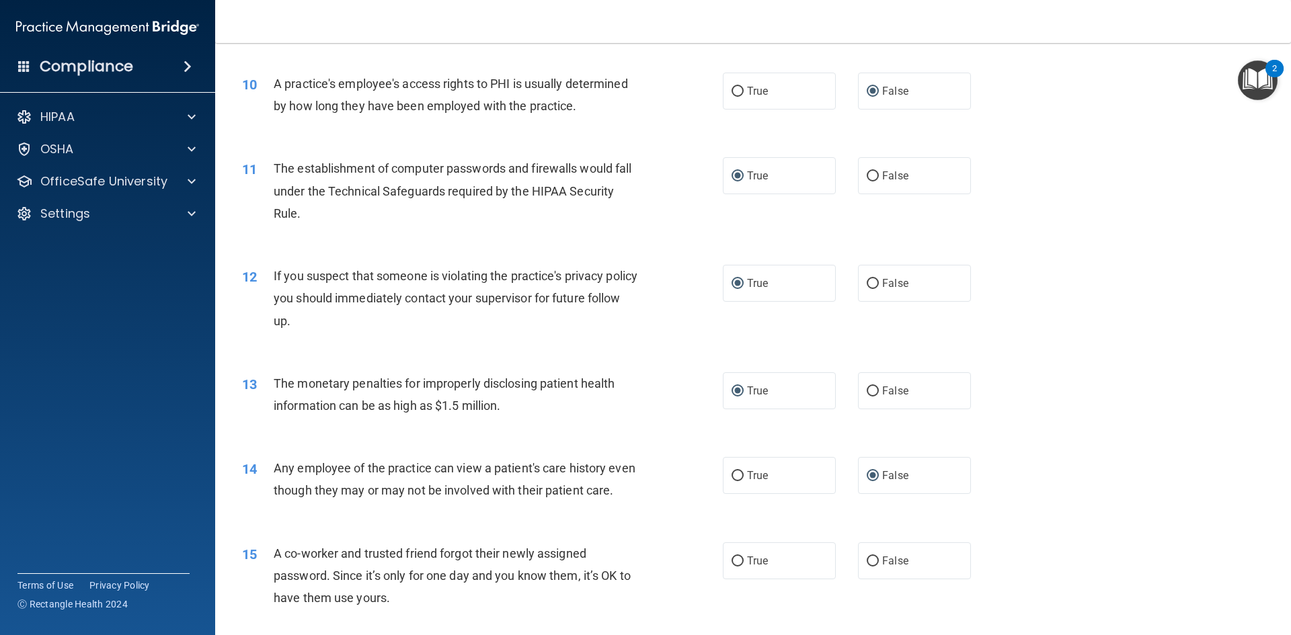
click at [624, 567] on input "False" at bounding box center [872, 562] width 12 height 10
radio input "true"
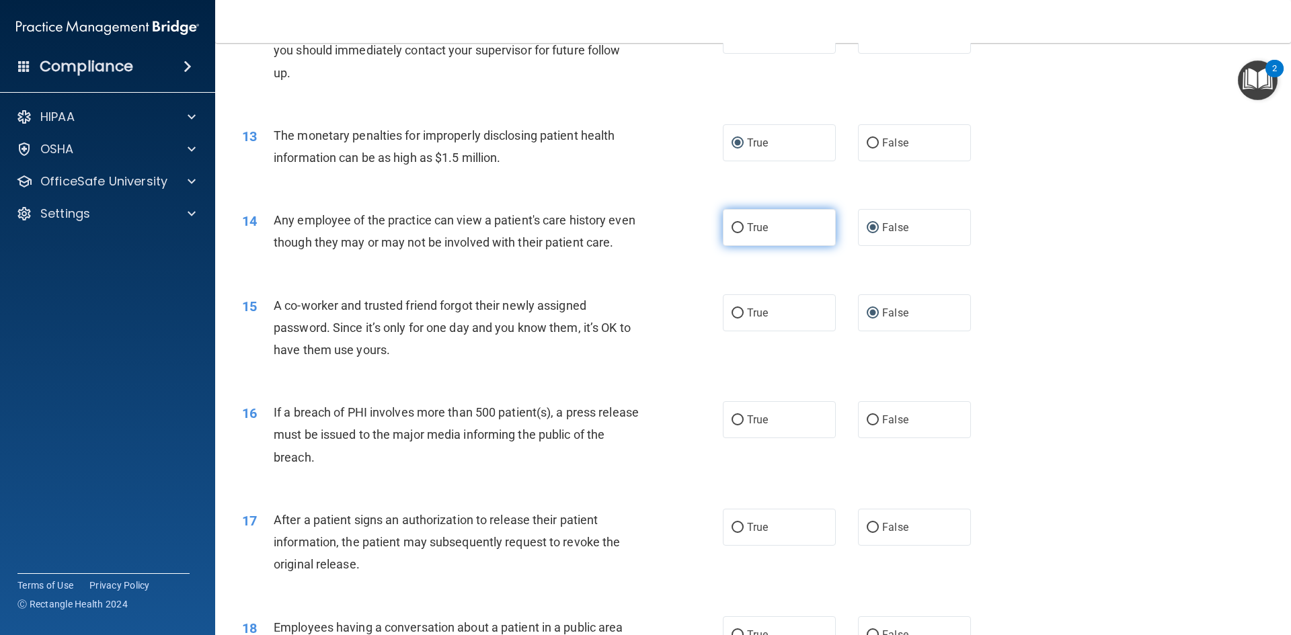
scroll to position [1255, 0]
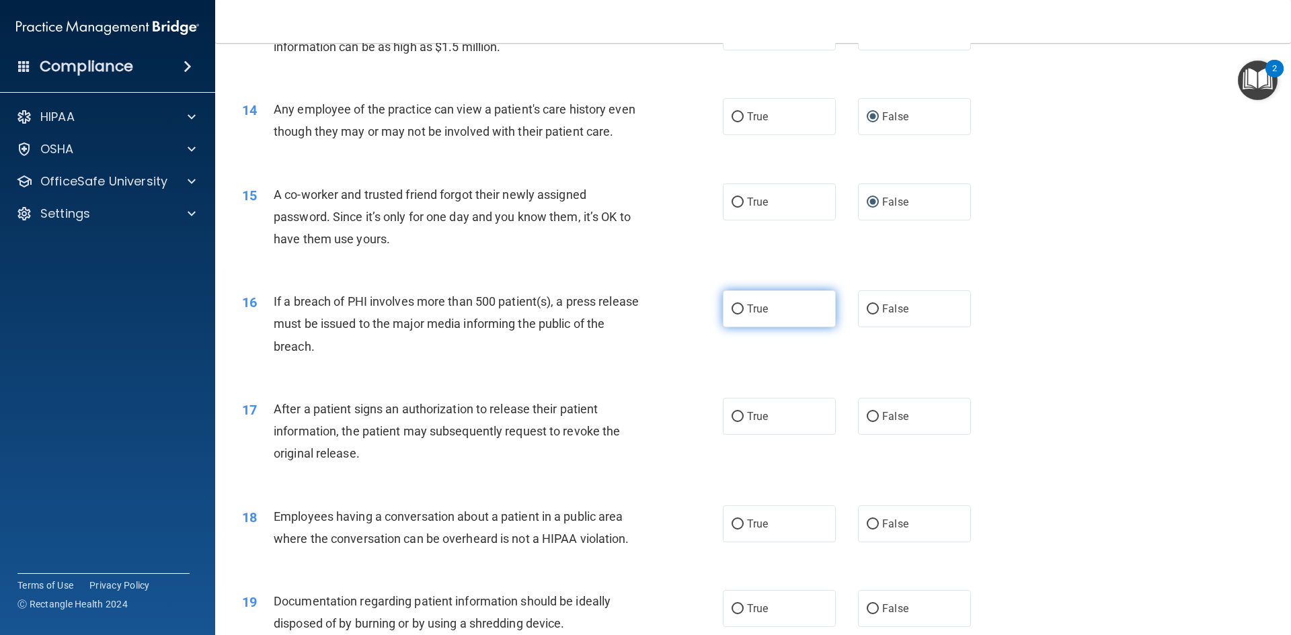
click at [624, 315] on input "True" at bounding box center [737, 310] width 12 height 10
radio input "true"
click at [624, 422] on input "True" at bounding box center [737, 417] width 12 height 10
radio input "true"
click at [624, 530] on input "False" at bounding box center [872, 525] width 12 height 10
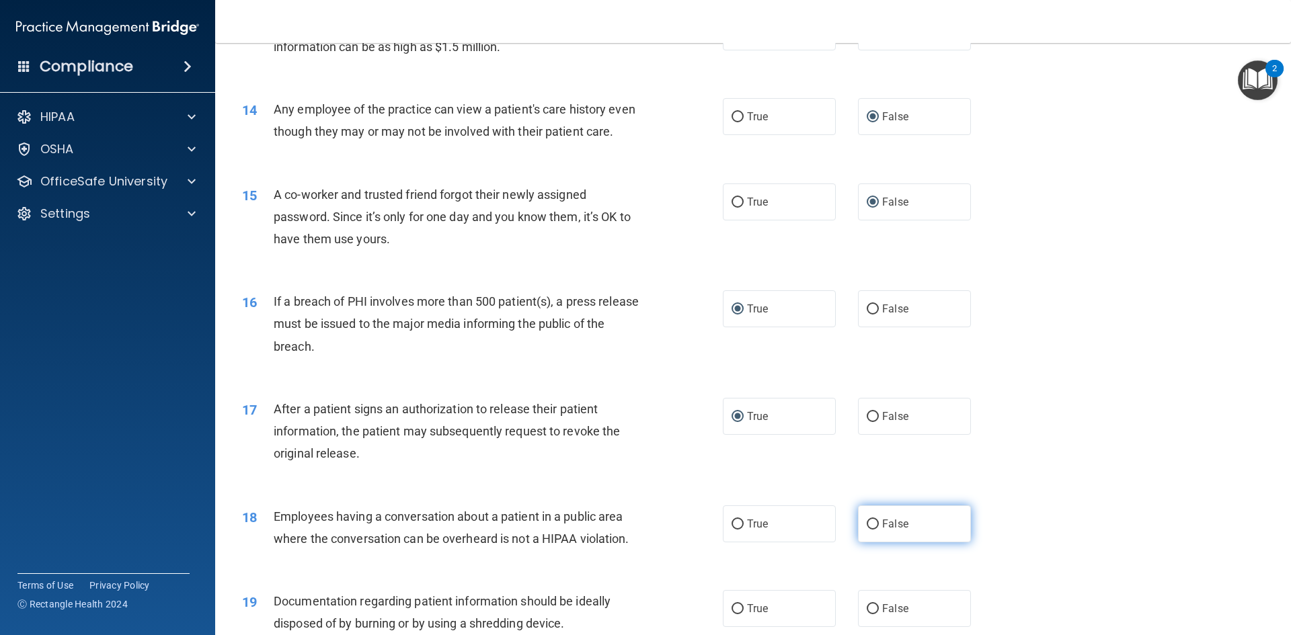
radio input "true"
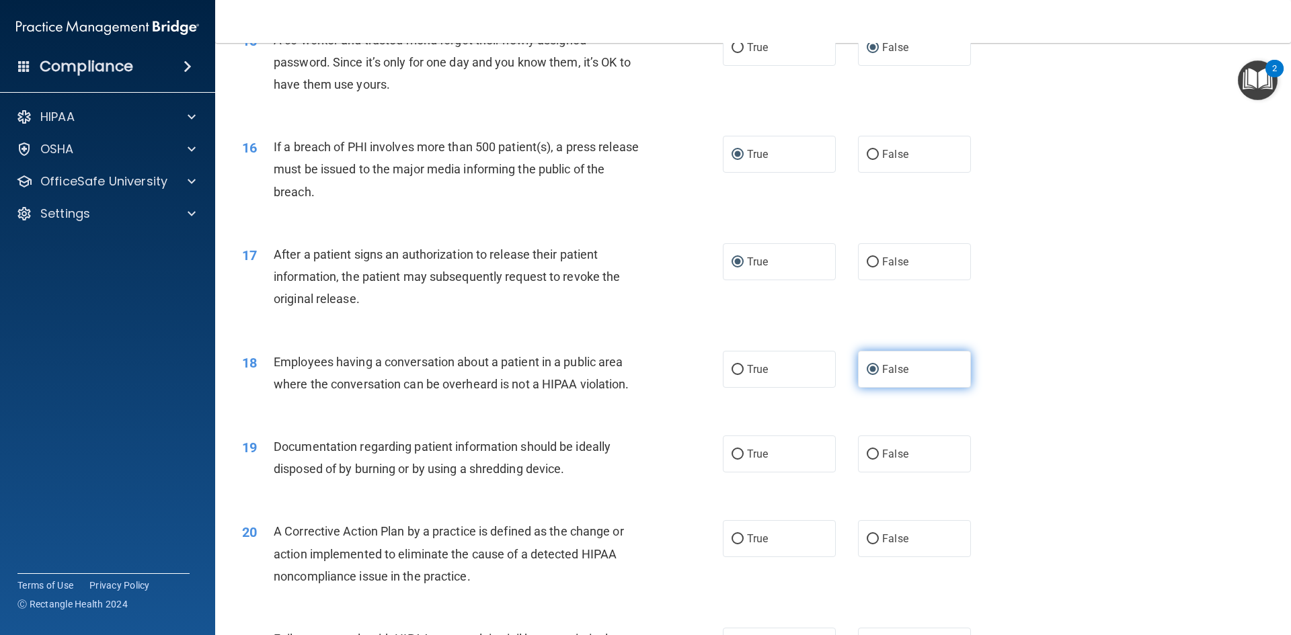
scroll to position [1434, 0]
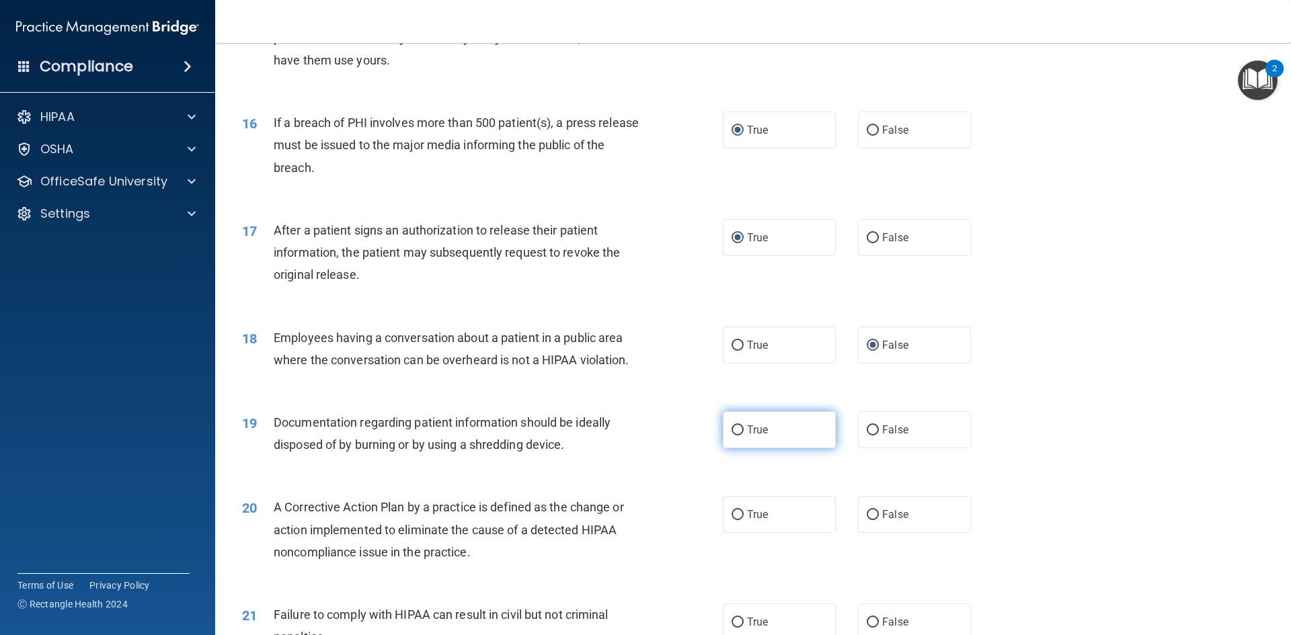
click at [624, 436] on input "True" at bounding box center [737, 430] width 12 height 10
radio input "true"
click at [624, 520] on input "True" at bounding box center [737, 515] width 12 height 10
radio input "true"
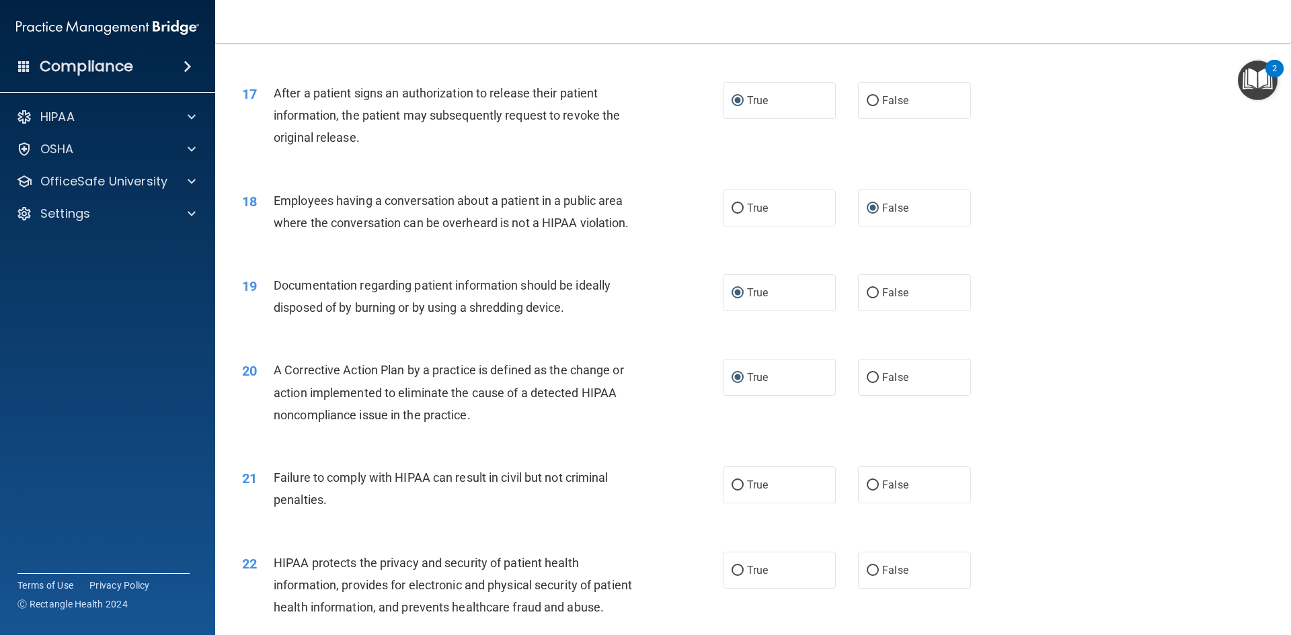
scroll to position [1613, 0]
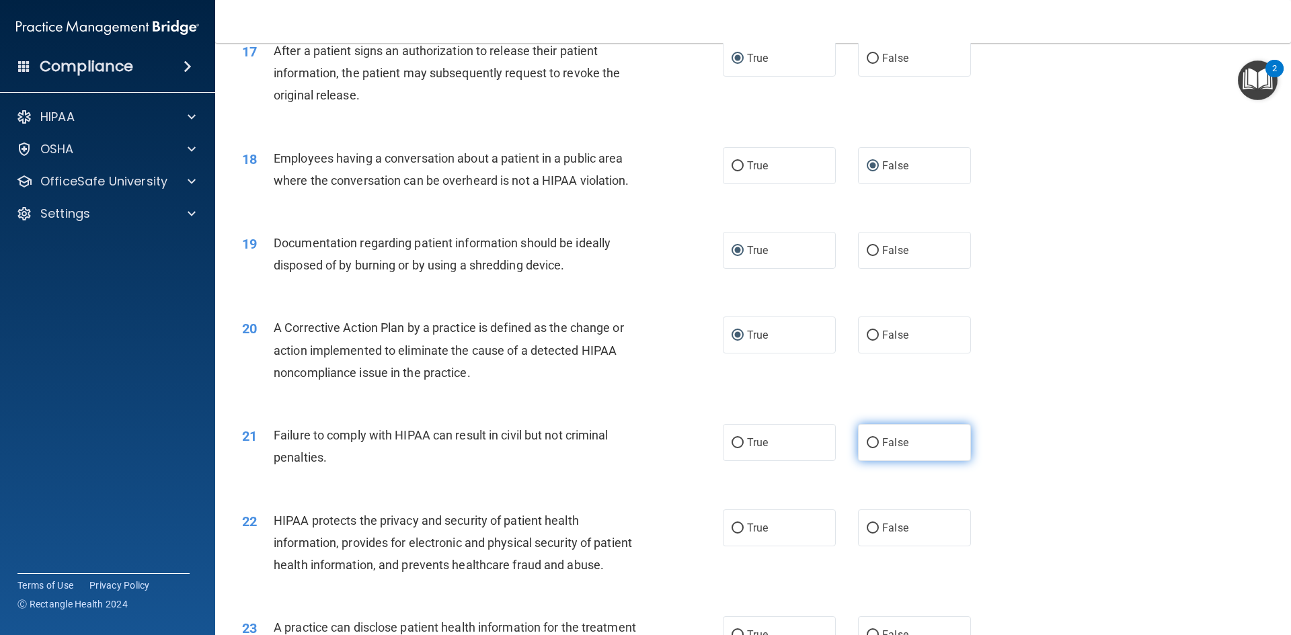
click at [624, 448] on input "False" at bounding box center [872, 443] width 12 height 10
radio input "true"
click at [624, 534] on input "True" at bounding box center [737, 529] width 12 height 10
radio input "true"
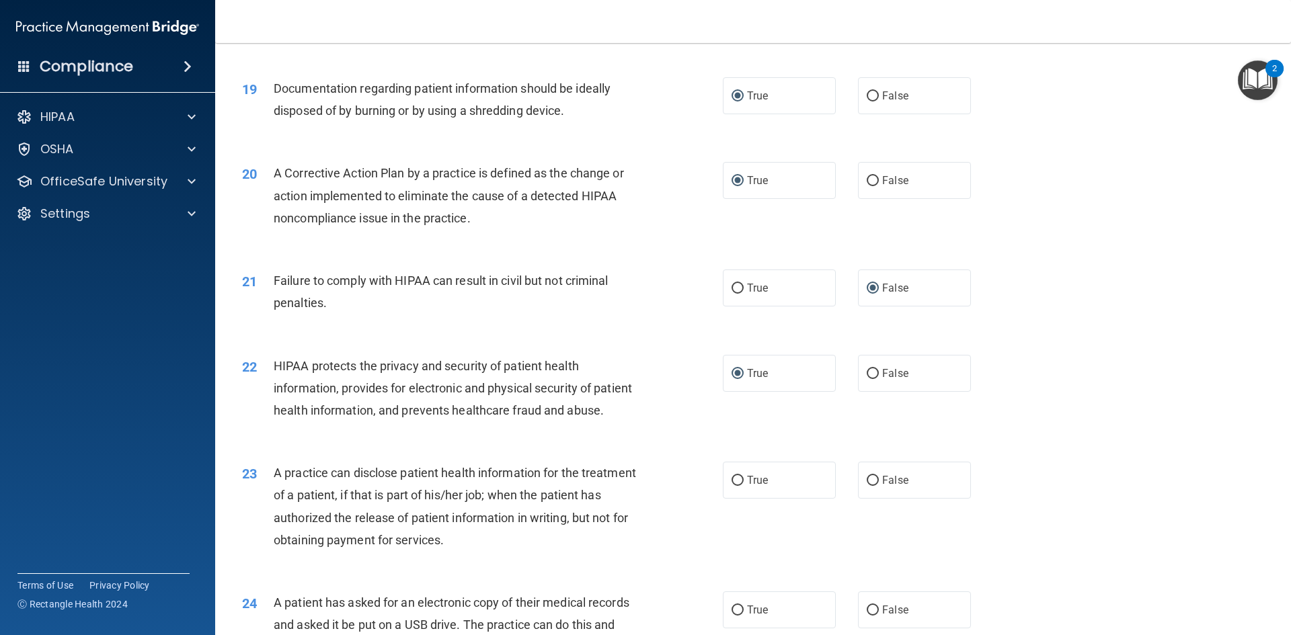
scroll to position [1793, 0]
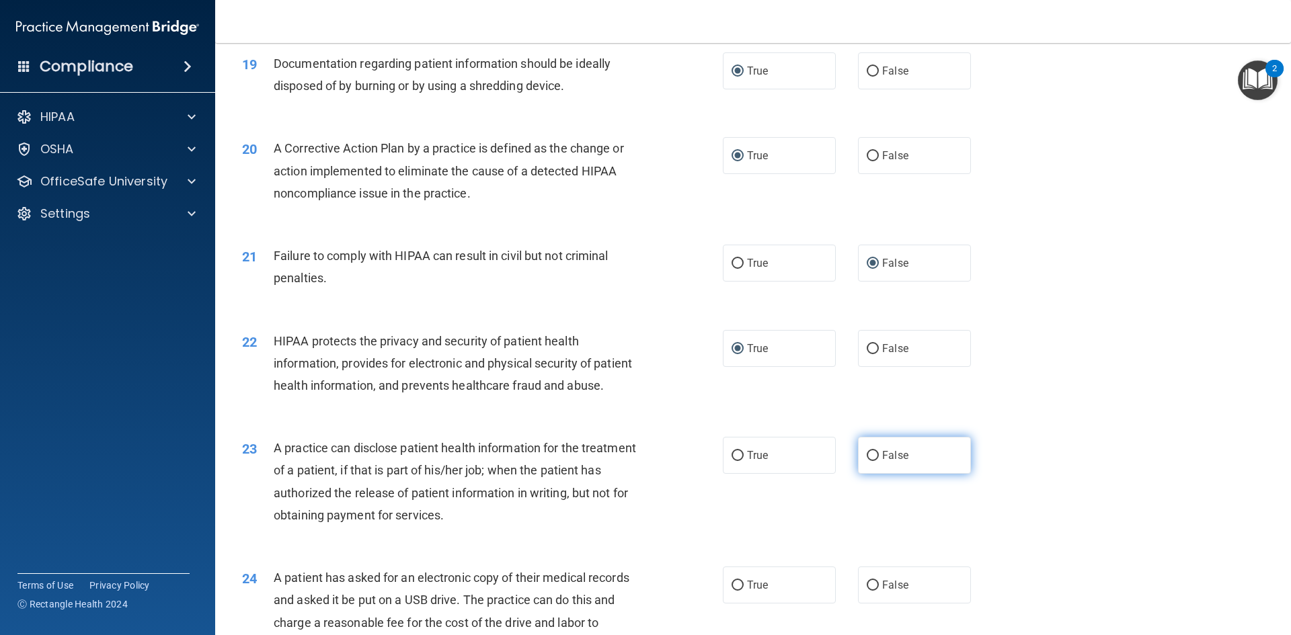
click at [624, 461] on input "False" at bounding box center [872, 456] width 12 height 10
radio input "true"
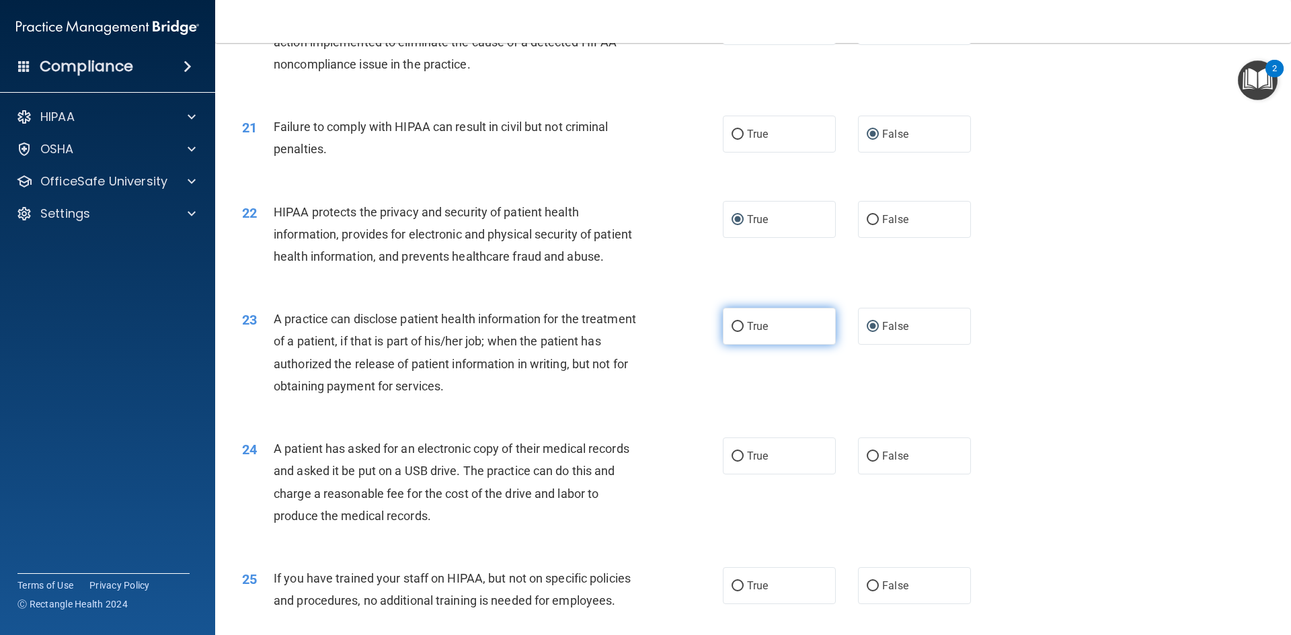
scroll to position [1972, 0]
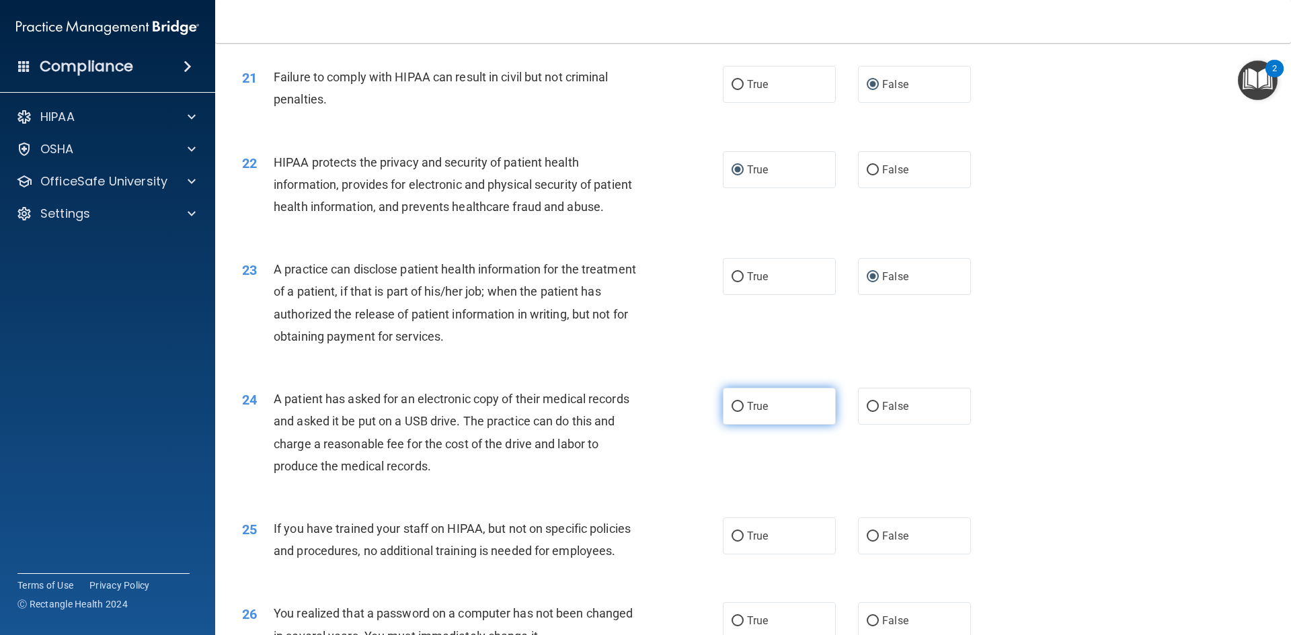
click at [624, 412] on input "True" at bounding box center [737, 407] width 12 height 10
radio input "true"
drag, startPoint x: 862, startPoint y: 579, endPoint x: 862, endPoint y: 569, distance: 10.1
click at [624, 542] on input "False" at bounding box center [872, 537] width 12 height 10
radio input "true"
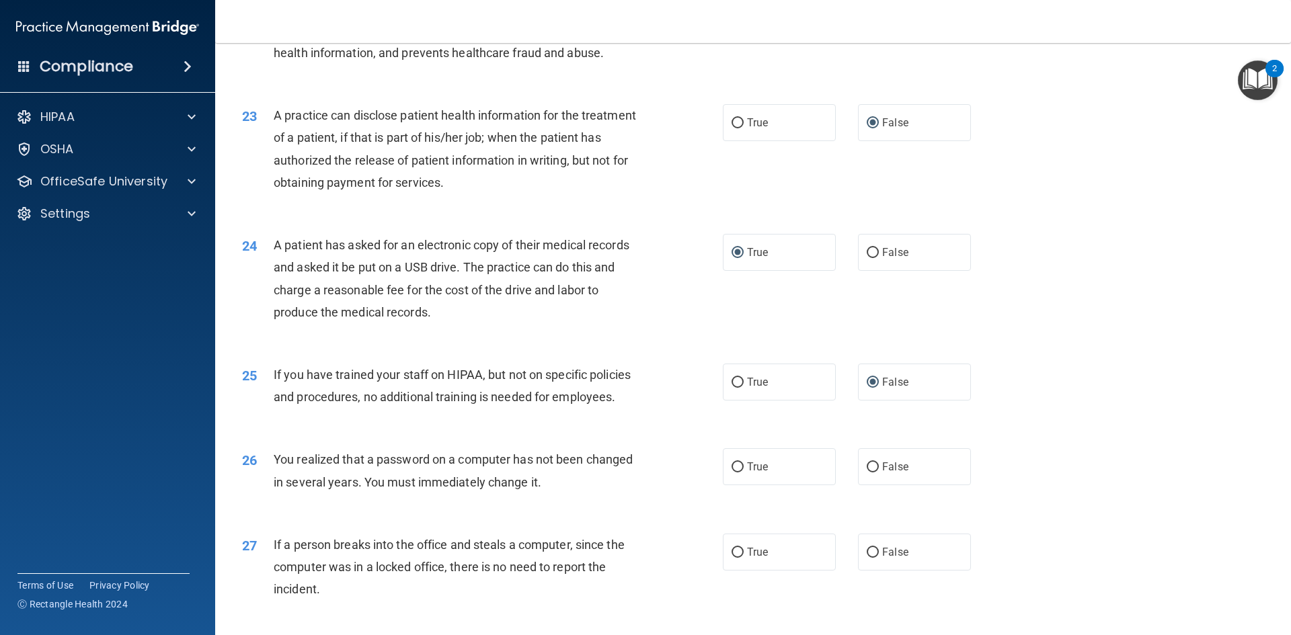
scroll to position [2151, 0]
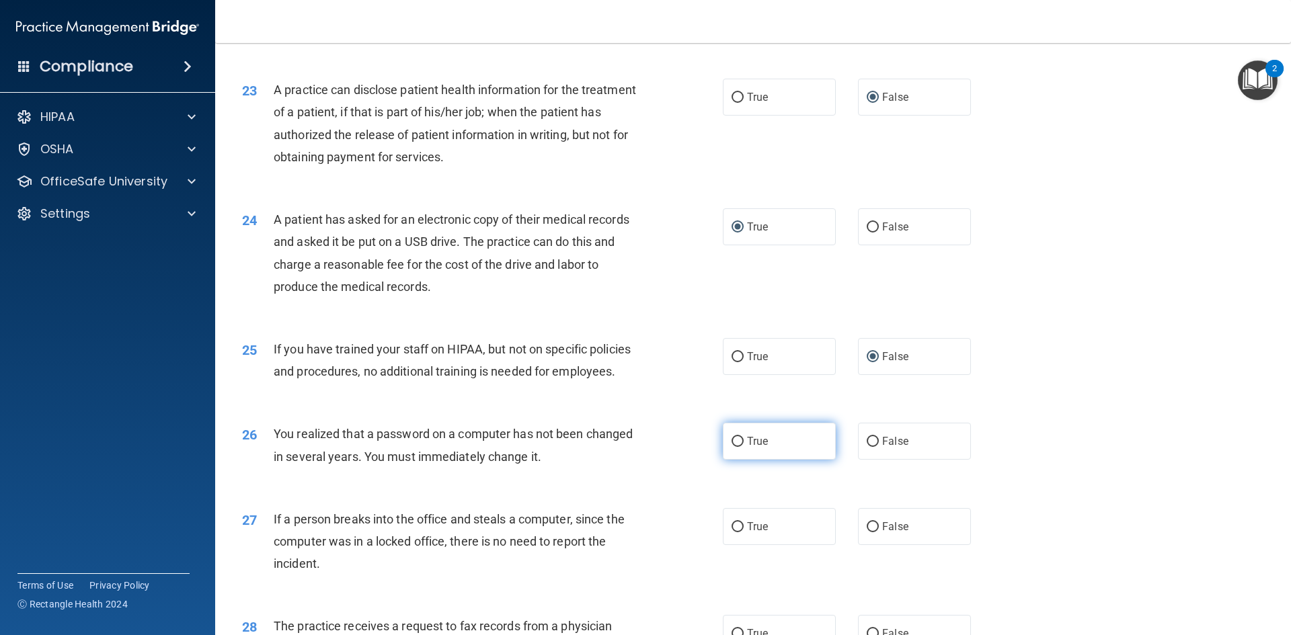
click at [624, 447] on input "True" at bounding box center [737, 442] width 12 height 10
radio input "true"
click at [624, 532] on input "False" at bounding box center [872, 527] width 12 height 10
radio input "true"
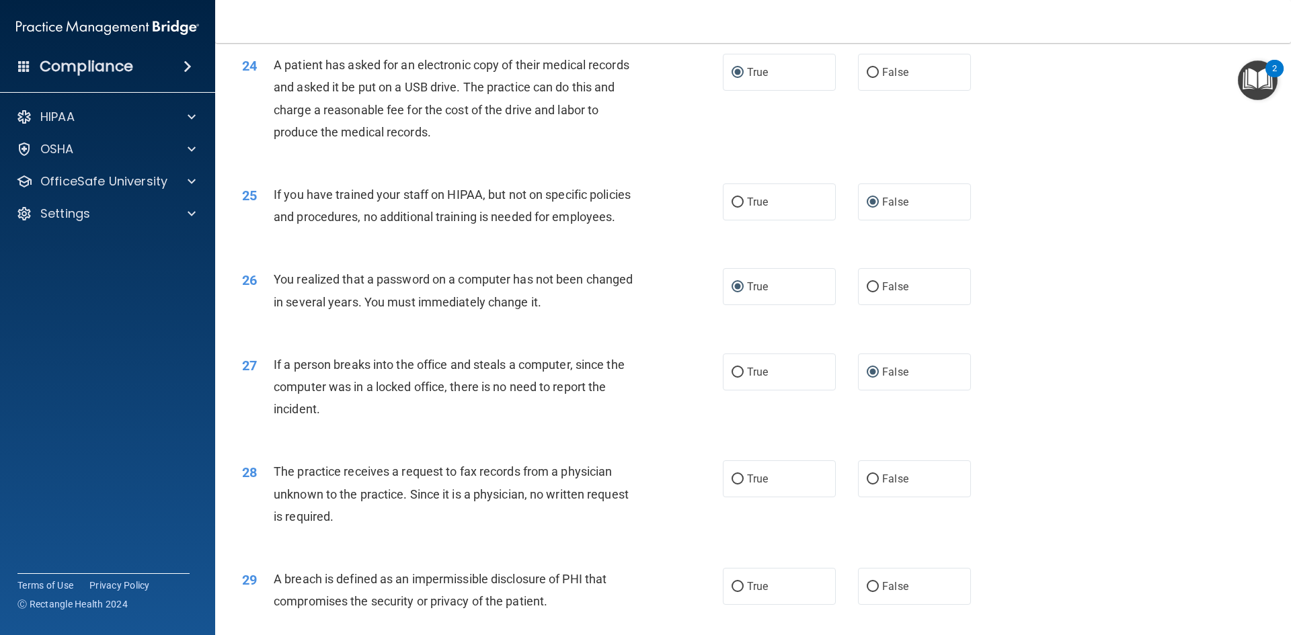
scroll to position [2330, 0]
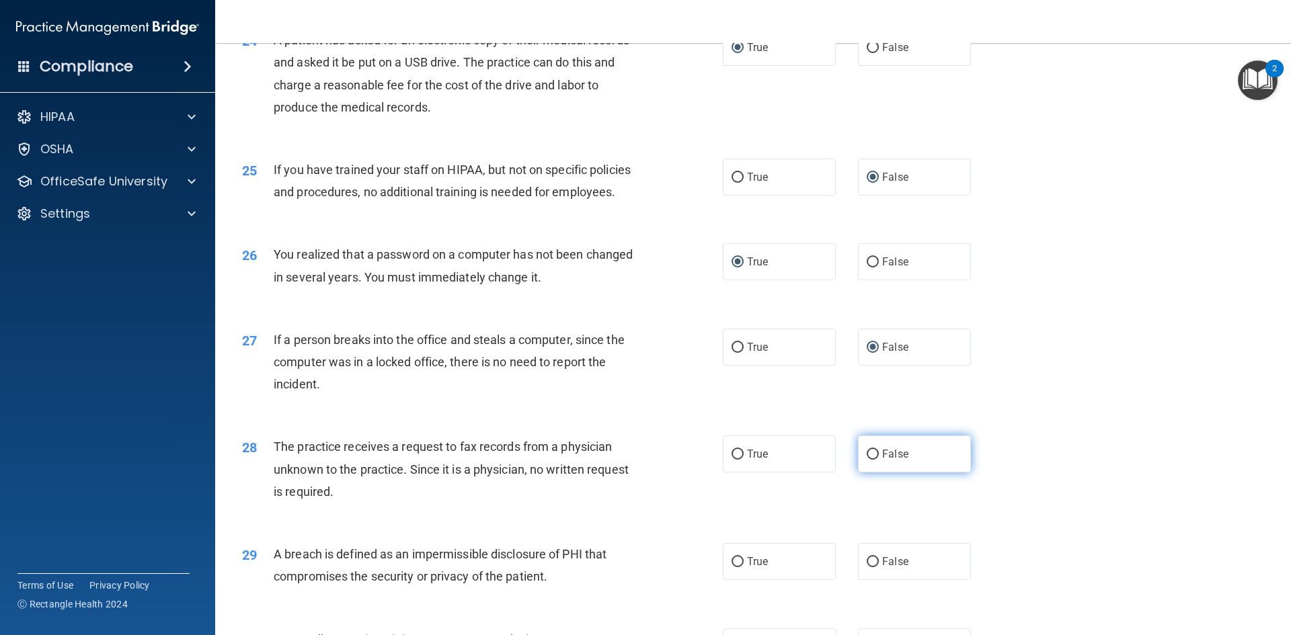
click at [624, 460] on input "False" at bounding box center [872, 455] width 12 height 10
radio input "true"
drag, startPoint x: 731, startPoint y: 604, endPoint x: 766, endPoint y: 587, distance: 39.4
click at [624, 567] on input "True" at bounding box center [737, 562] width 12 height 10
radio input "true"
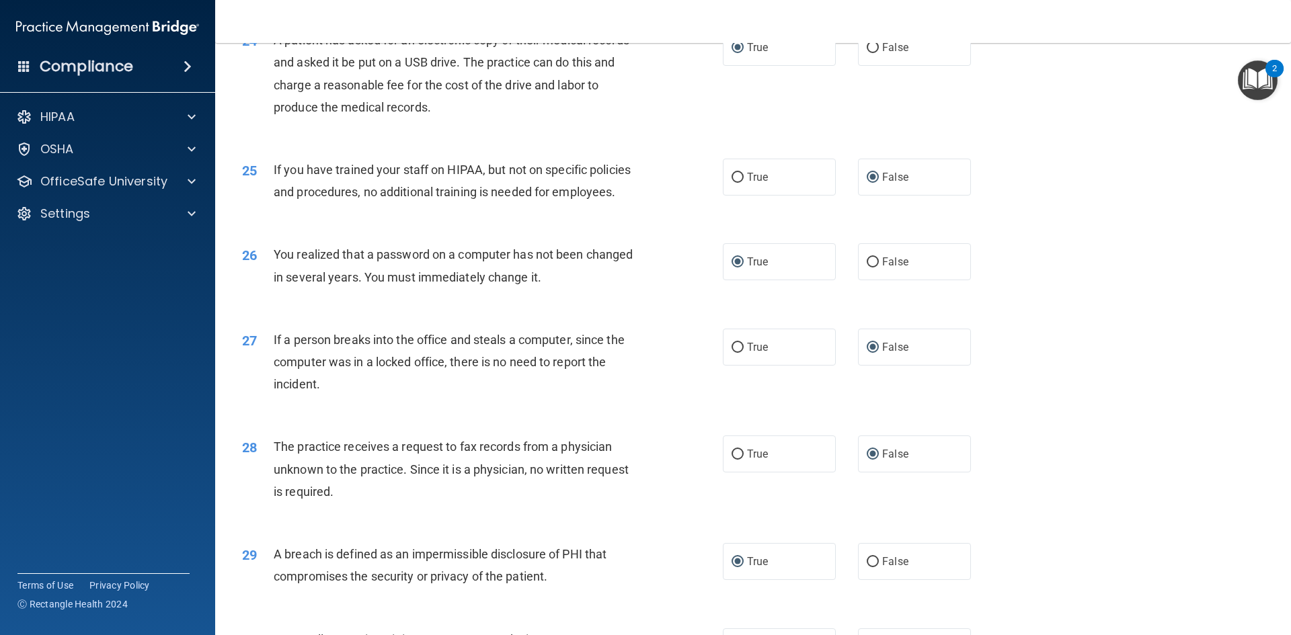
scroll to position [2509, 0]
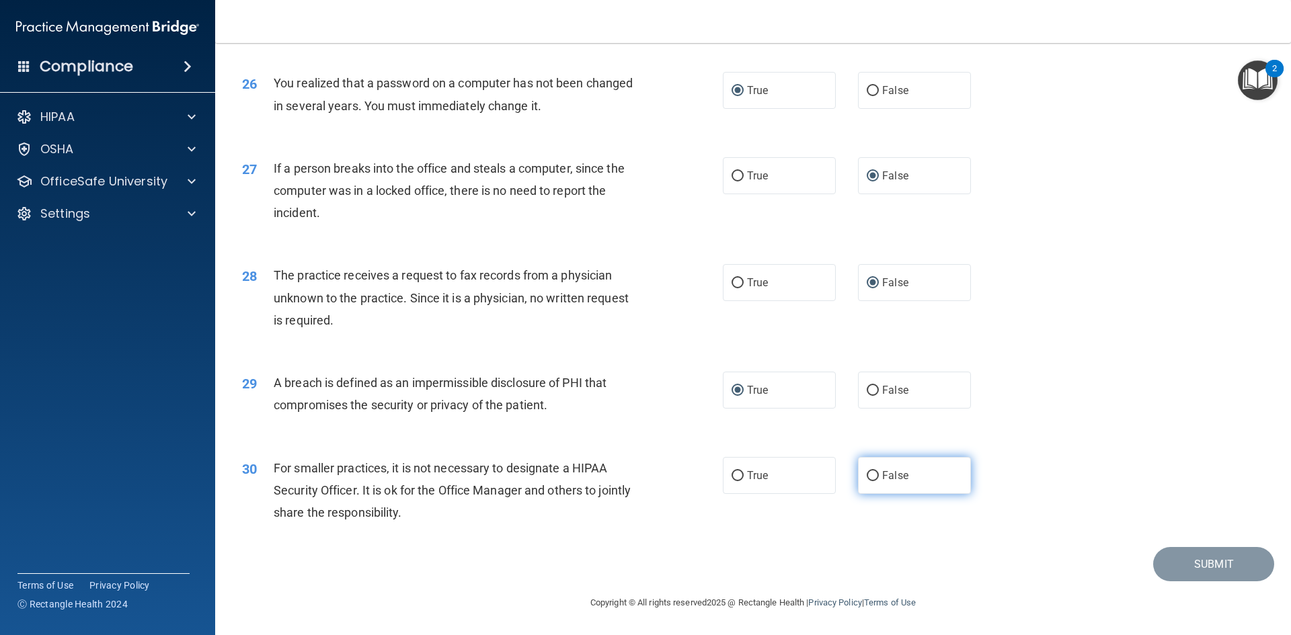
click at [624, 494] on label "False" at bounding box center [914, 475] width 113 height 37
click at [624, 481] on input "False" at bounding box center [872, 476] width 12 height 10
radio input "true"
click at [624, 581] on button "Submit" at bounding box center [1213, 564] width 121 height 34
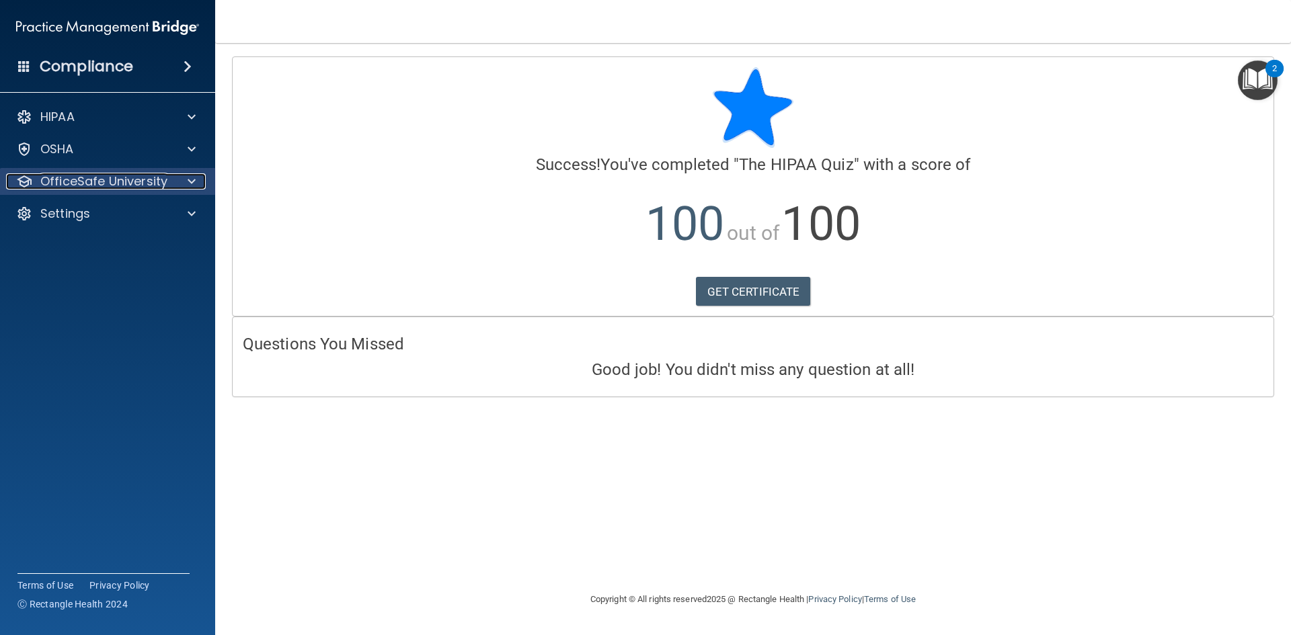
click at [116, 186] on p "OfficeSafe University" at bounding box center [103, 181] width 127 height 16
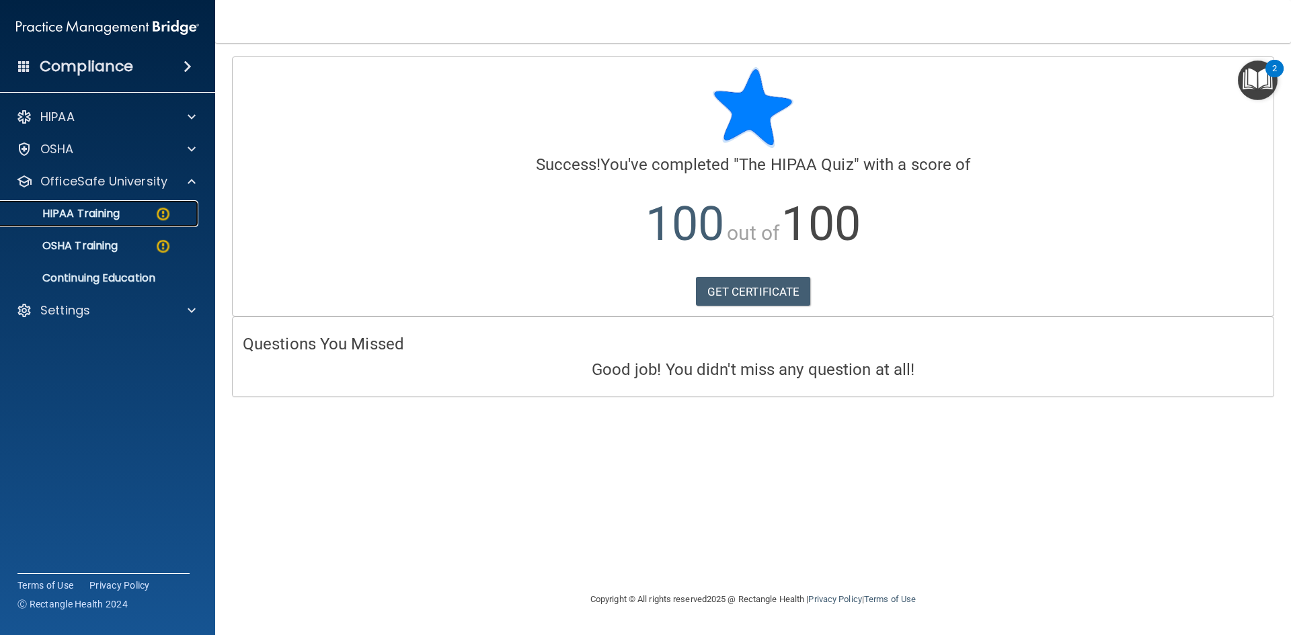
click at [95, 210] on p "HIPAA Training" at bounding box center [64, 213] width 111 height 13
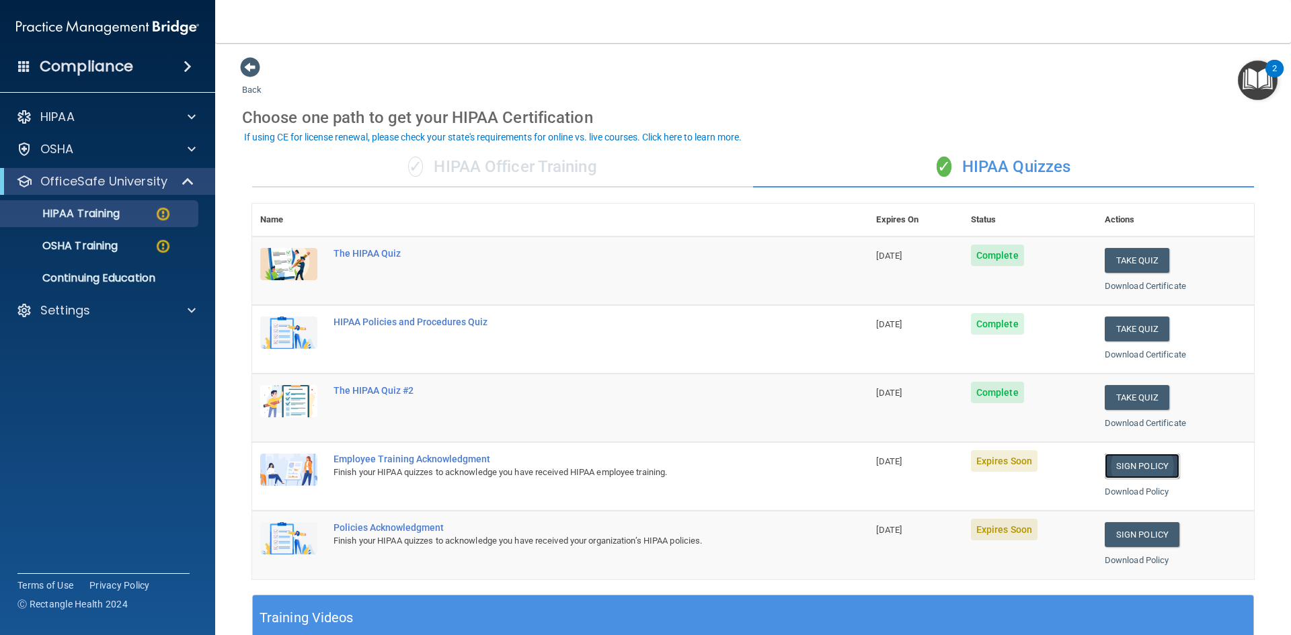
click at [624, 462] on link "Sign Policy" at bounding box center [1141, 466] width 75 height 25
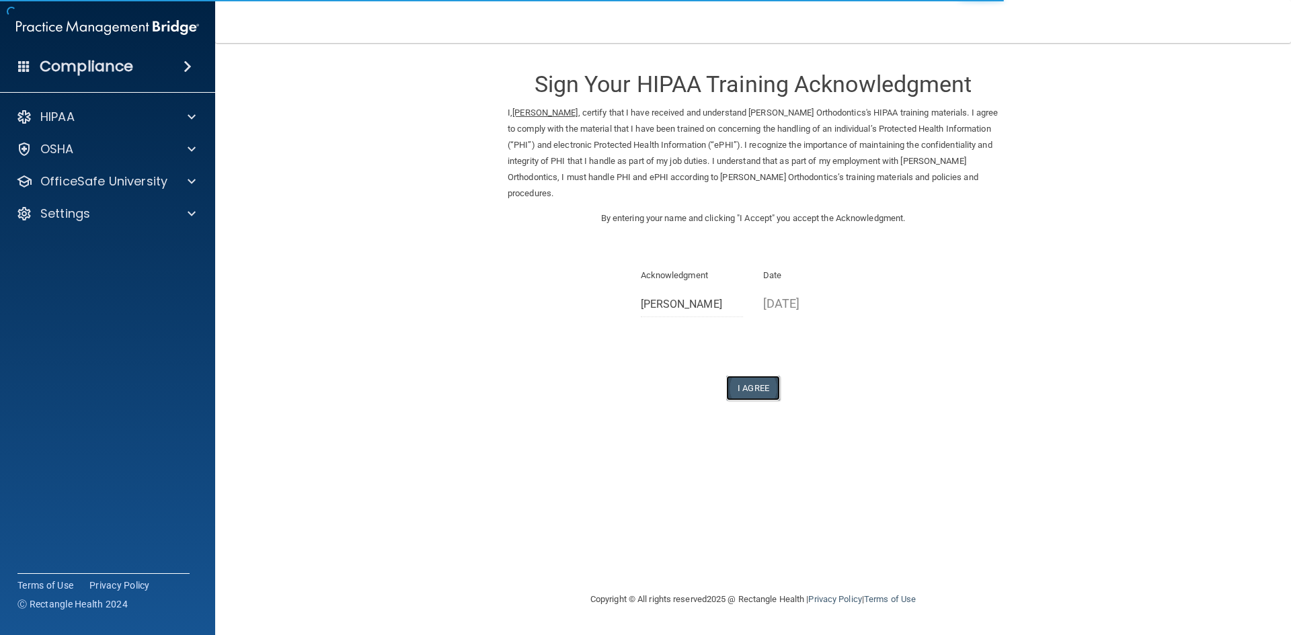
click at [742, 376] on button "I Agree" at bounding box center [753, 388] width 54 height 25
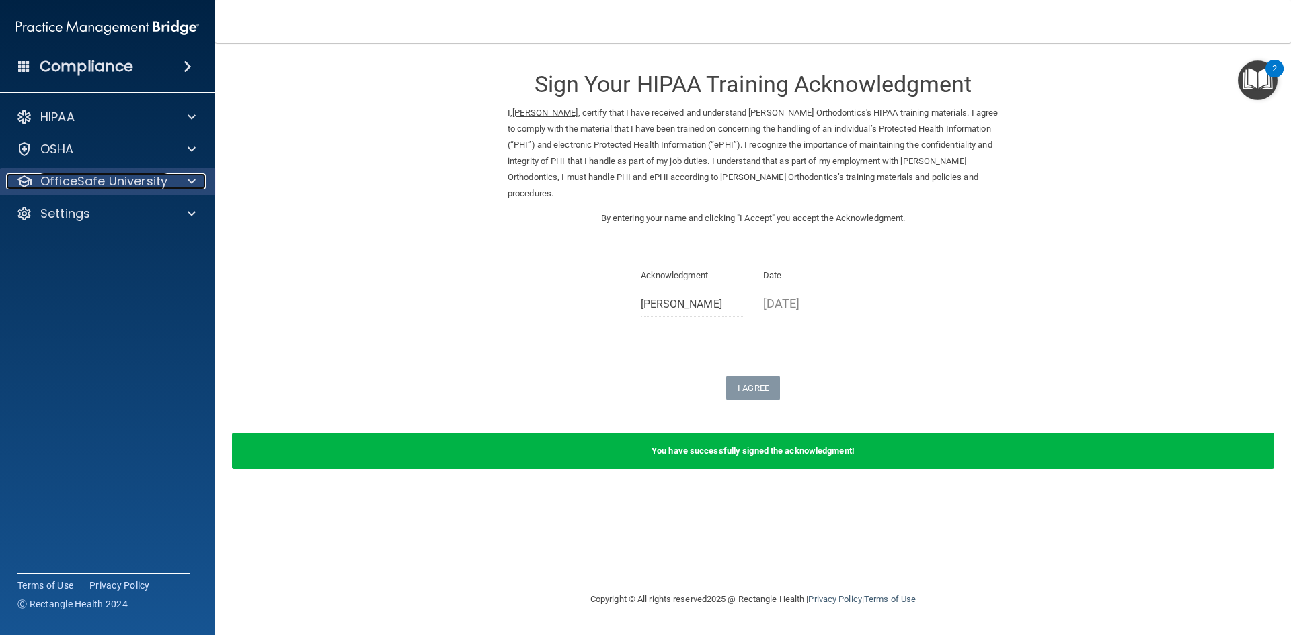
click at [95, 181] on p "OfficeSafe University" at bounding box center [103, 181] width 127 height 16
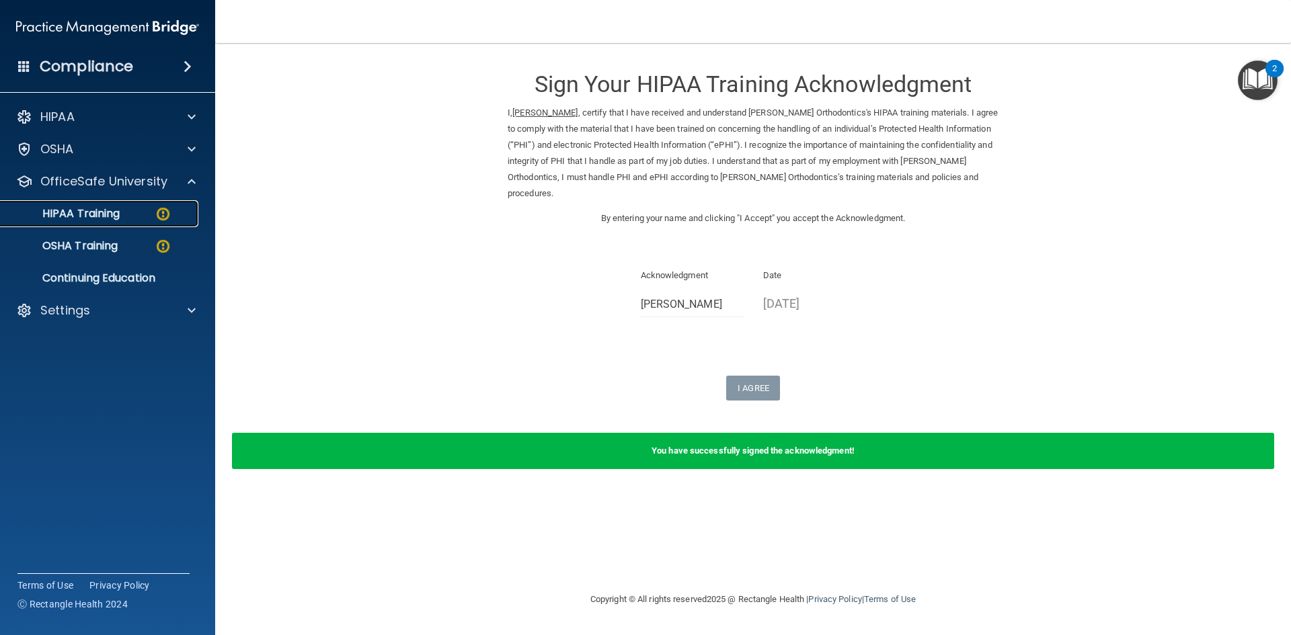
click at [95, 211] on p "HIPAA Training" at bounding box center [64, 213] width 111 height 13
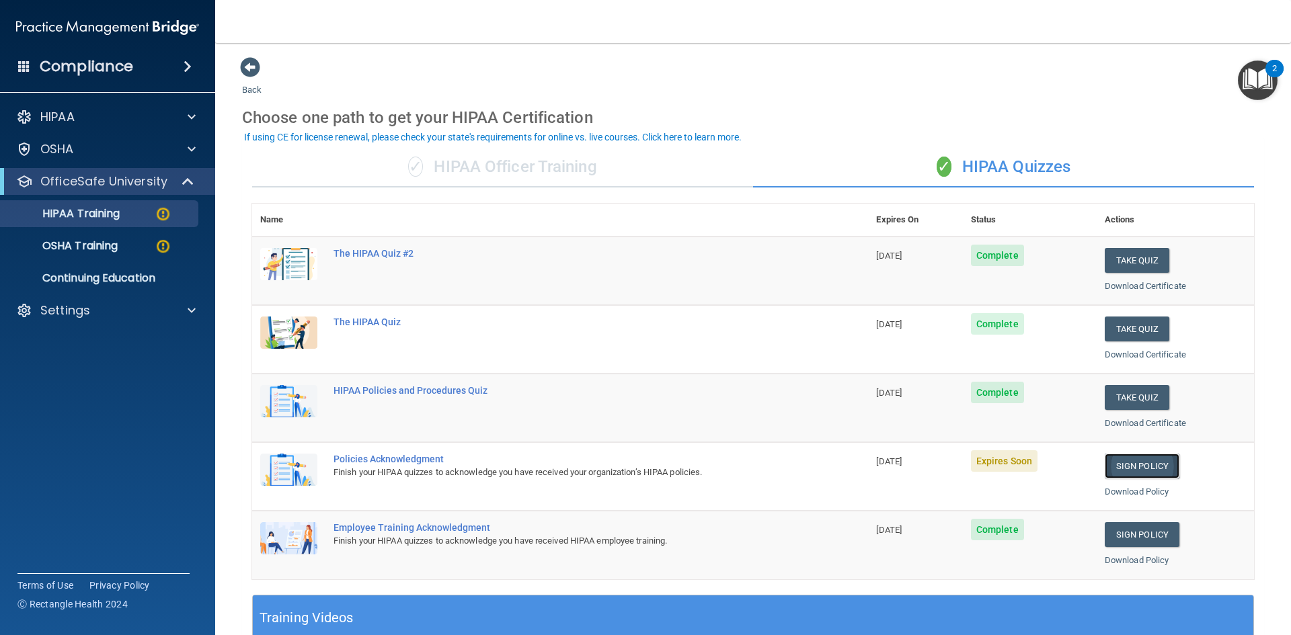
click at [1129, 462] on link "Sign Policy" at bounding box center [1141, 466] width 75 height 25
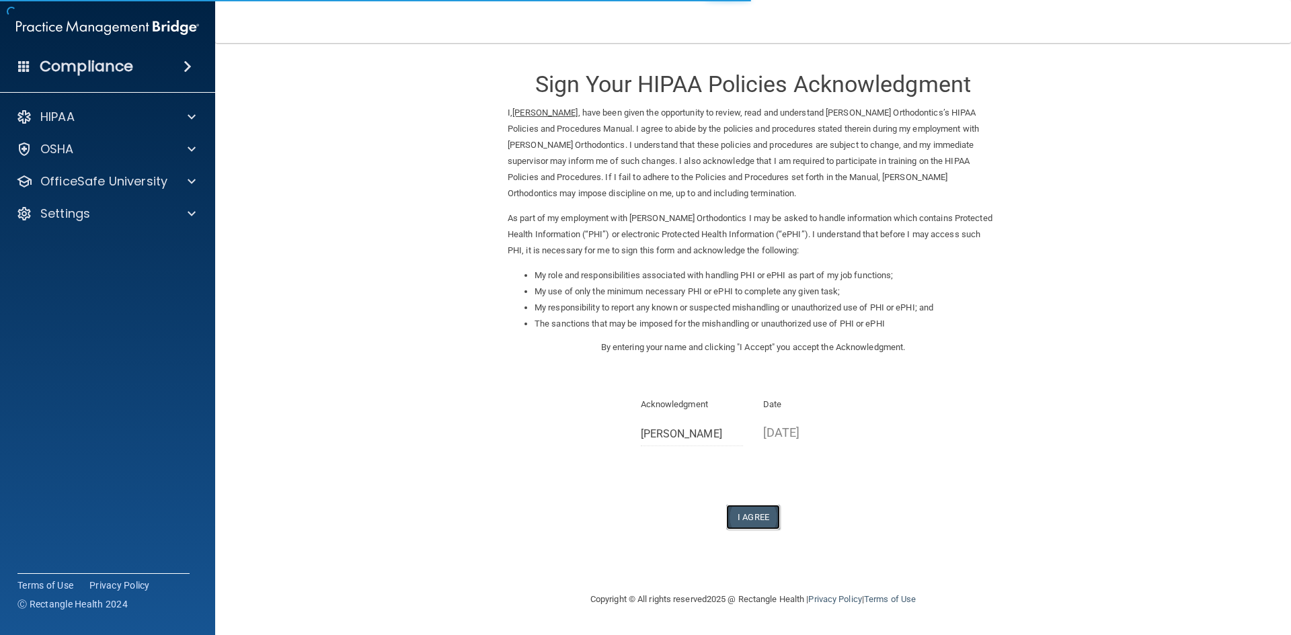
click at [738, 512] on button "I Agree" at bounding box center [753, 517] width 54 height 25
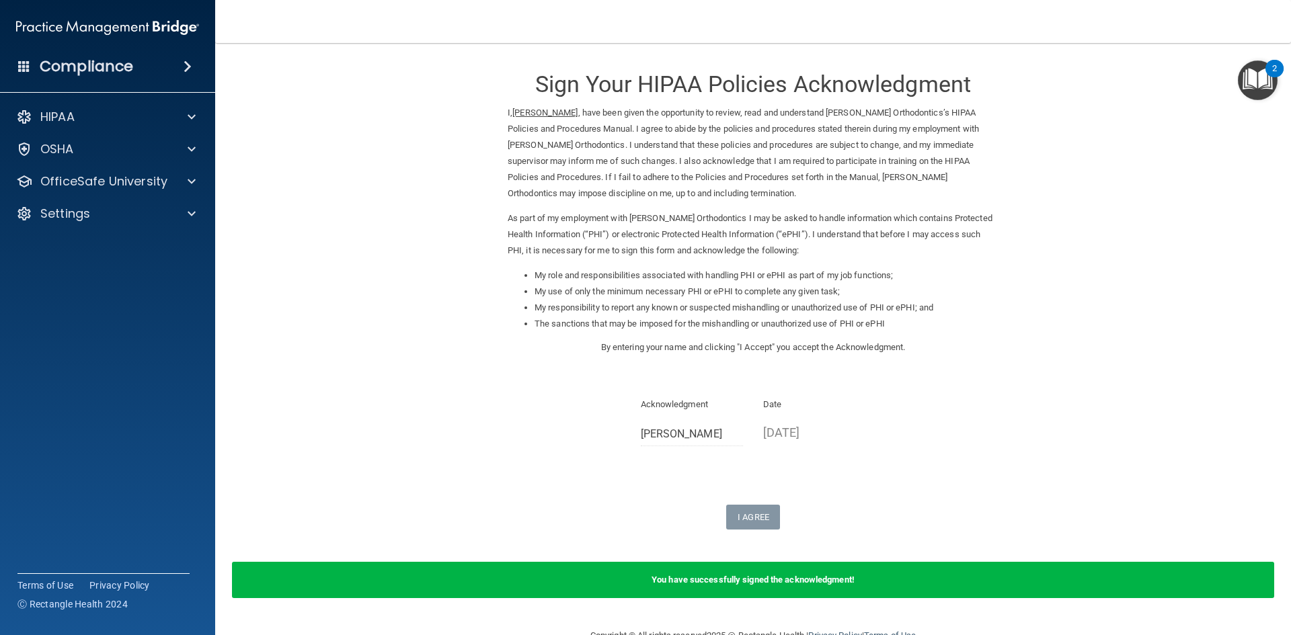
click at [639, 337] on div "My role and responsibilities associated with handling PHI or ePHI as part of my…" at bounding box center [752, 304] width 511 height 72
click at [530, 112] on ins "[PERSON_NAME]" at bounding box center [544, 113] width 65 height 10
click at [606, 243] on p "As part of my employment with [PERSON_NAME] Orthodontics I may be asked to hand…" at bounding box center [753, 234] width 491 height 48
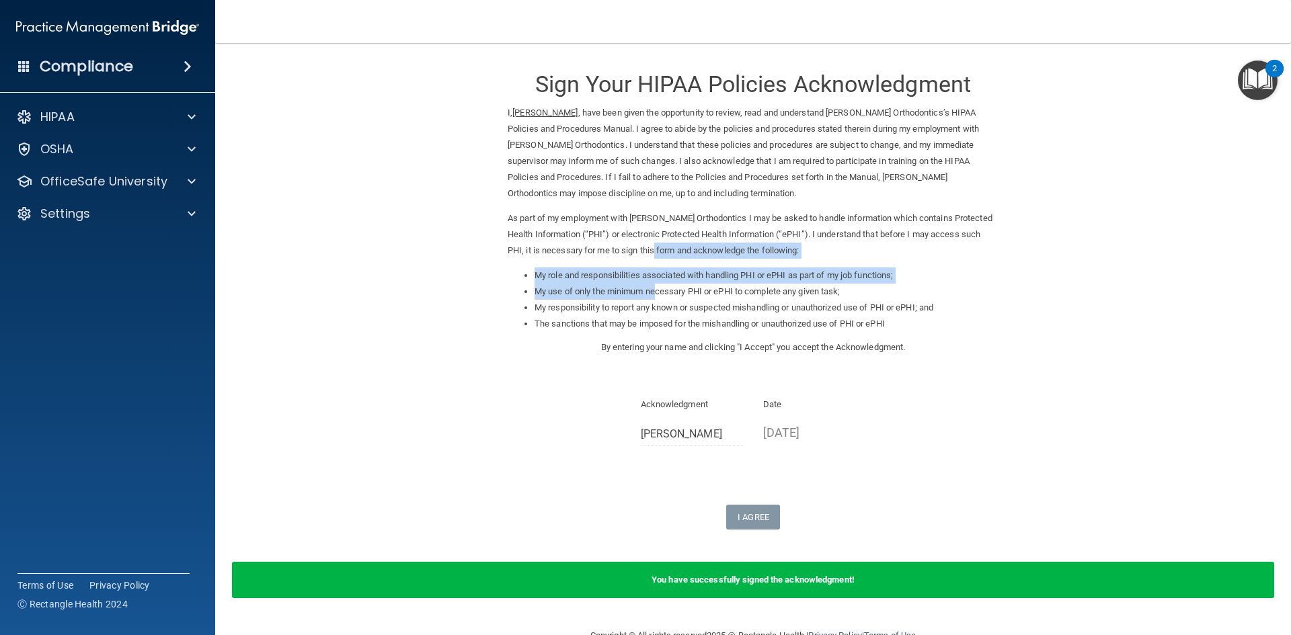
drag, startPoint x: 642, startPoint y: 268, endPoint x: 695, endPoint y: 324, distance: 77.0
click at [656, 287] on div "I, [PERSON_NAME] , have been given the opportunity to review, read and understa…" at bounding box center [753, 222] width 491 height 235
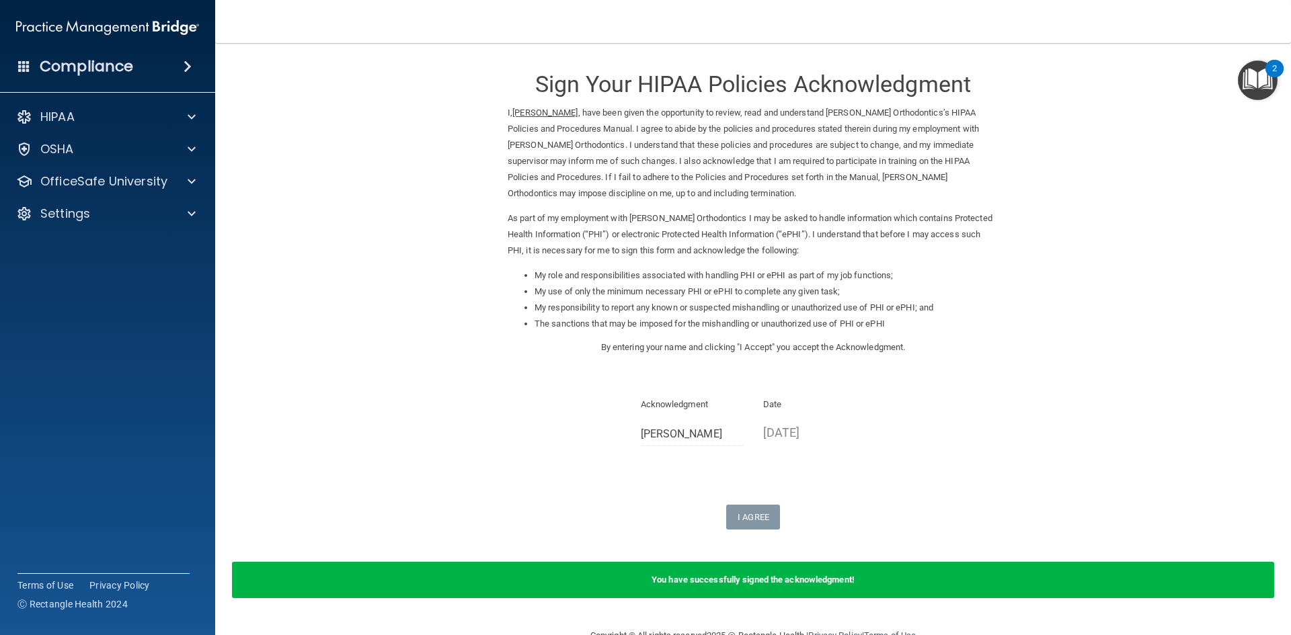
click at [719, 355] on p "By entering your name and clicking "I Accept" you accept the Acknowledgment." at bounding box center [753, 347] width 491 height 16
click at [825, 432] on p "[DATE]" at bounding box center [814, 432] width 103 height 22
click at [77, 179] on p "OfficeSafe University" at bounding box center [103, 181] width 127 height 16
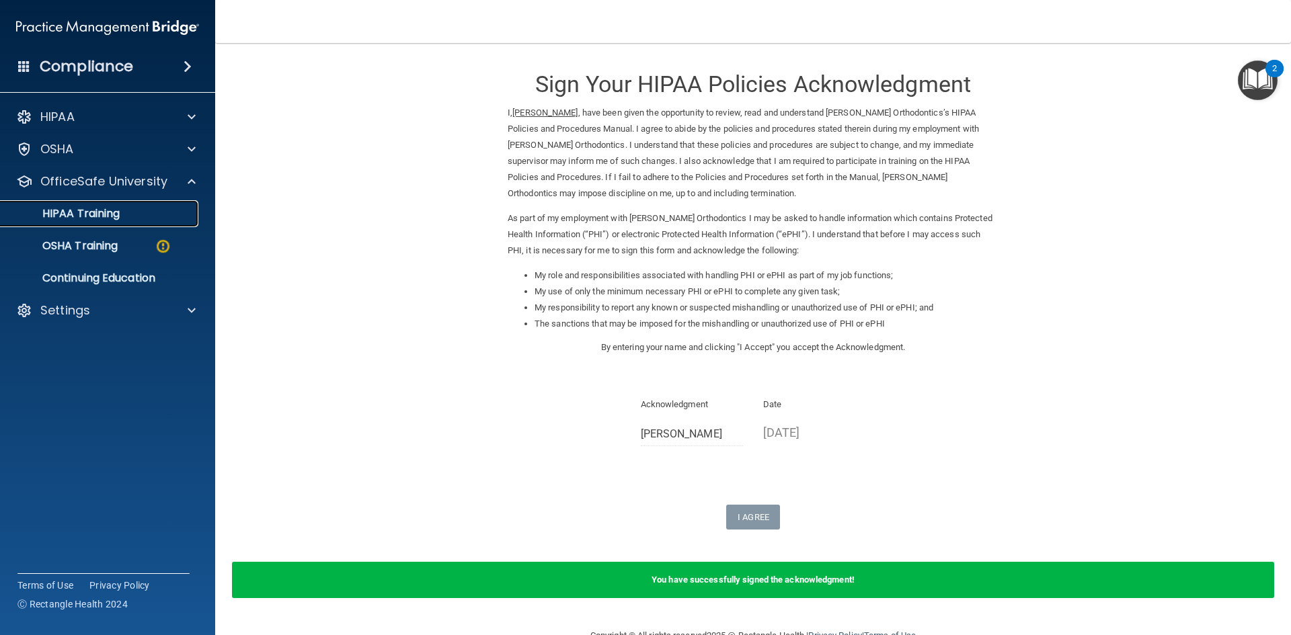
click at [85, 209] on p "HIPAA Training" at bounding box center [64, 213] width 111 height 13
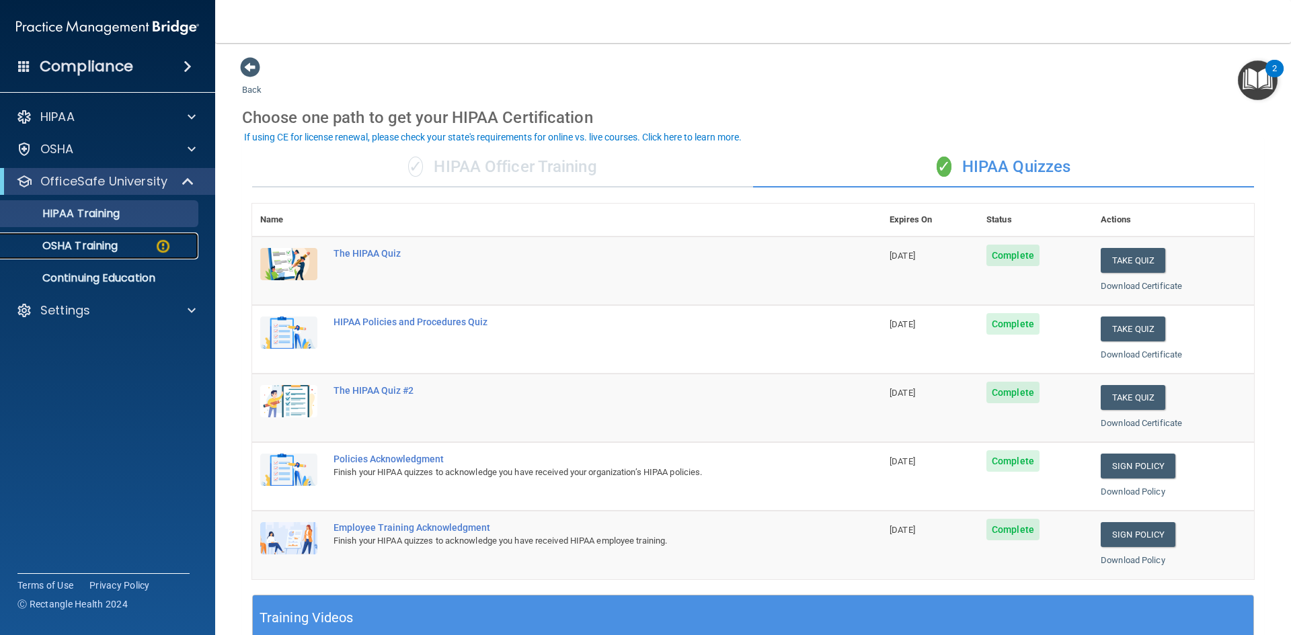
click at [77, 241] on p "OSHA Training" at bounding box center [63, 245] width 109 height 13
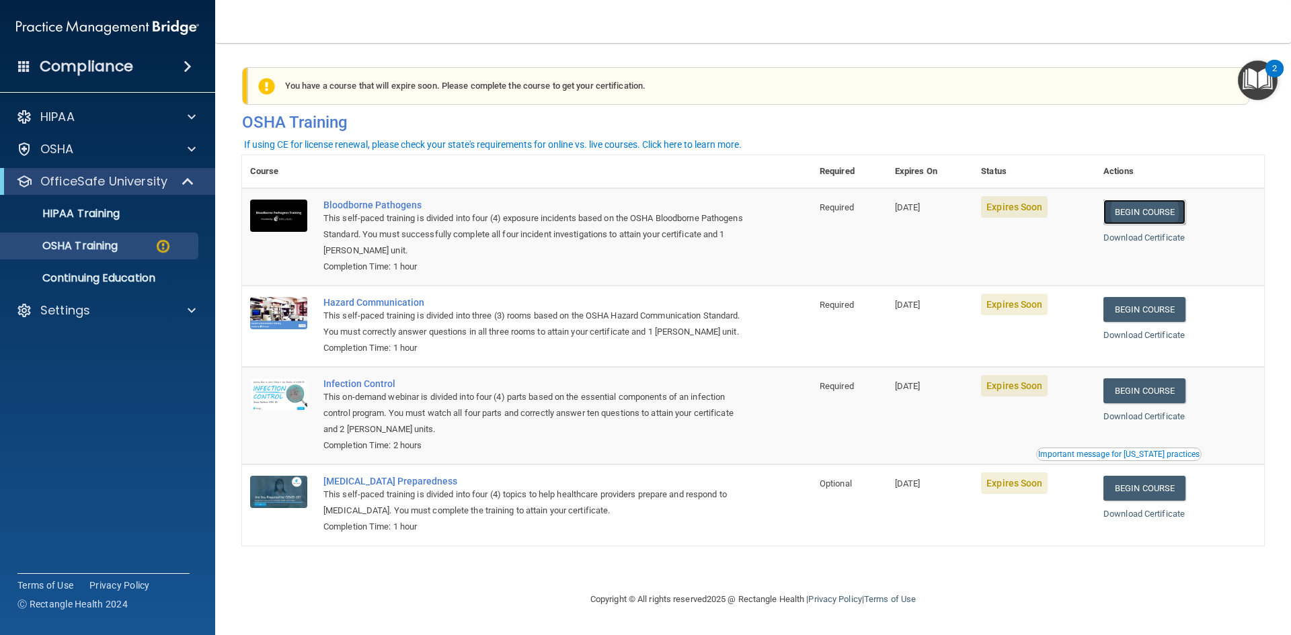
click at [1158, 208] on link "Begin Course" at bounding box center [1144, 212] width 82 height 25
